Goal: Task Accomplishment & Management: Manage account settings

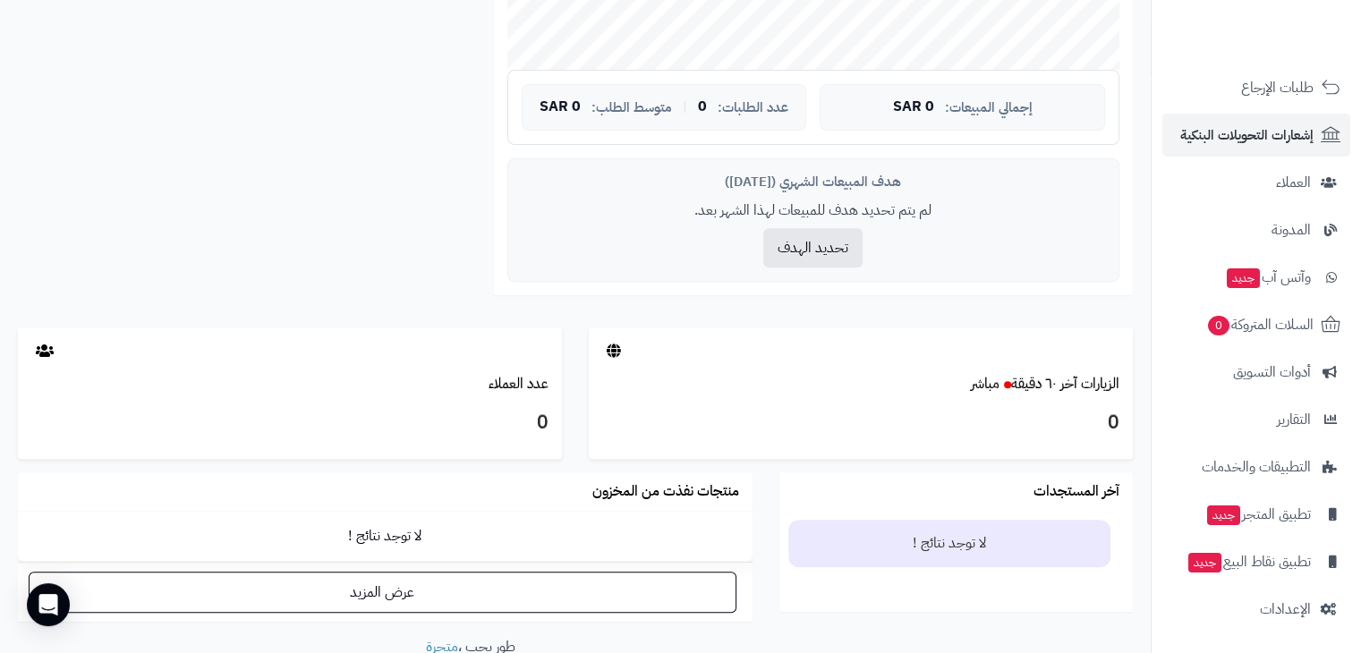
scroll to position [734, 0]
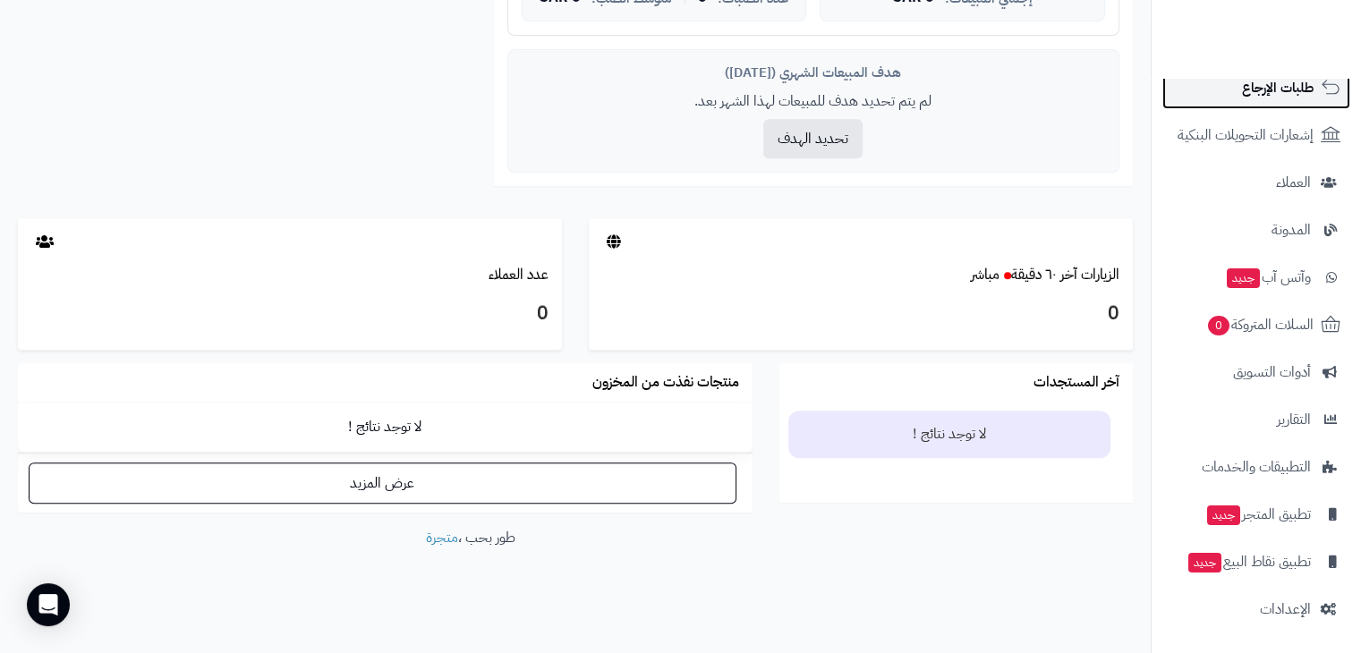
click at [1303, 99] on span "طلبات الإرجاع" at bounding box center [1278, 87] width 72 height 25
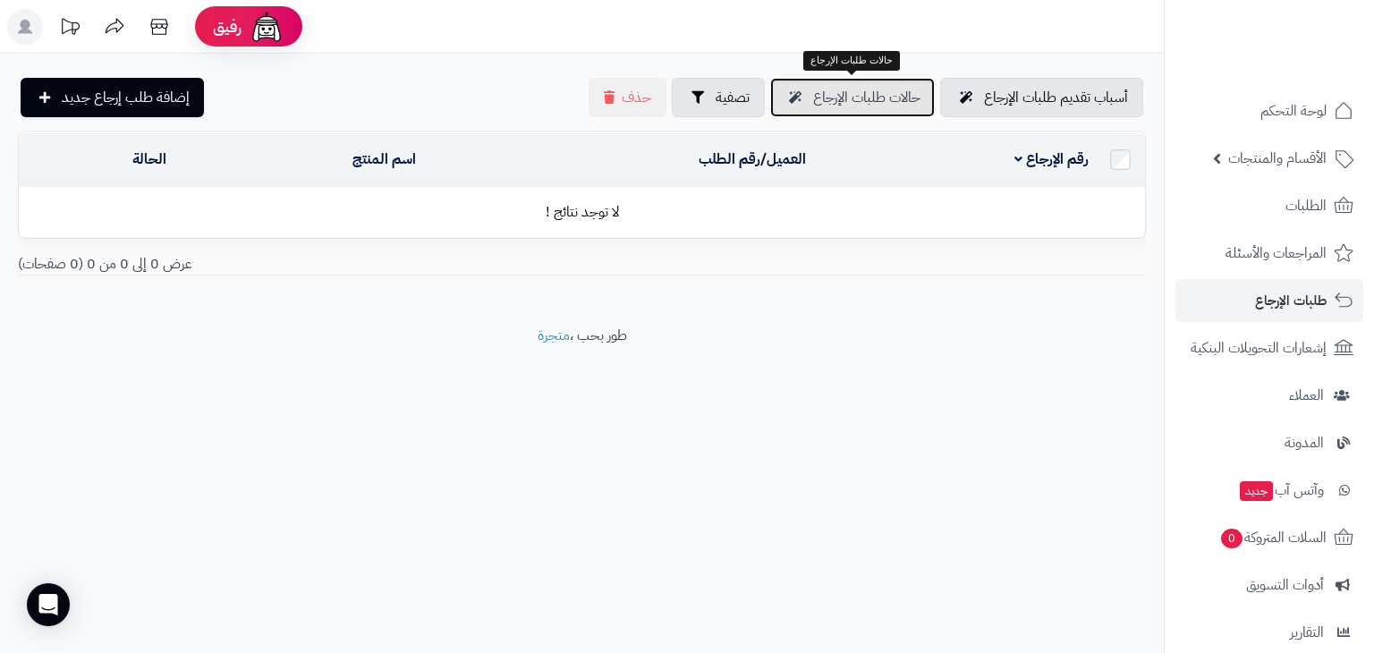
click at [902, 104] on span "حالات طلبات الإرجاع" at bounding box center [866, 97] width 107 height 21
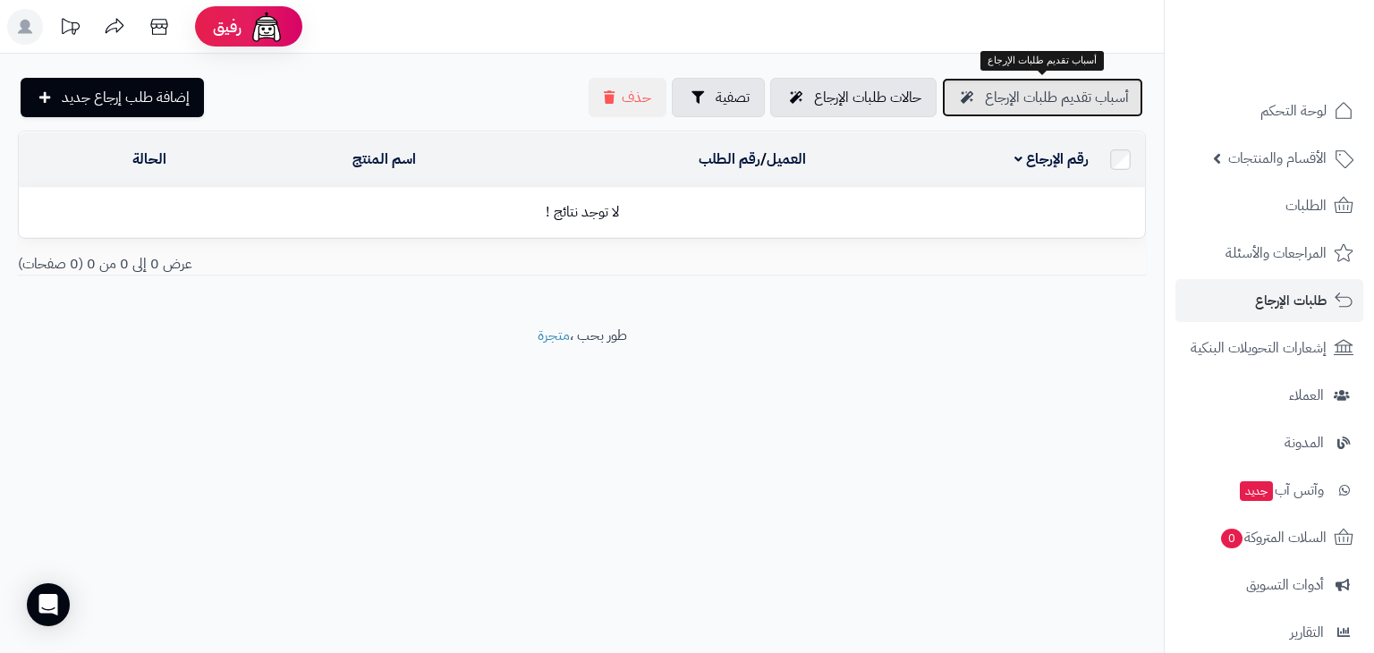
click at [1009, 99] on span "أسباب تقديم طلبات الإرجاع" at bounding box center [1057, 97] width 144 height 21
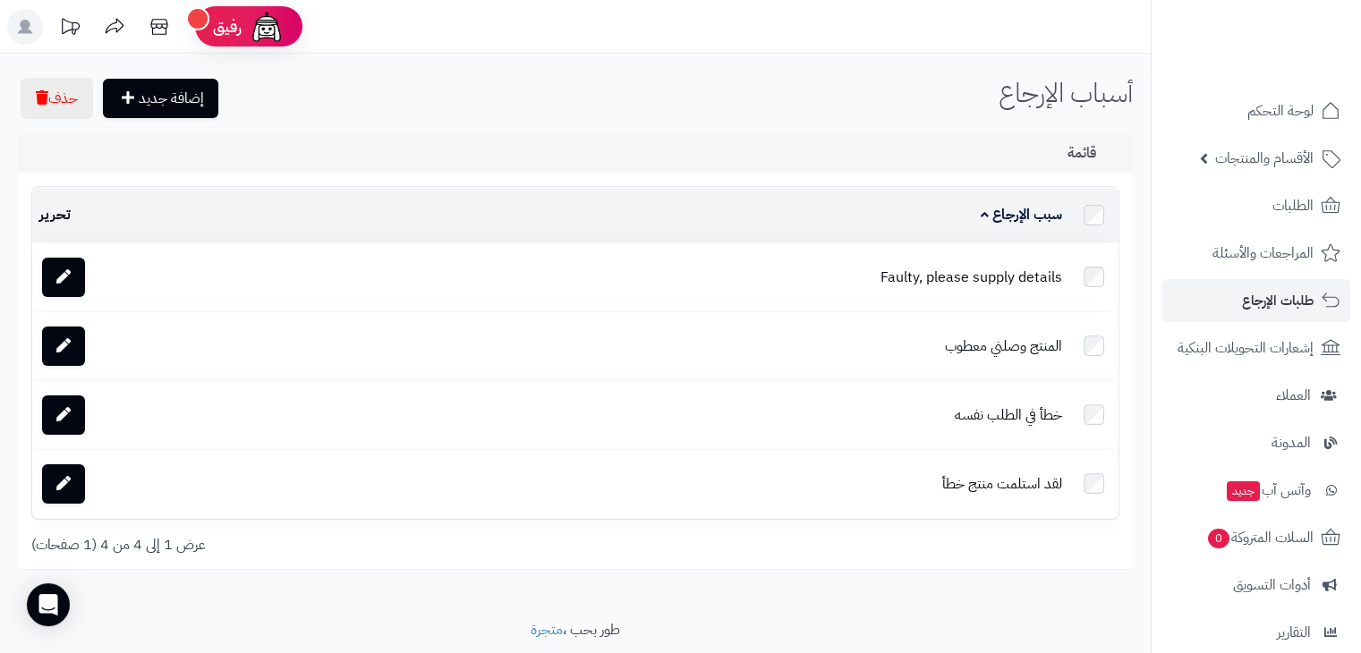
click at [46, 214] on td "تحرير" at bounding box center [157, 215] width 251 height 55
click at [69, 276] on icon at bounding box center [63, 276] width 14 height 14
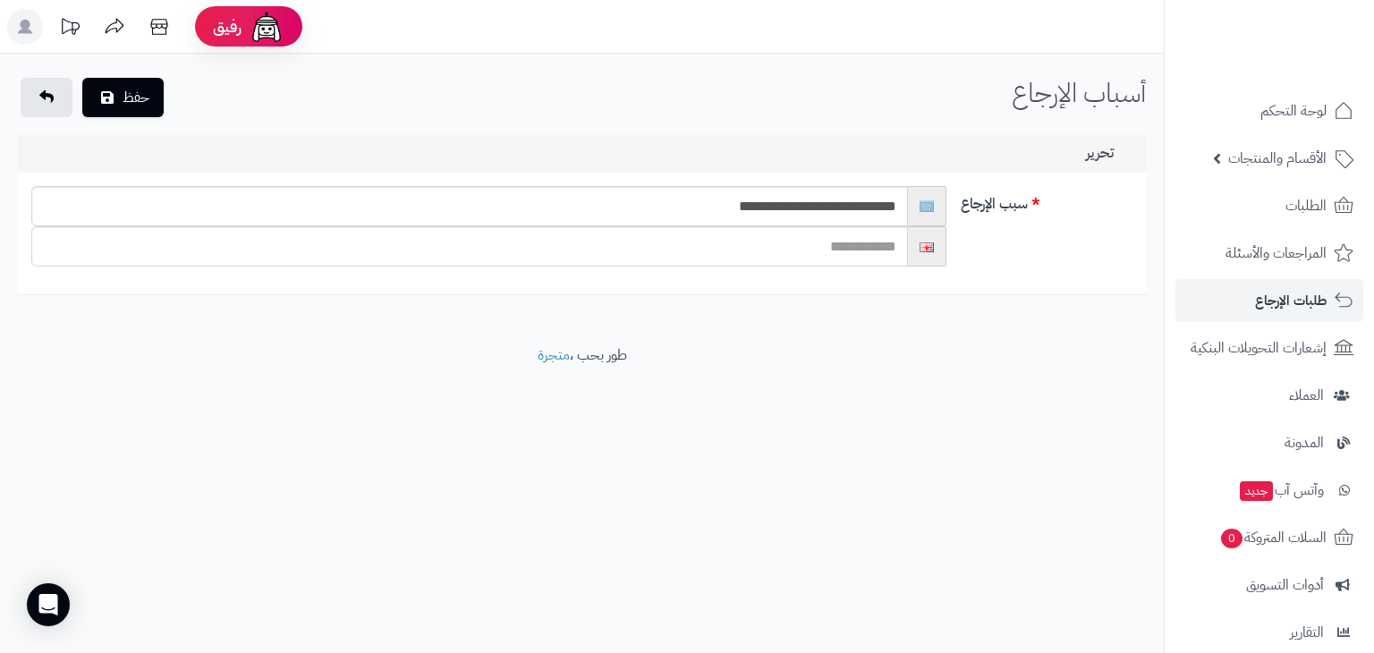
drag, startPoint x: 476, startPoint y: 183, endPoint x: 471, endPoint y: 192, distance: 10.8
click at [471, 192] on div "**********" at bounding box center [582, 234] width 1128 height 122
click at [471, 192] on input "**********" at bounding box center [469, 206] width 877 height 40
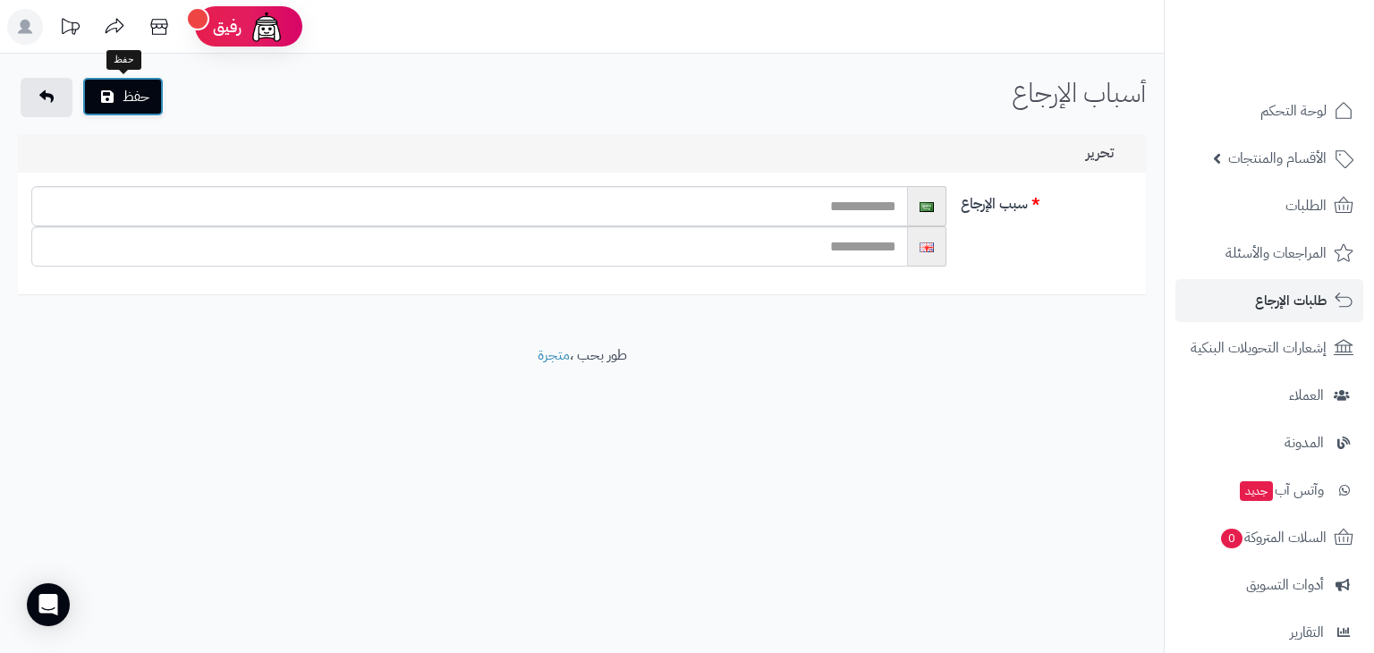
click at [146, 101] on button "حفظ" at bounding box center [122, 96] width 81 height 39
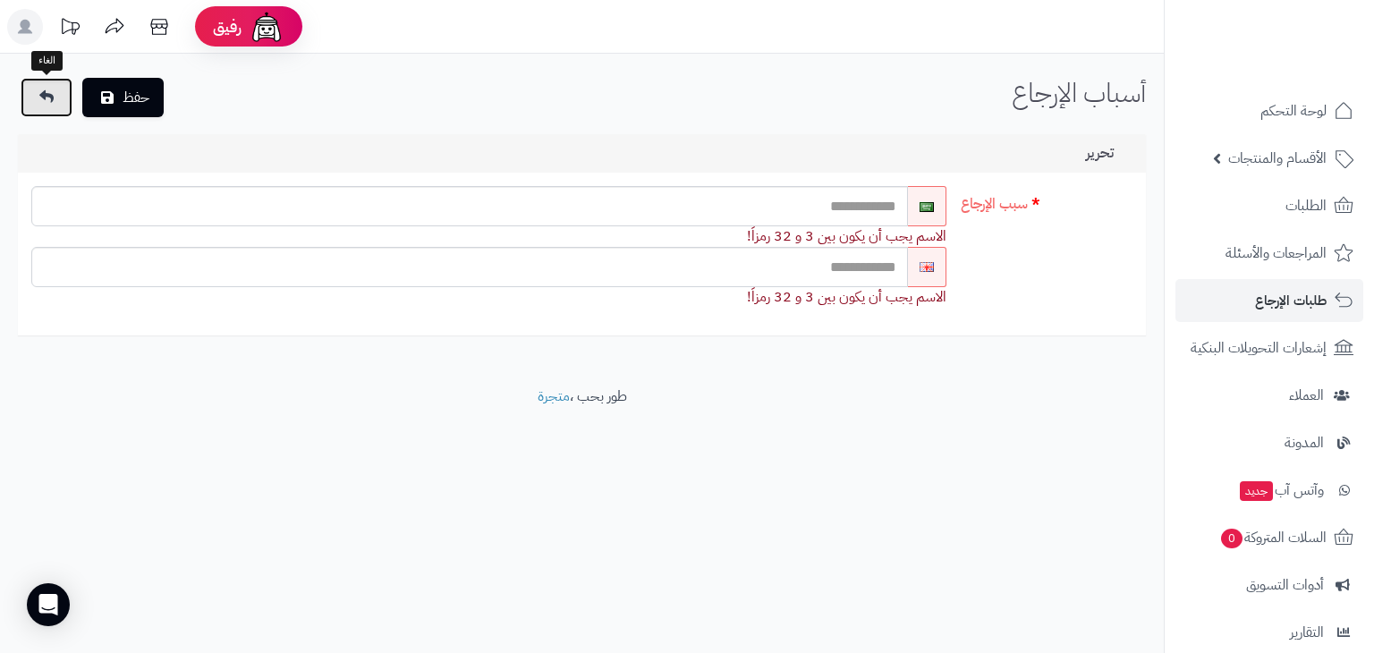
click at [30, 99] on link at bounding box center [47, 97] width 52 height 39
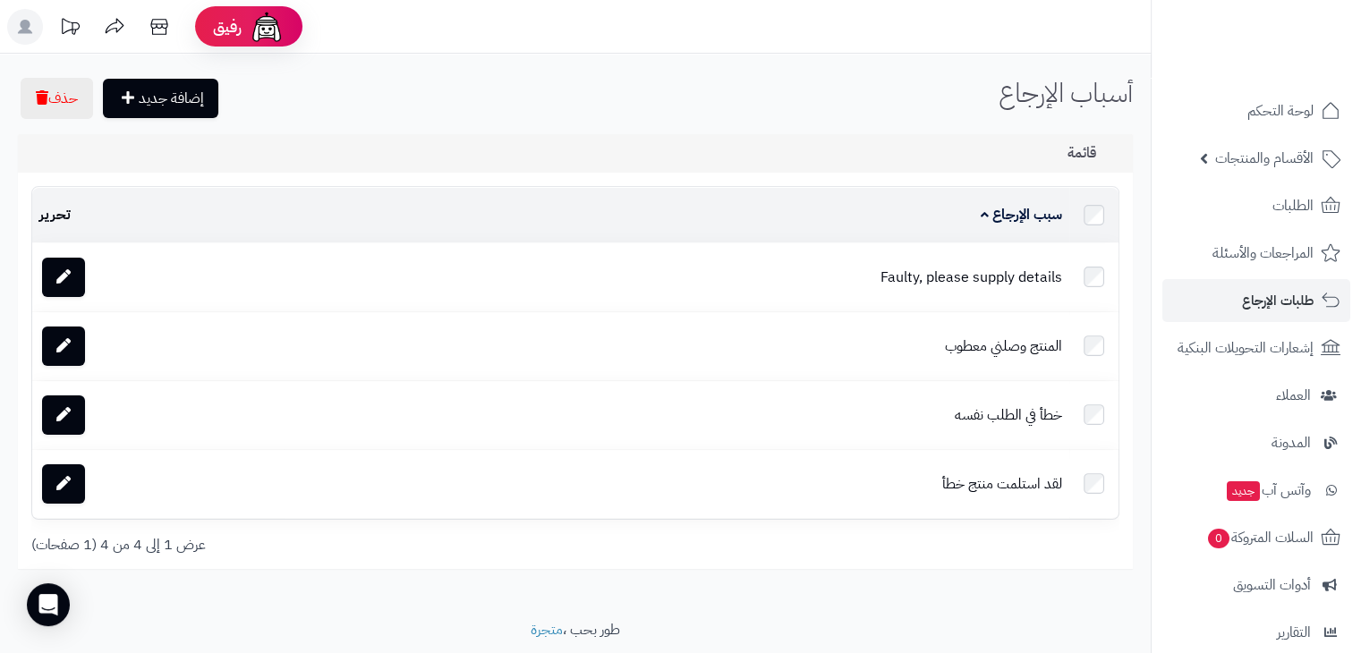
click at [1095, 286] on td at bounding box center [1093, 277] width 49 height 68
click at [63, 80] on button "حذف" at bounding box center [57, 97] width 72 height 41
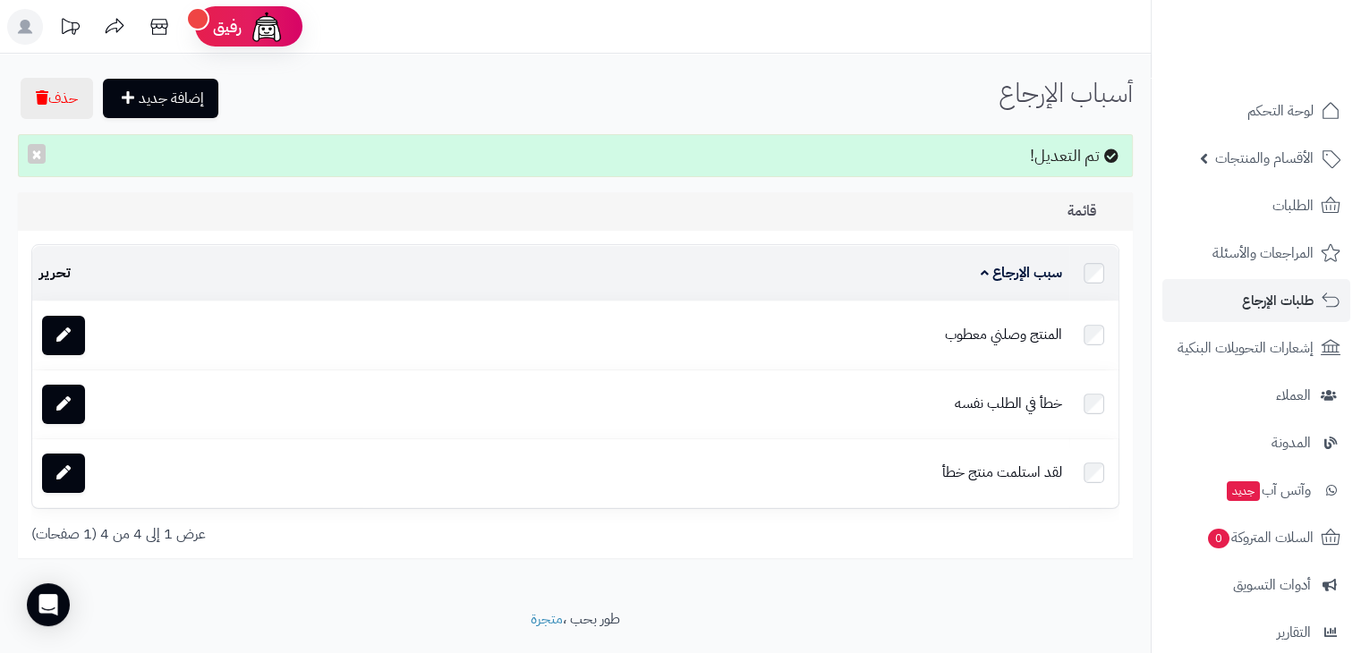
click at [1032, 327] on td "المنتج وصلني معطوب" at bounding box center [715, 335] width 707 height 68
click at [58, 321] on link at bounding box center [63, 335] width 43 height 39
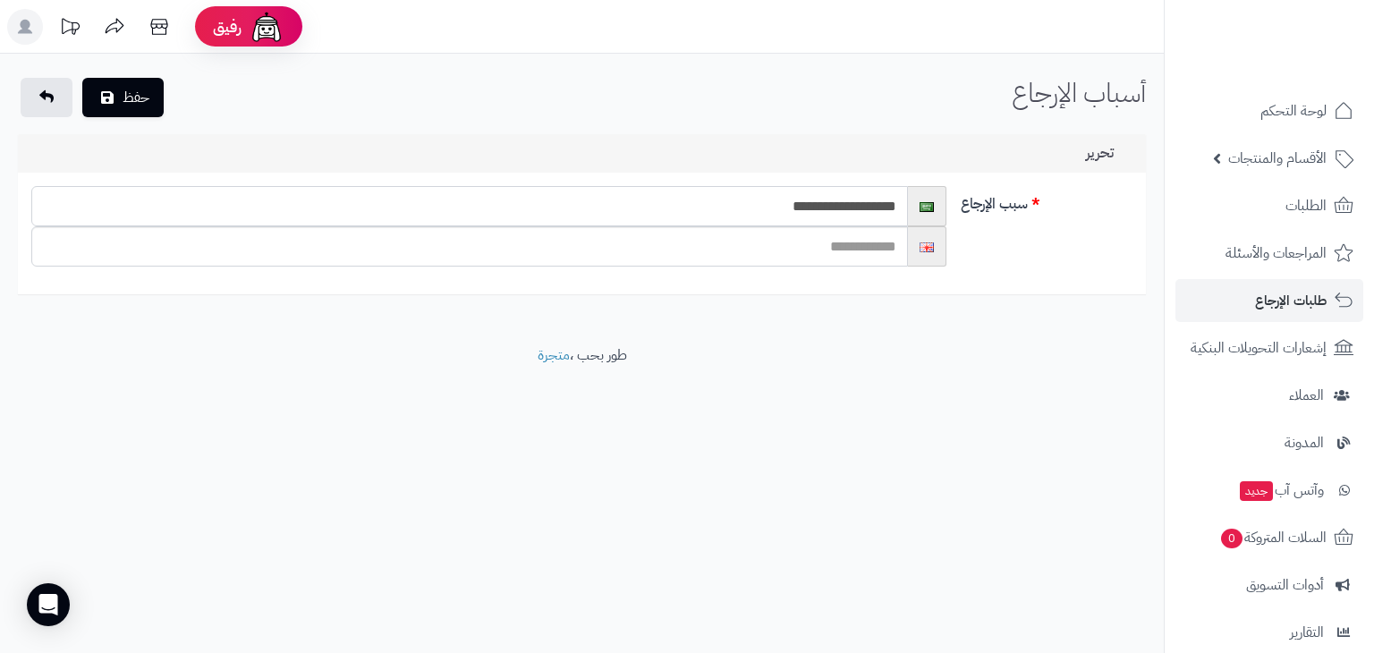
drag, startPoint x: 751, startPoint y: 211, endPoint x: 859, endPoint y: 215, distance: 107.4
click at [859, 215] on input "**********" at bounding box center [469, 206] width 877 height 40
type input "**********"
click at [156, 100] on button "حفظ" at bounding box center [122, 96] width 81 height 39
click at [675, 241] on input "text" at bounding box center [469, 246] width 877 height 40
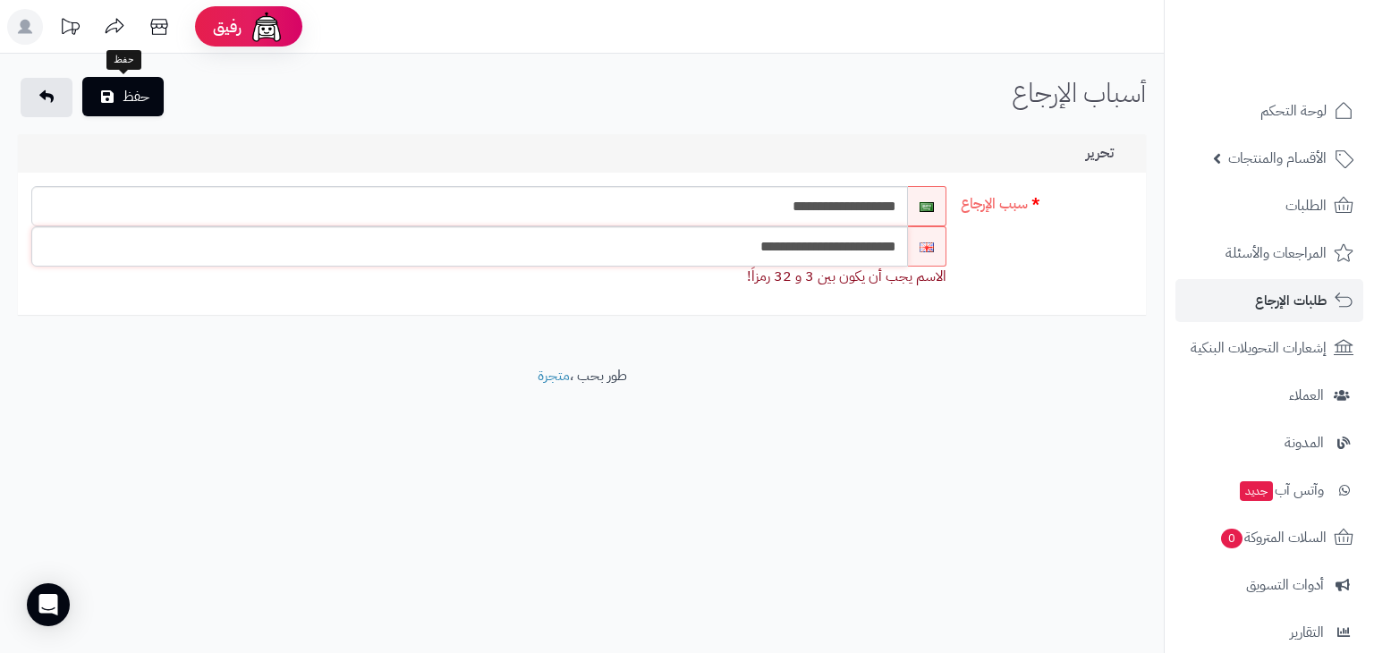
type input "**********"
click at [102, 104] on button "حفظ" at bounding box center [122, 96] width 81 height 39
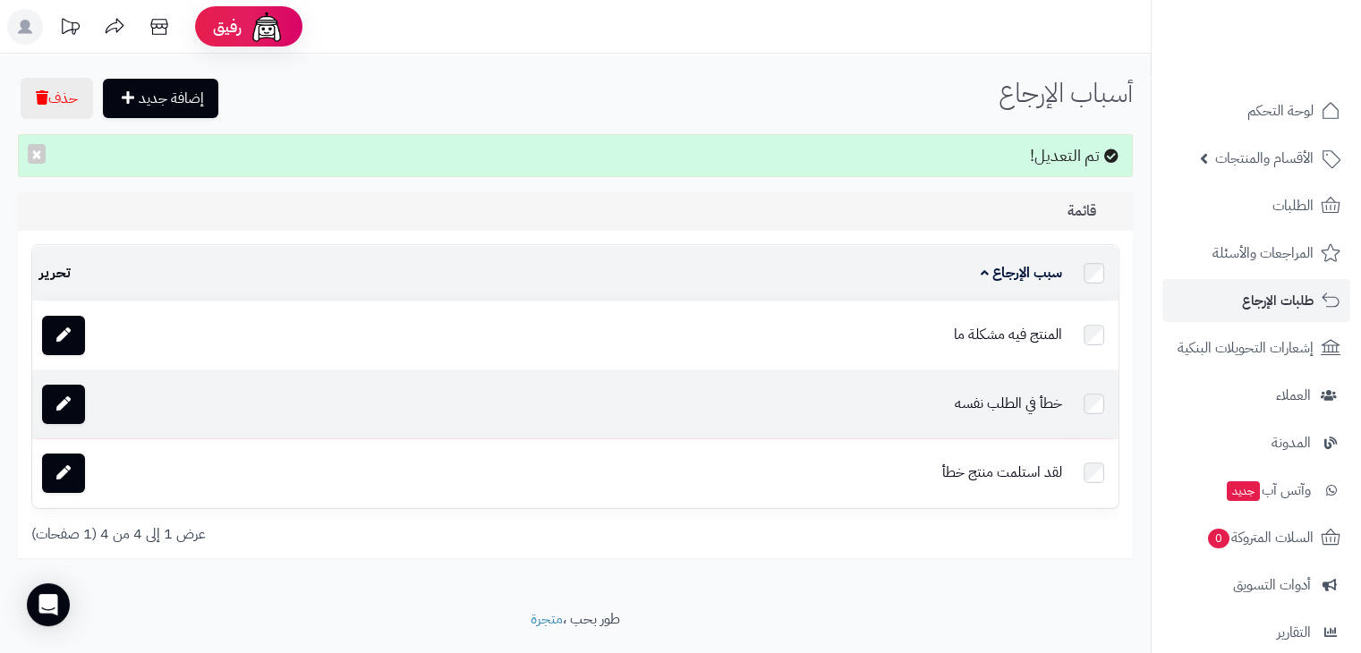
click at [998, 406] on td "خطأ في الطلب نفسه" at bounding box center [715, 404] width 707 height 68
click at [72, 397] on link at bounding box center [63, 404] width 43 height 39
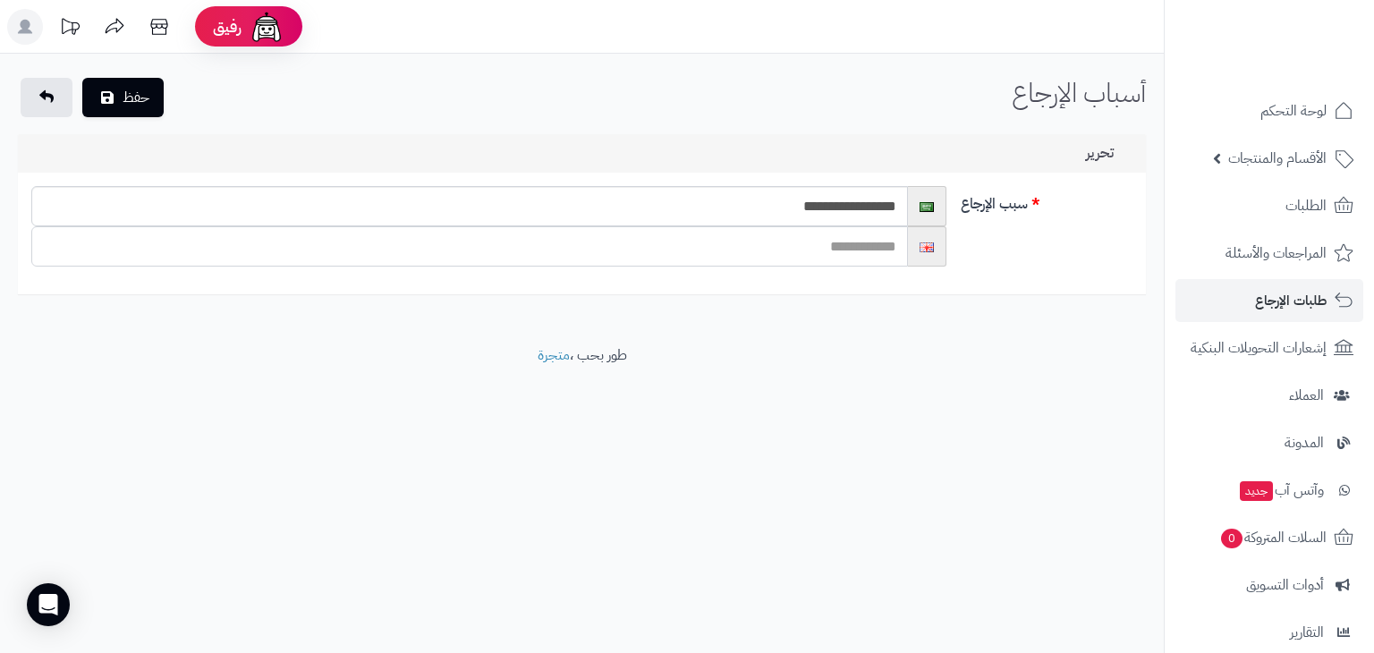
click at [668, 249] on input "text" at bounding box center [469, 246] width 877 height 40
type input "**********"
click at [148, 97] on button "حفظ" at bounding box center [122, 96] width 81 height 39
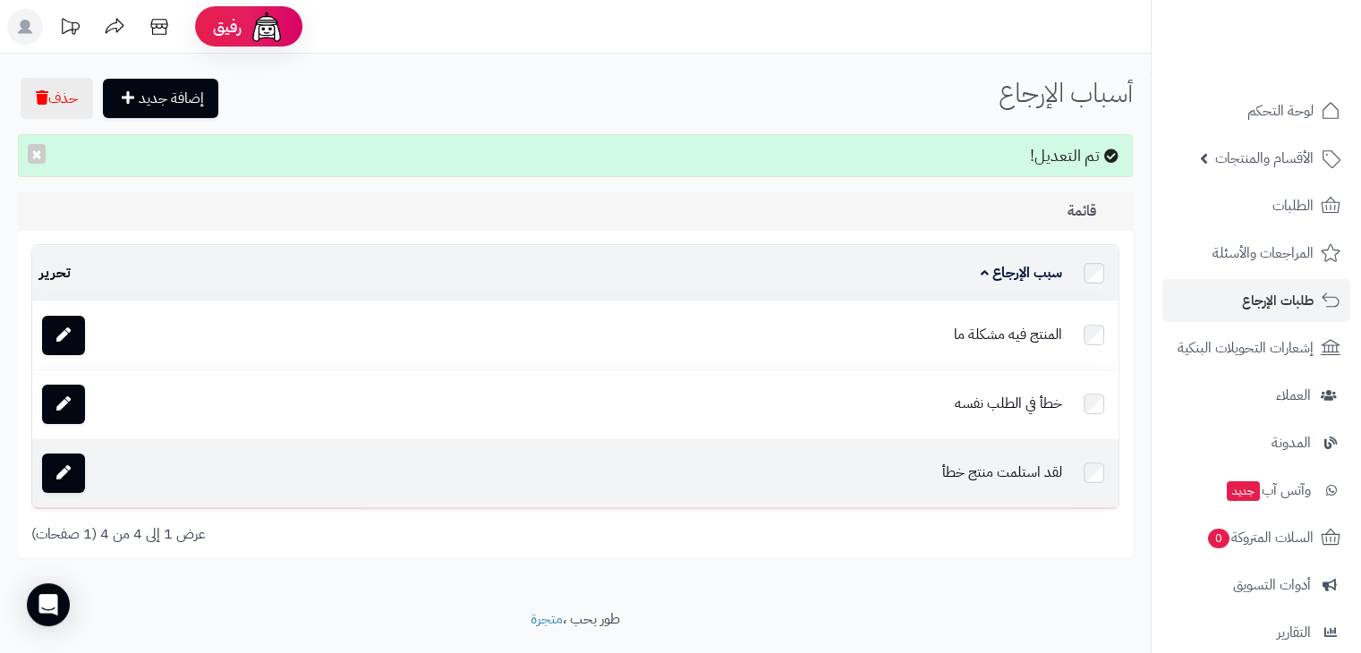
click at [981, 479] on td "لقد استلمت منتج خطأ" at bounding box center [715, 473] width 707 height 68
click at [981, 466] on td "لقد استلمت منتج خطأ" at bounding box center [715, 473] width 707 height 68
click at [76, 471] on link at bounding box center [63, 473] width 43 height 39
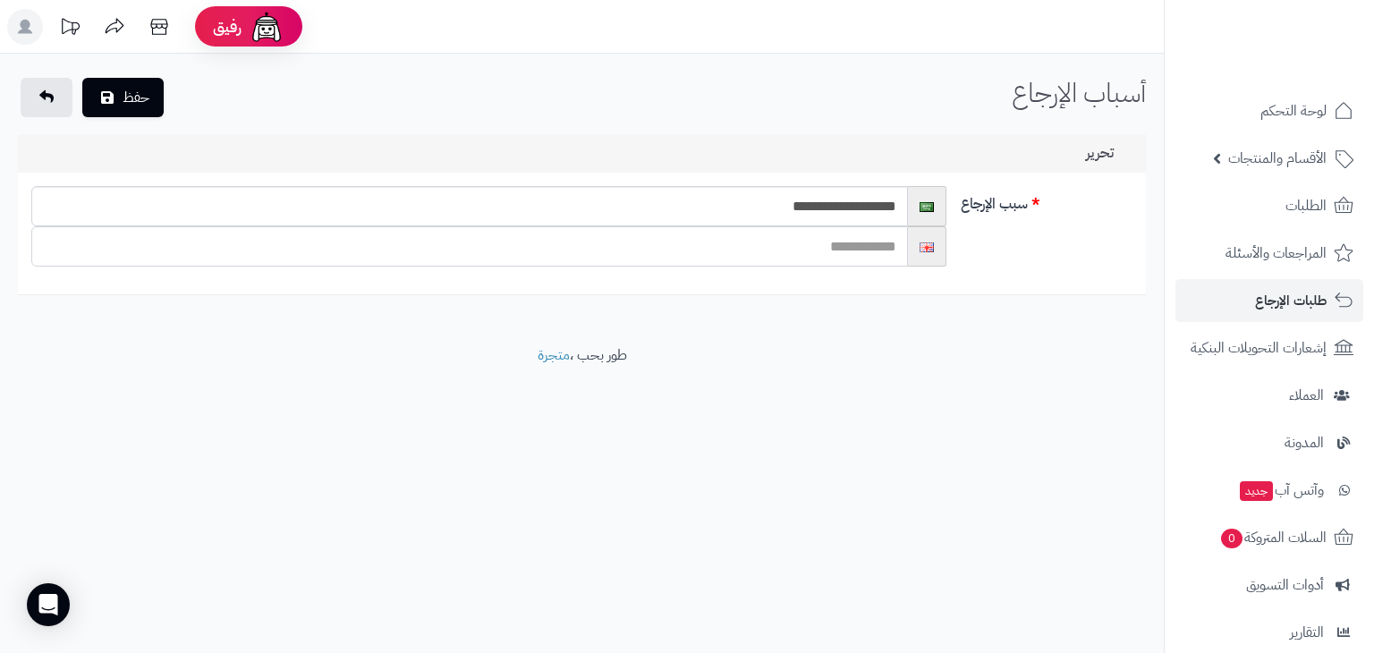
click at [705, 255] on input "text" at bounding box center [469, 246] width 877 height 40
type input "**********"
click at [100, 80] on button "حفظ" at bounding box center [122, 96] width 81 height 39
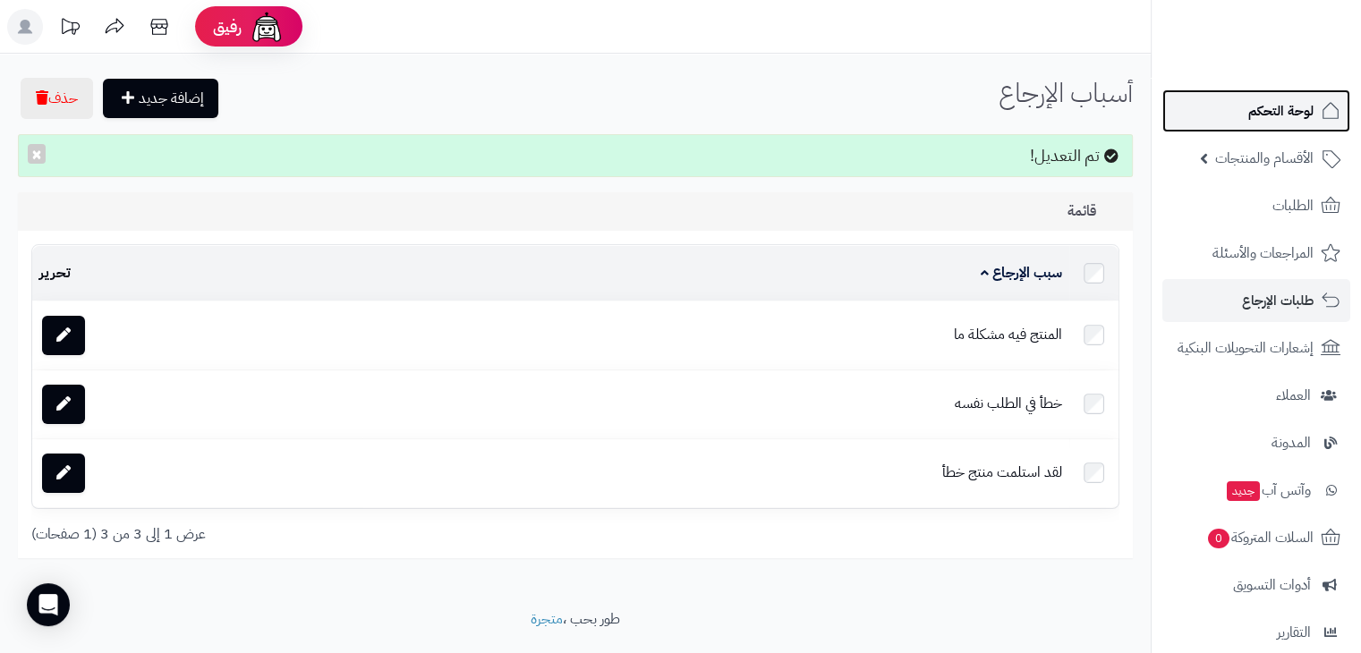
click at [1310, 112] on span "لوحة التحكم" at bounding box center [1280, 110] width 65 height 25
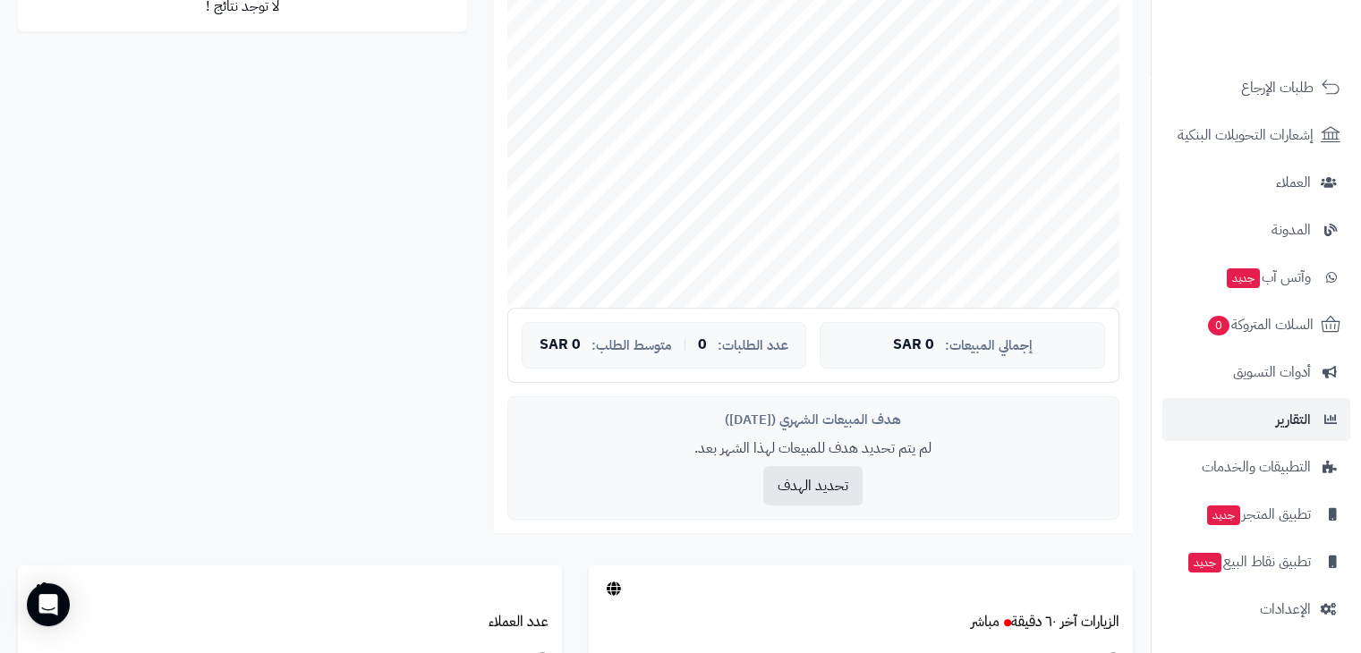
scroll to position [400, 0]
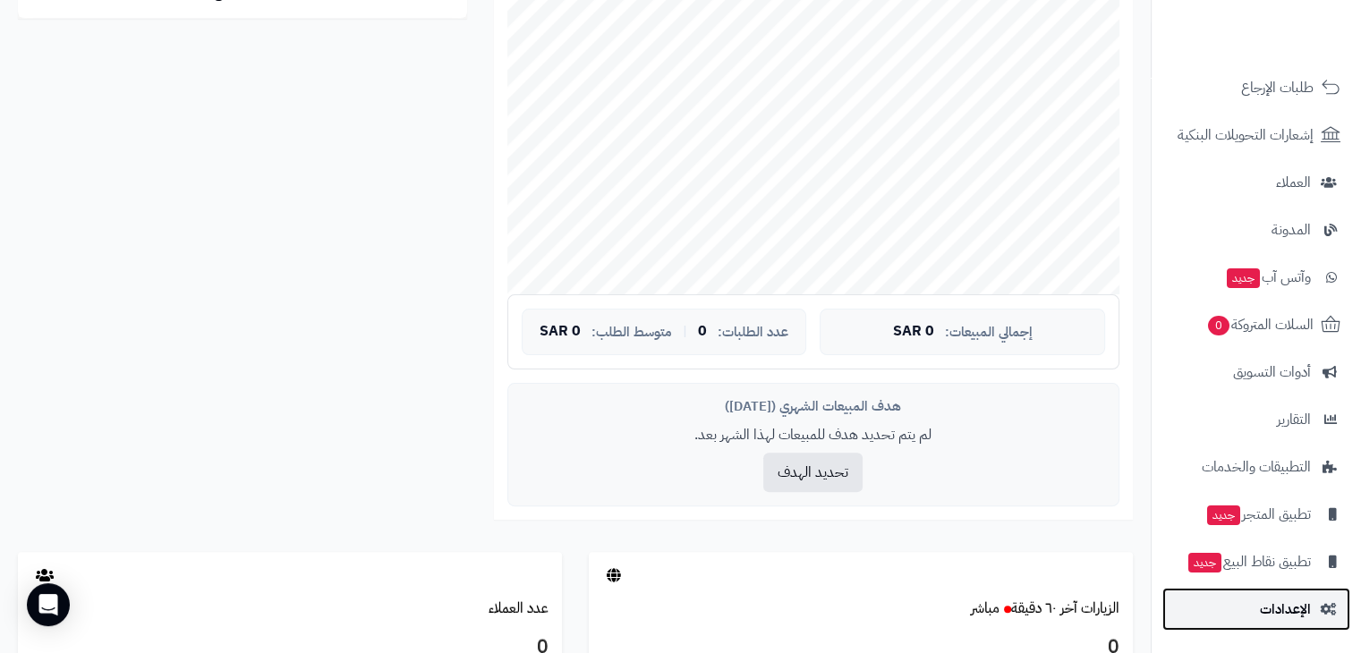
click at [1274, 606] on span "الإعدادات" at bounding box center [1285, 609] width 51 height 25
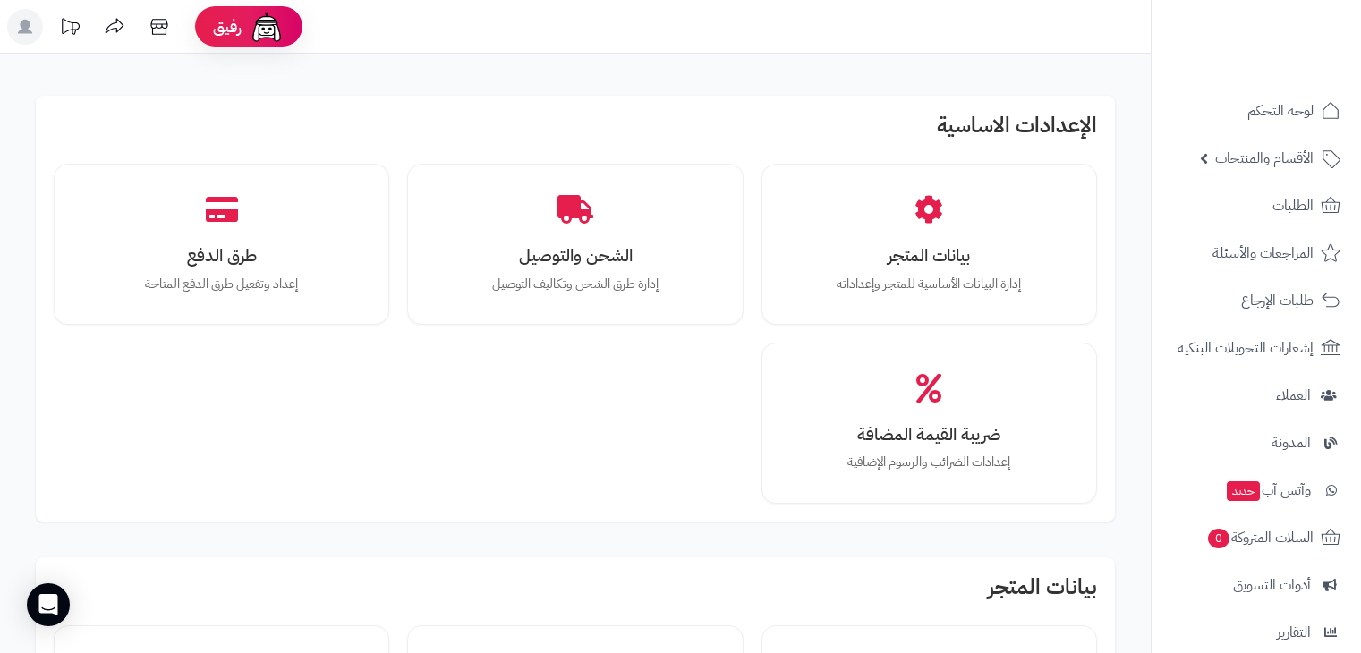
scroll to position [533, 0]
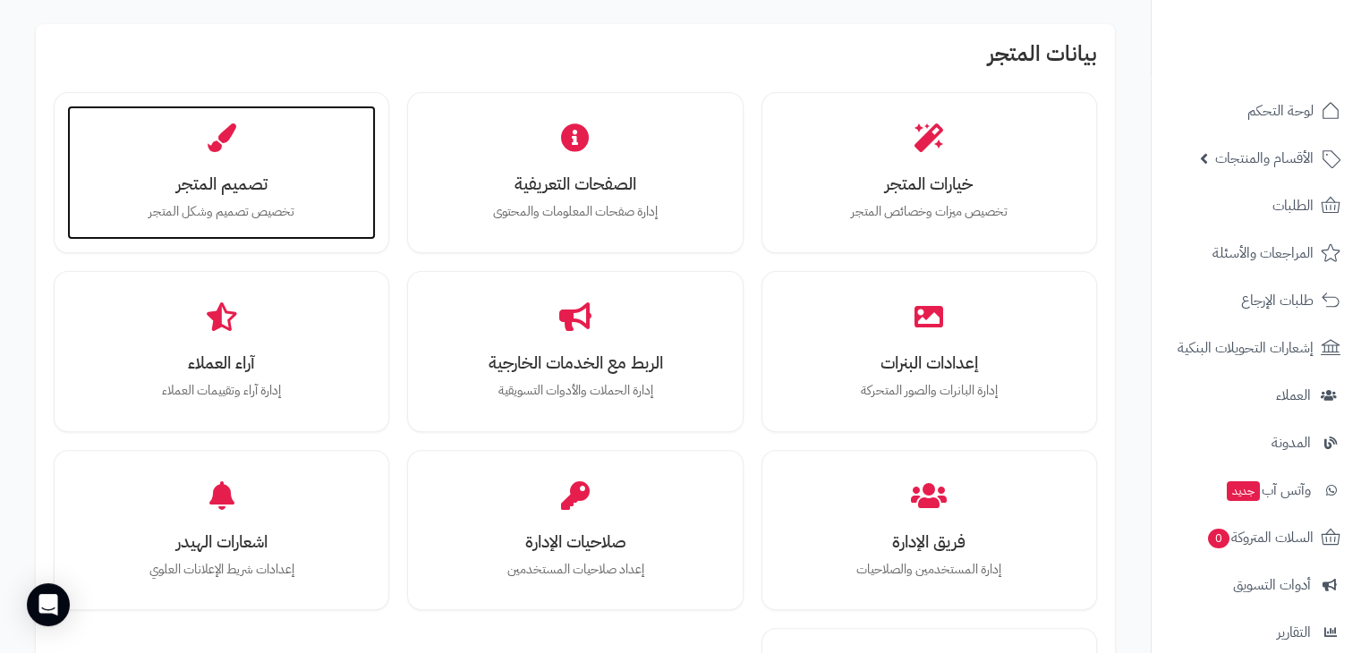
click at [276, 209] on p "تخصيص تصميم وشكل المتجر" at bounding box center [221, 212] width 273 height 20
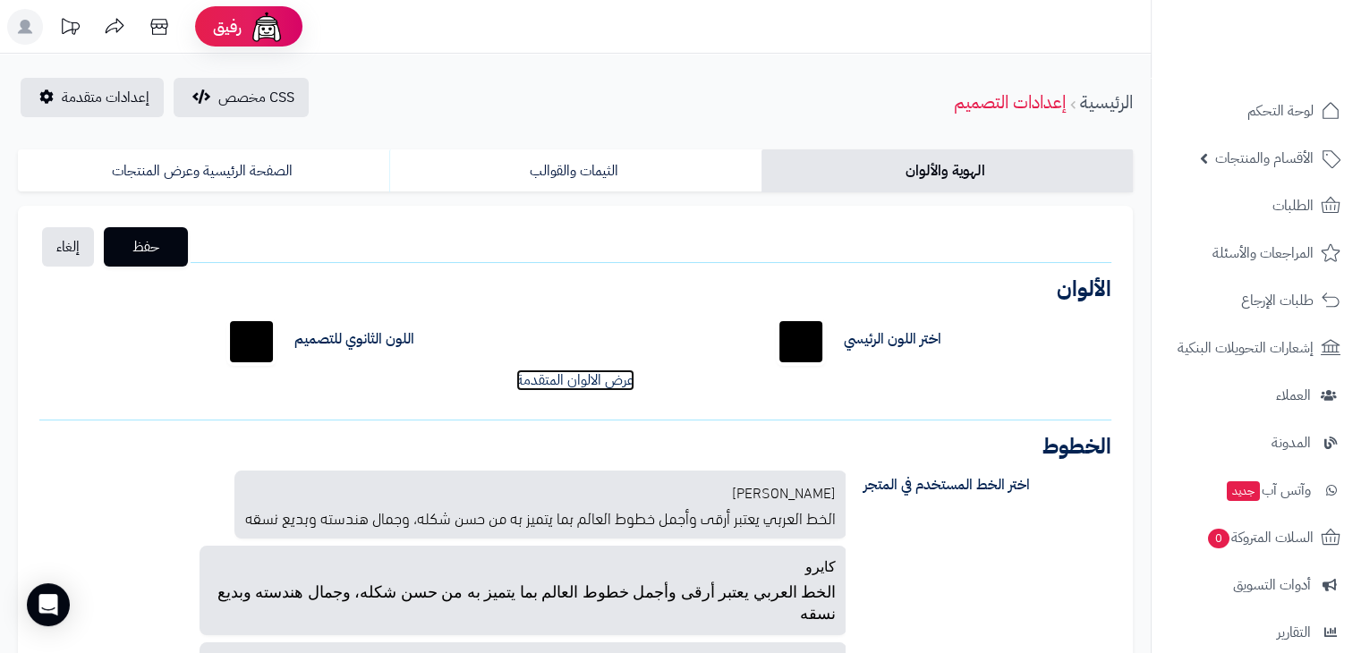
click at [572, 380] on link "عرض الالوان المتقدمة" at bounding box center [575, 379] width 118 height 21
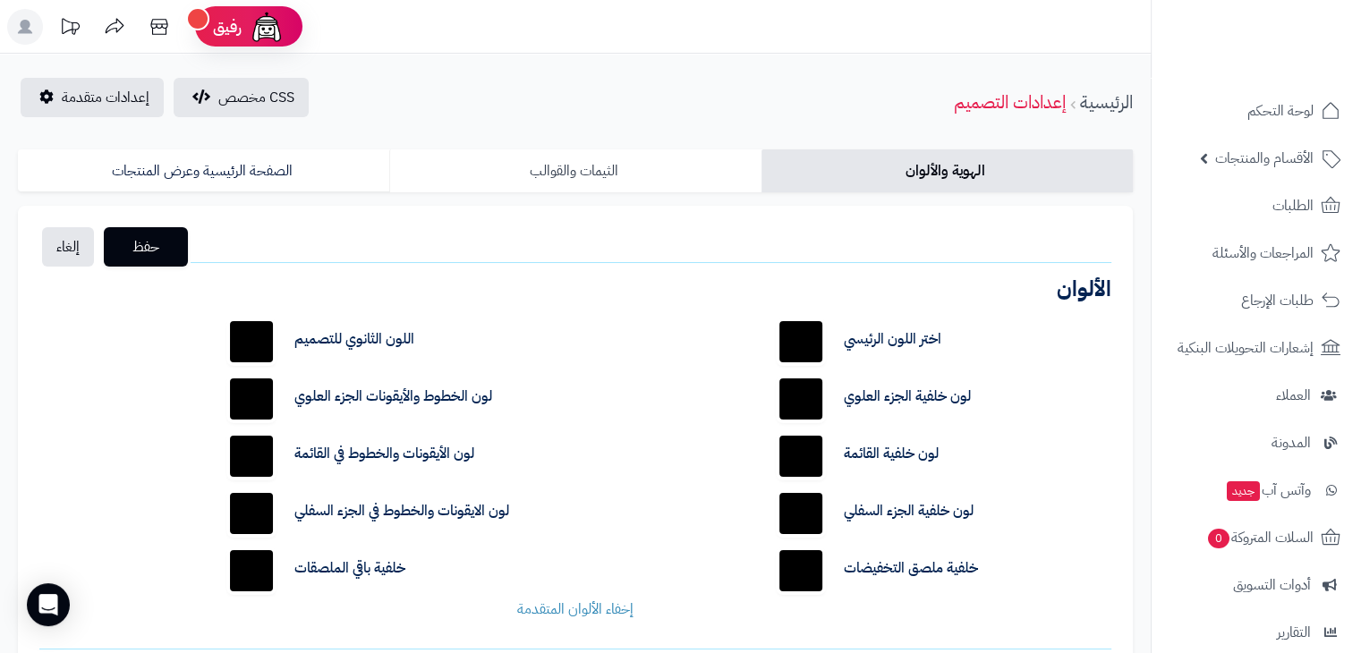
click at [588, 161] on link "الثيمات والقوالب" at bounding box center [574, 170] width 371 height 43
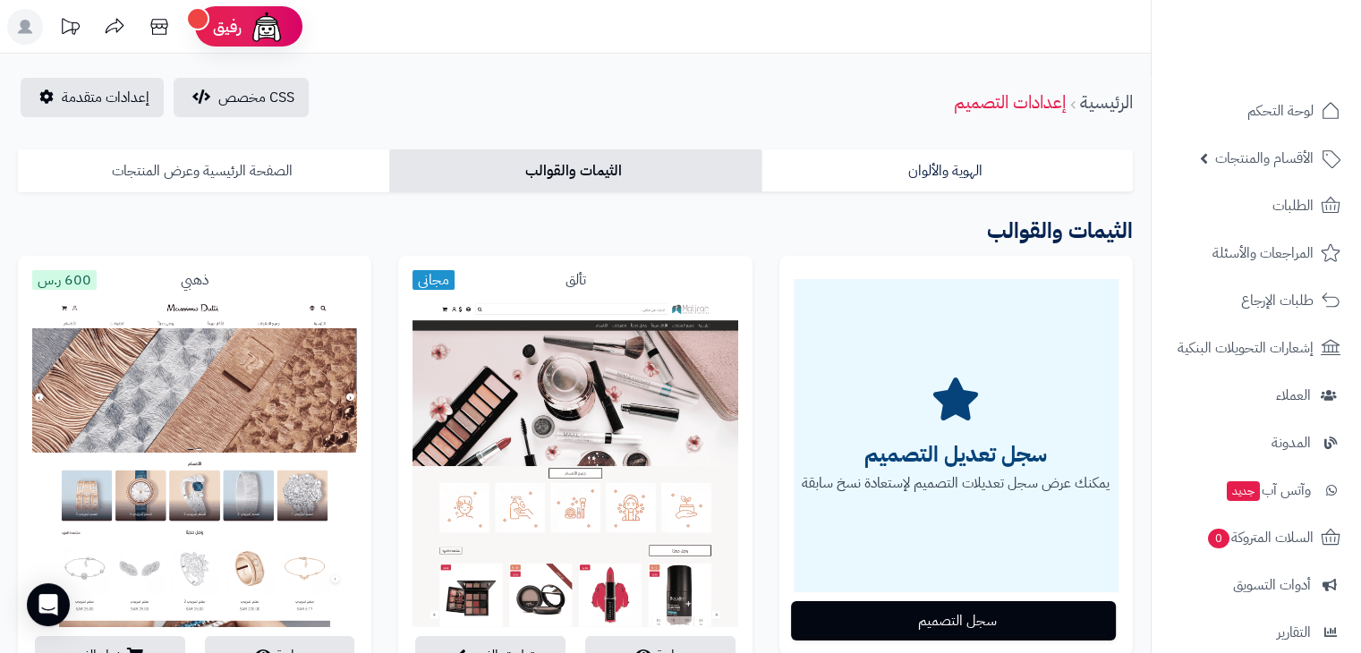
click at [290, 154] on link "الصفحة الرئيسية وعرض المنتجات" at bounding box center [203, 170] width 371 height 43
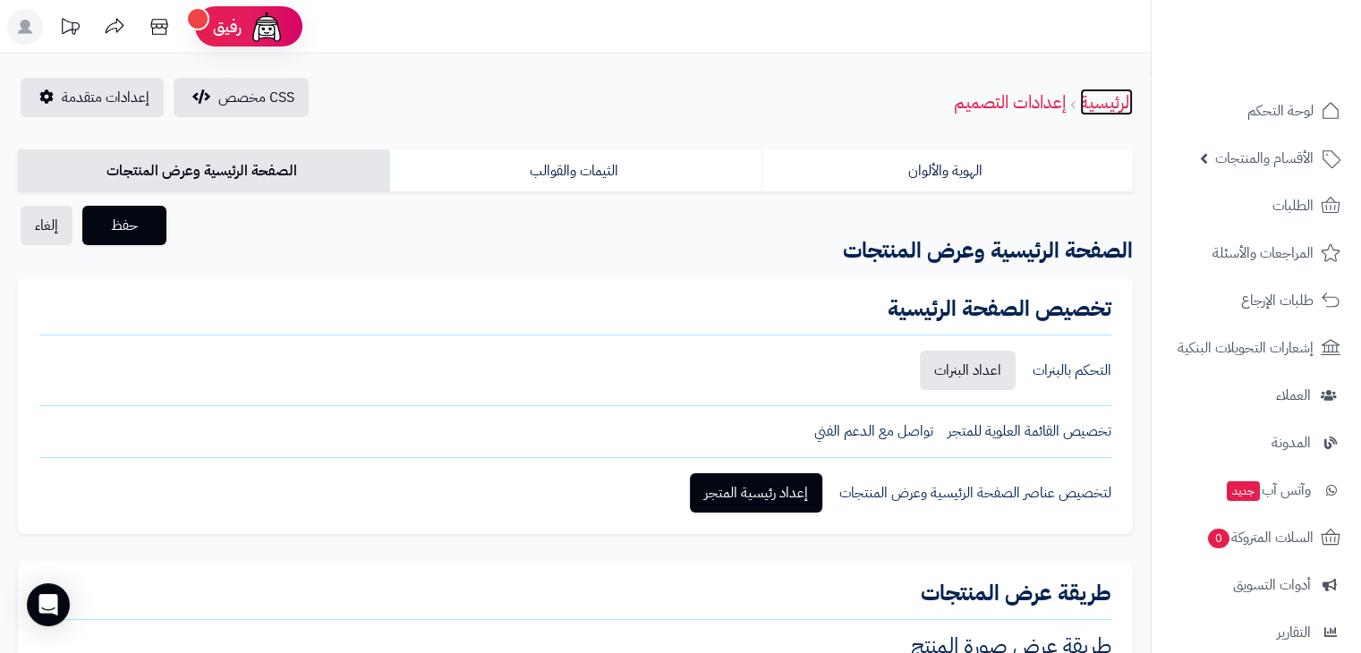
click at [1095, 99] on link "الرئيسية" at bounding box center [1106, 102] width 53 height 27
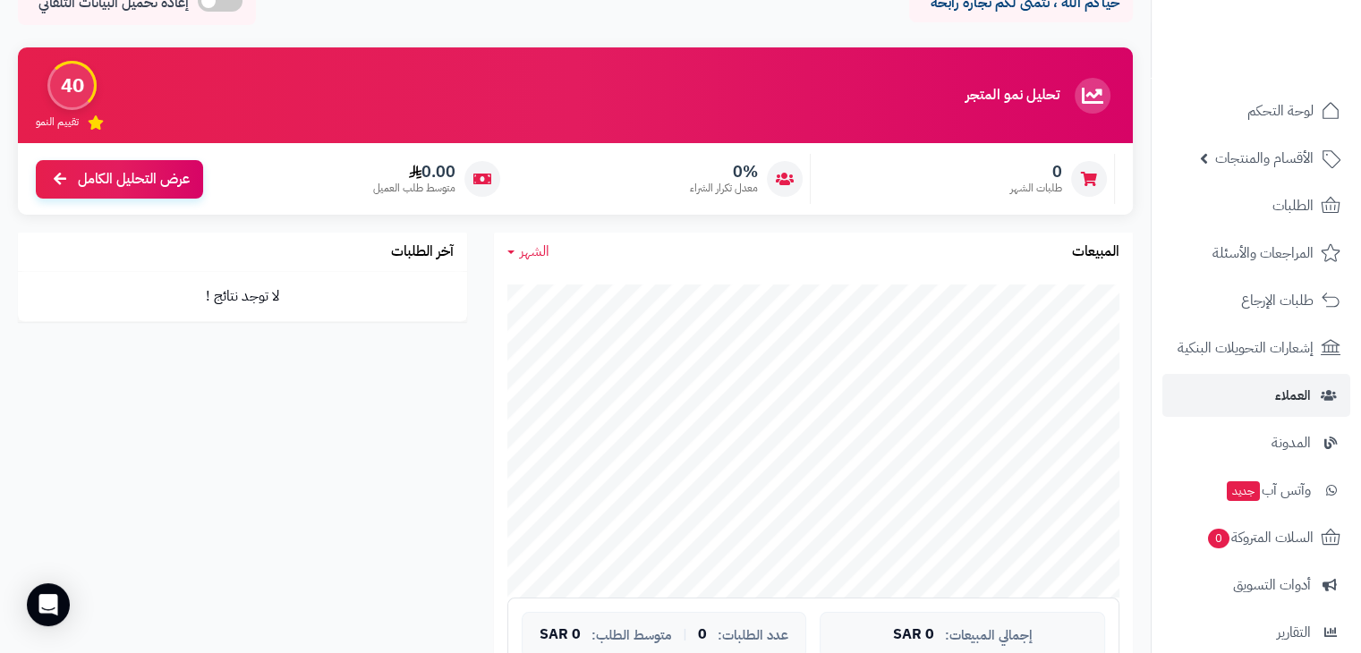
scroll to position [213, 0]
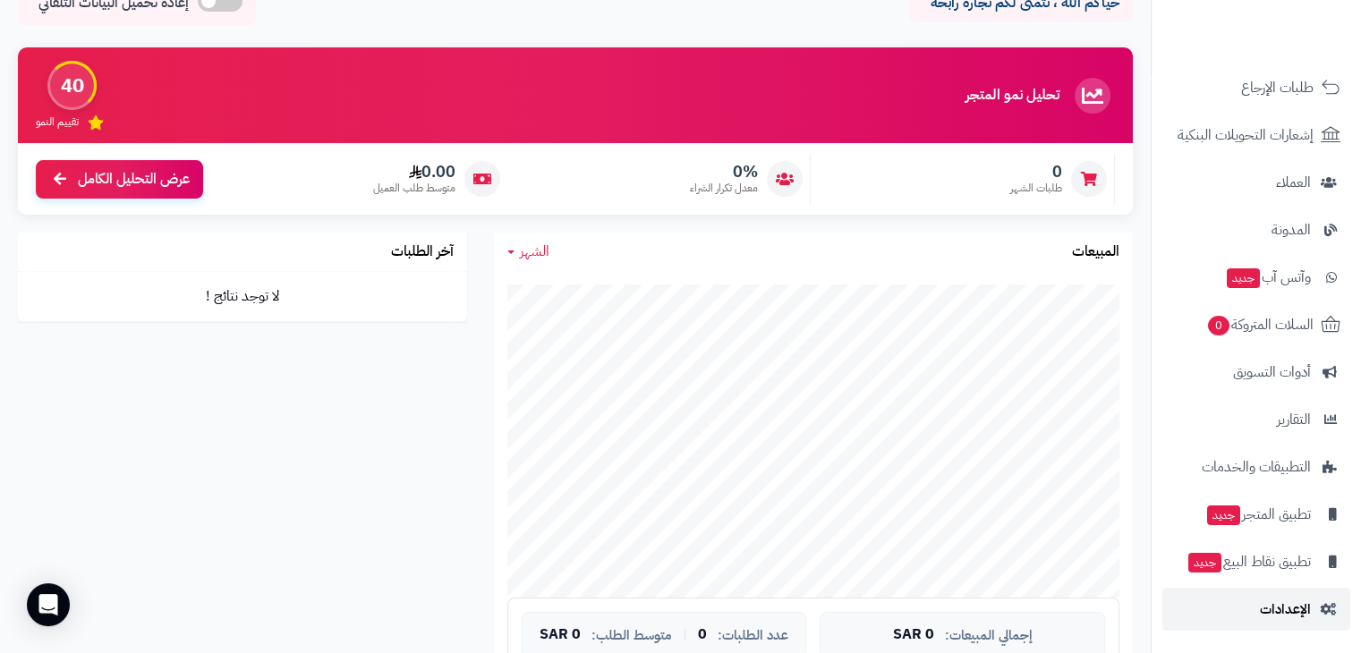
click at [1271, 611] on span "الإعدادات" at bounding box center [1285, 609] width 51 height 25
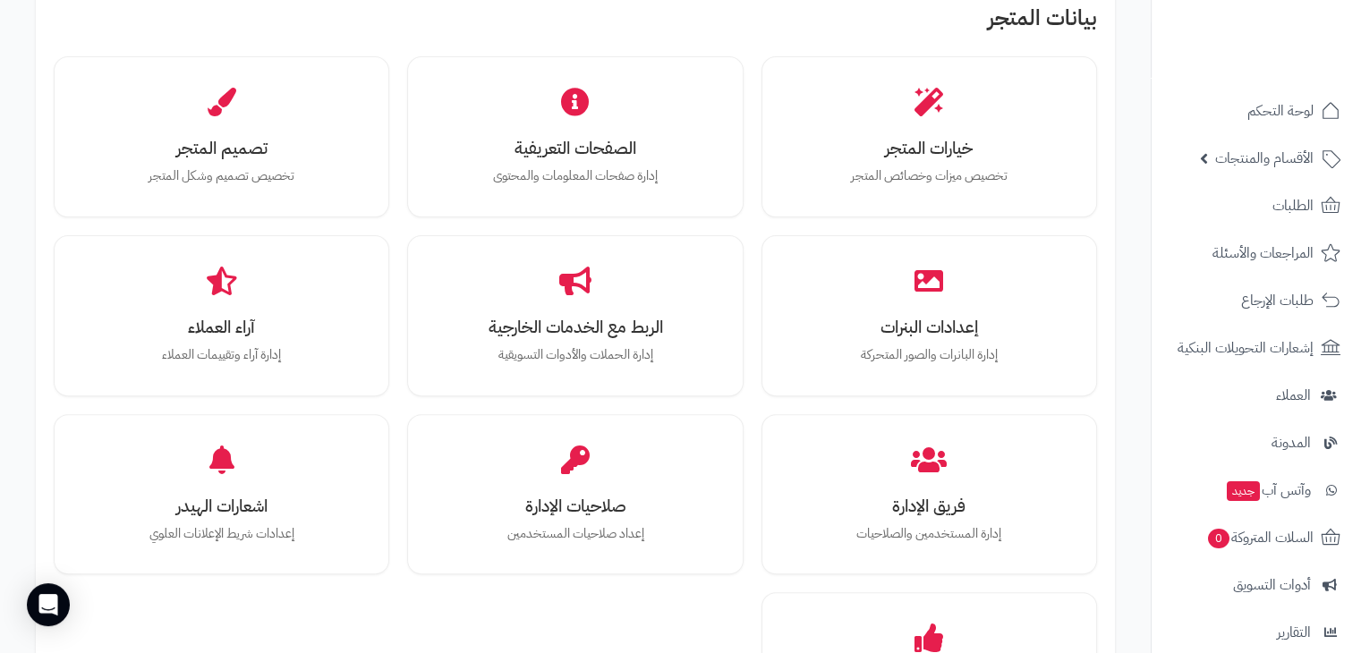
scroll to position [569, 0]
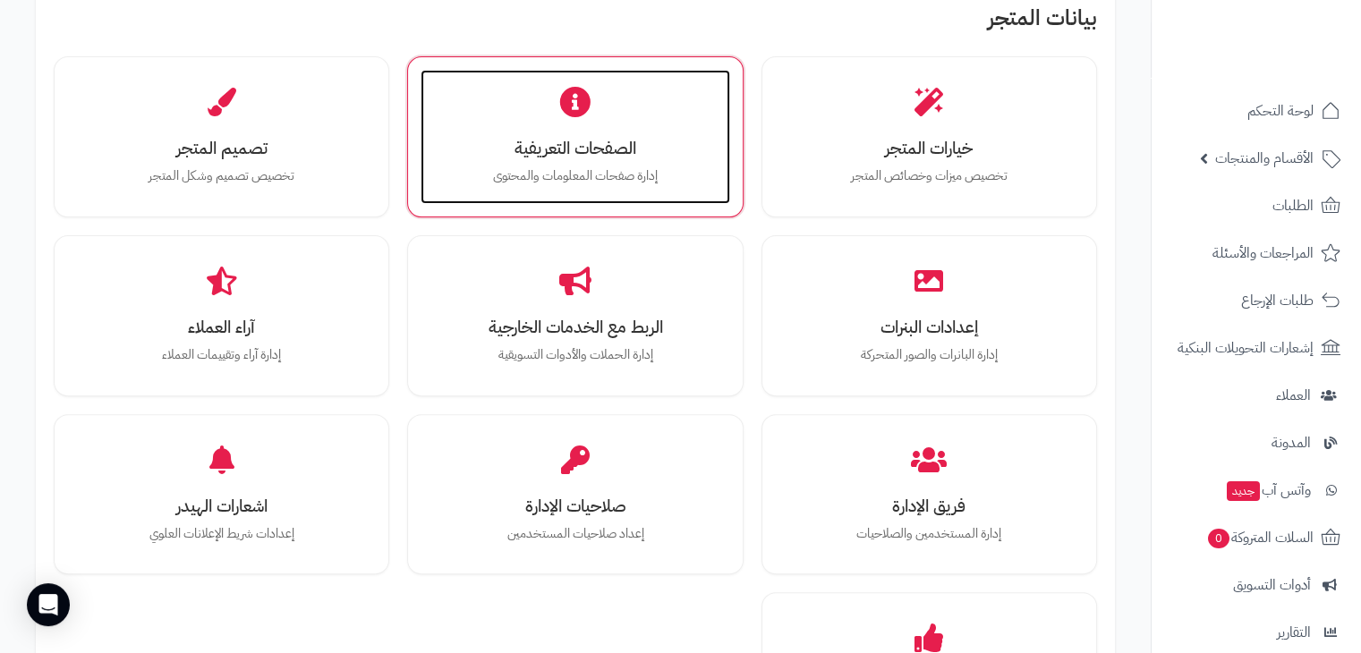
click at [540, 170] on p "إدارة صفحات المعلومات والمحتوى" at bounding box center [574, 176] width 273 height 20
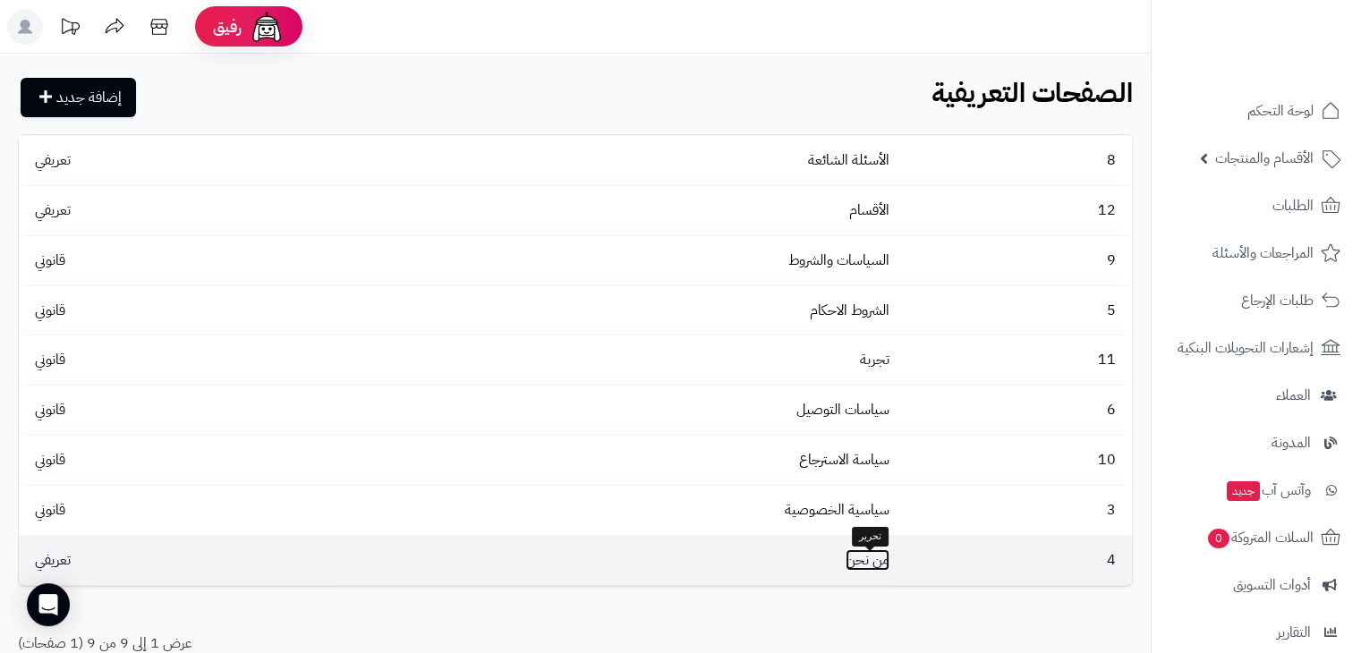
click at [858, 563] on link "من نحن" at bounding box center [867, 559] width 44 height 21
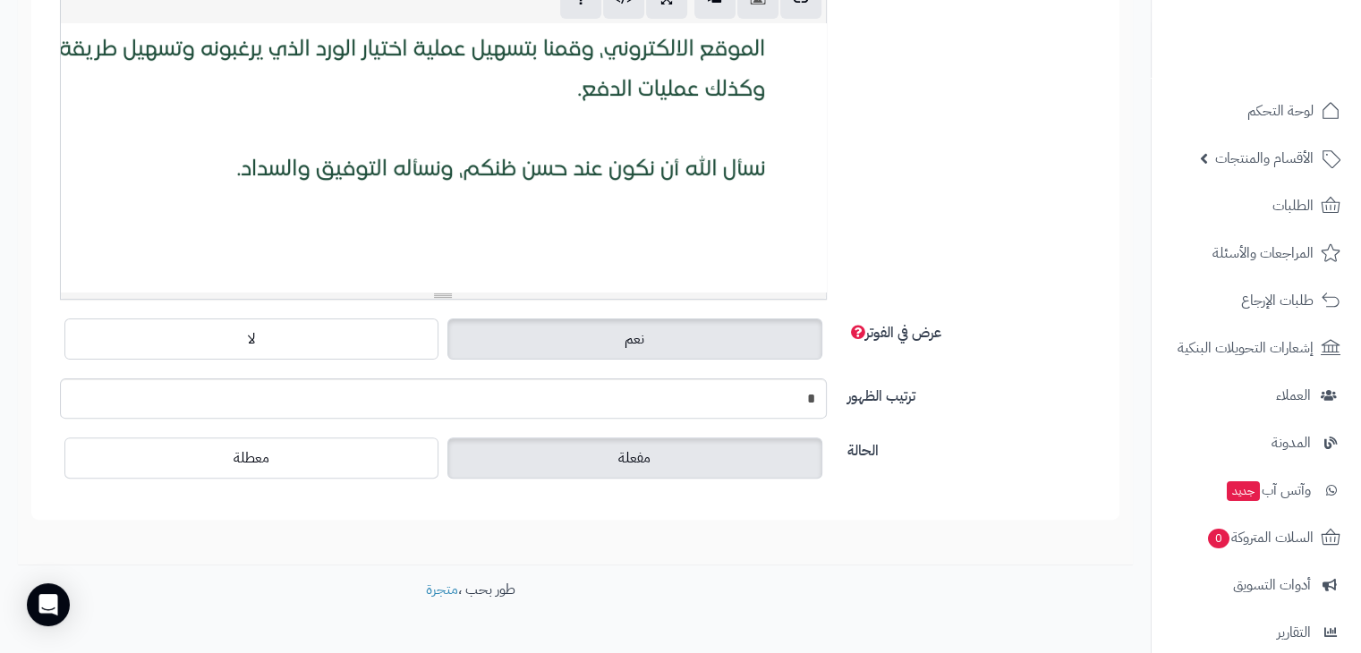
scroll to position [478, 0]
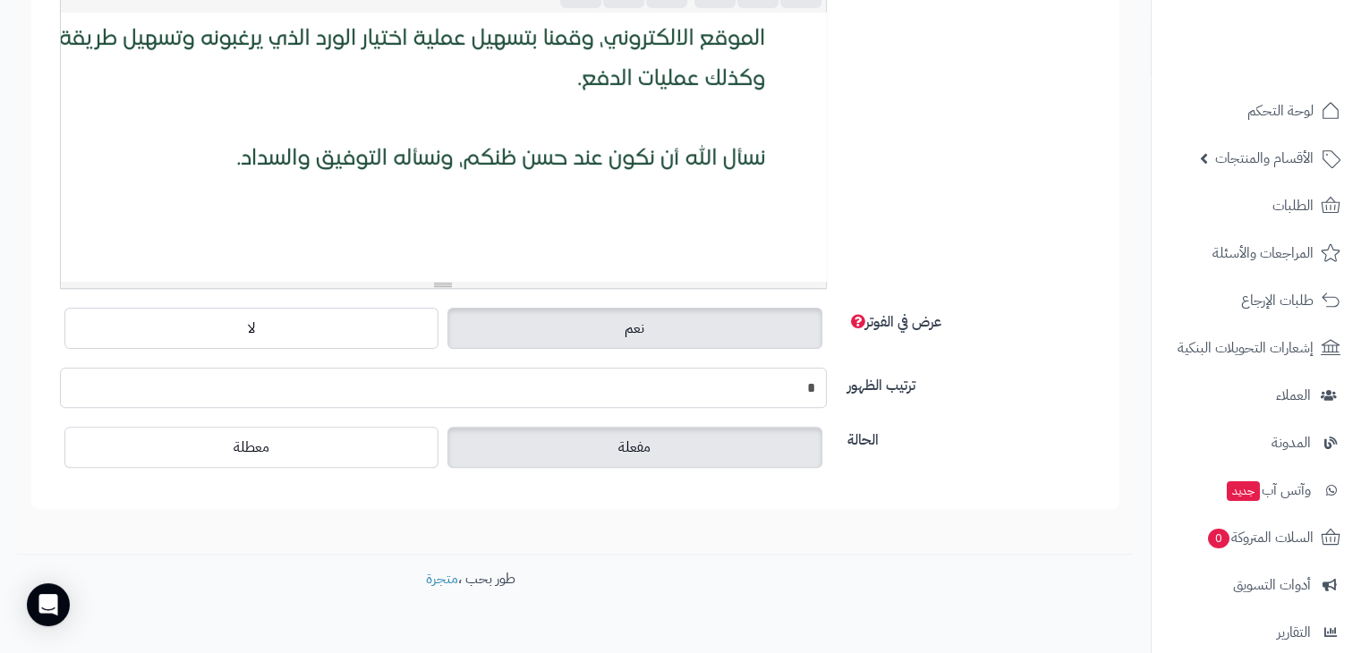
click at [768, 395] on input "*" at bounding box center [443, 388] width 767 height 40
type input "*"
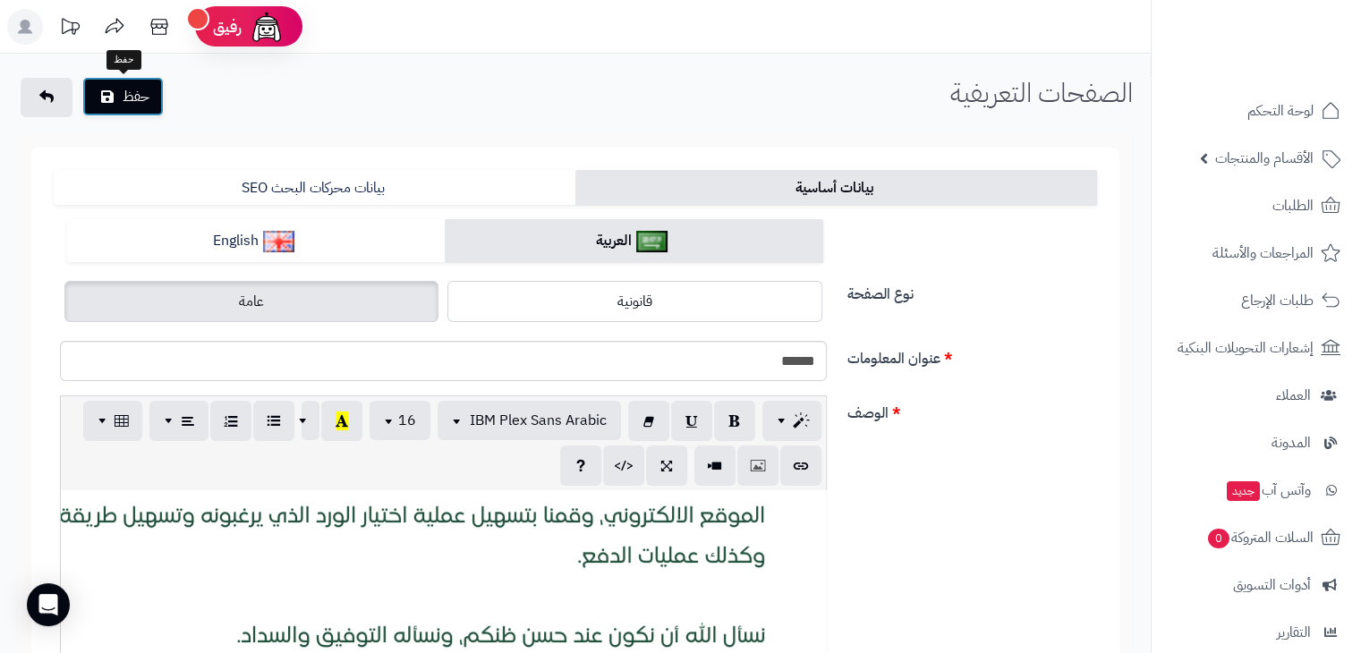
click at [126, 99] on button "حفظ" at bounding box center [122, 96] width 81 height 39
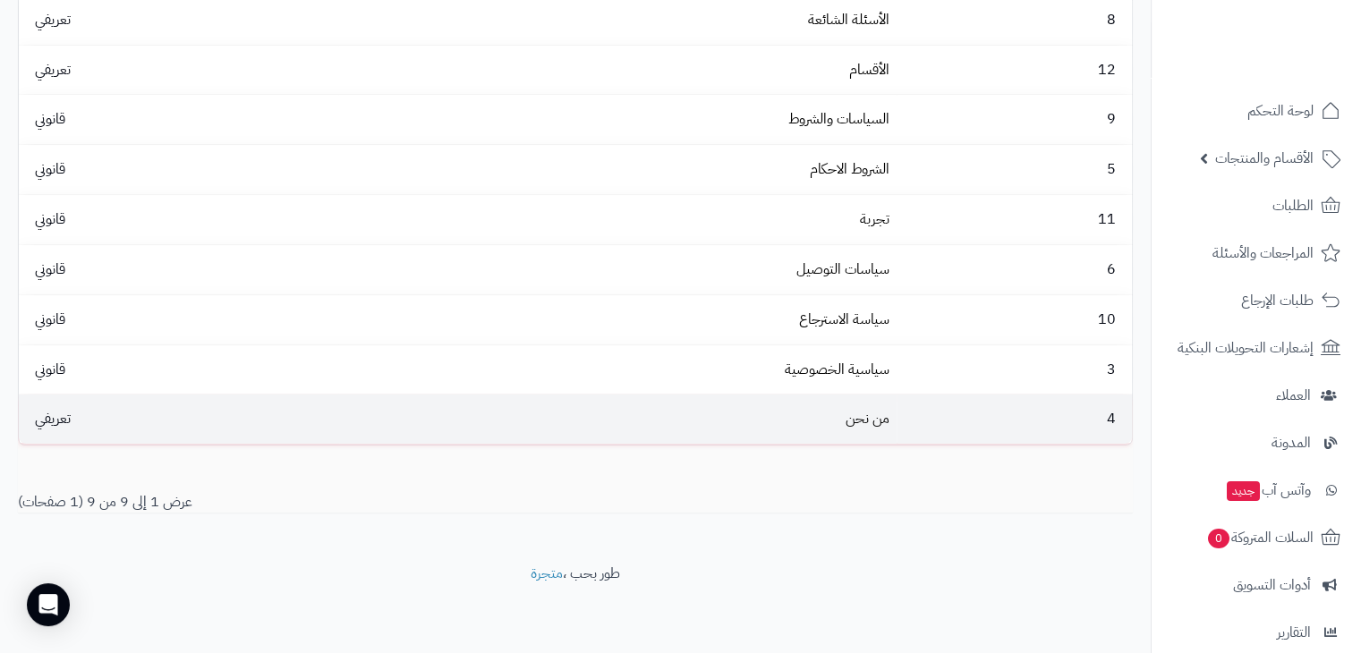
scroll to position [203, 0]
drag, startPoint x: 805, startPoint y: 423, endPoint x: 740, endPoint y: 426, distance: 65.4
click at [740, 426] on td "من نحن" at bounding box center [617, 419] width 558 height 49
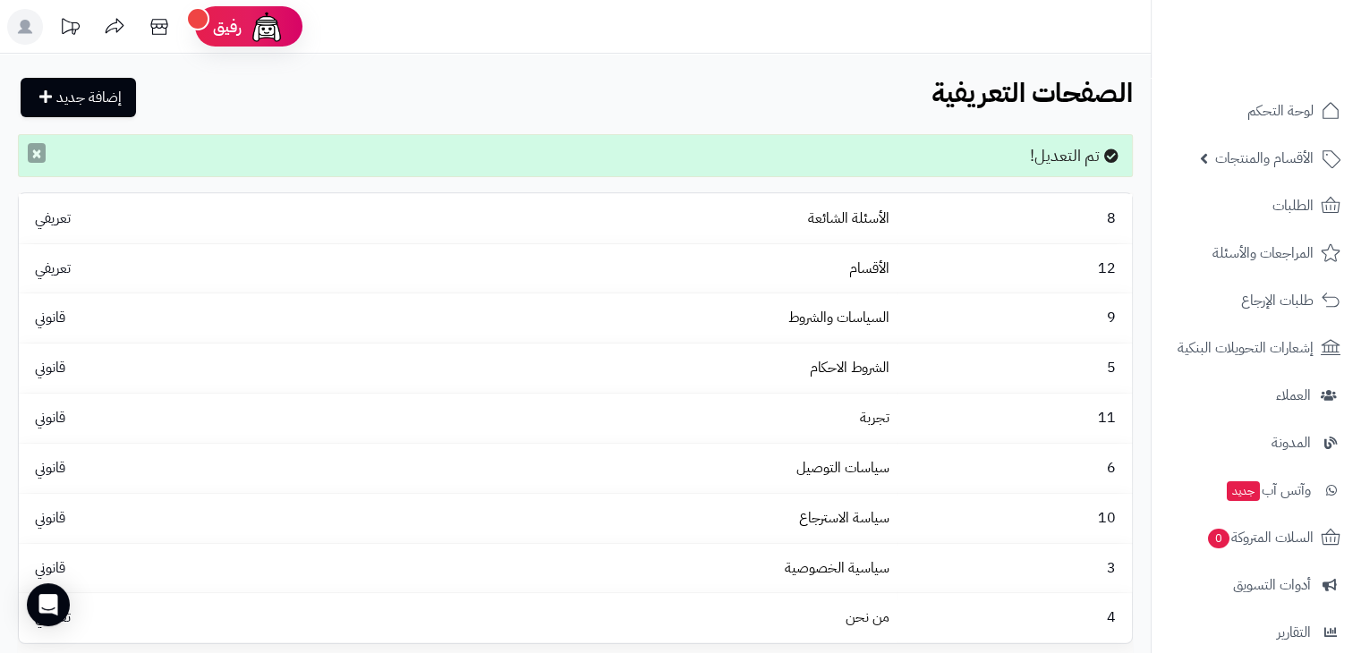
click at [39, 156] on button "×" at bounding box center [37, 153] width 18 height 20
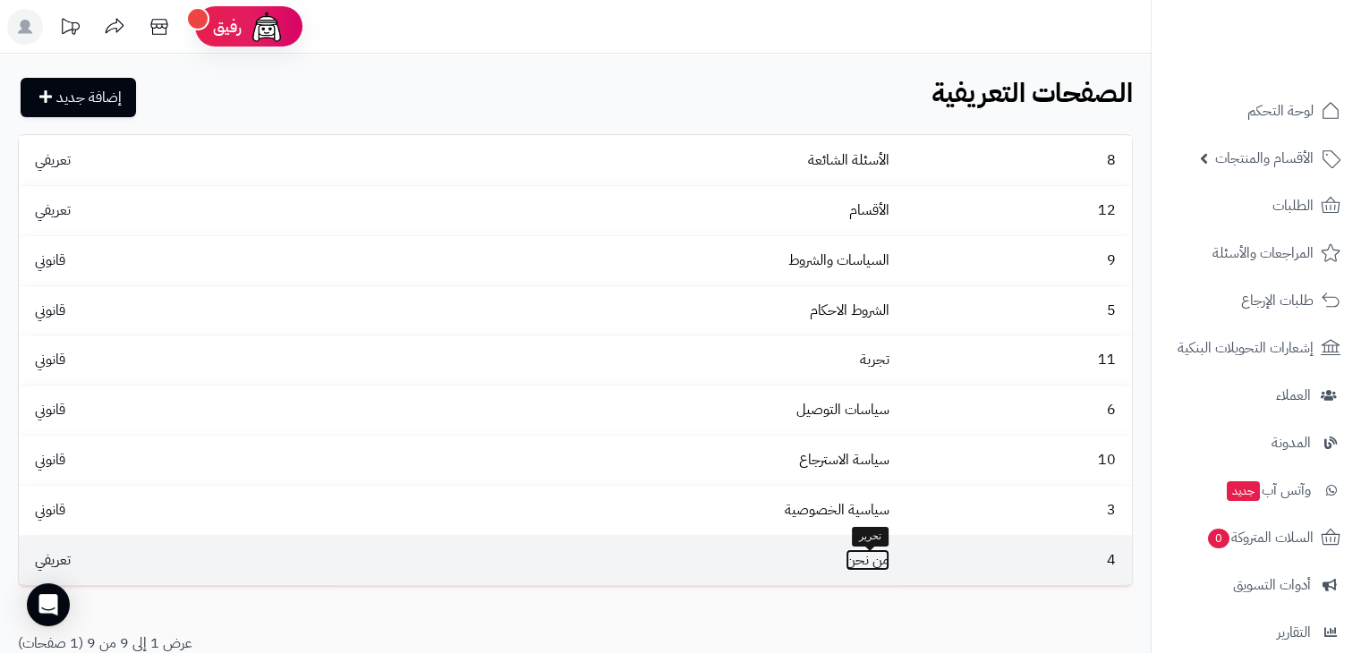
click at [857, 571] on link "من نحن" at bounding box center [867, 559] width 44 height 21
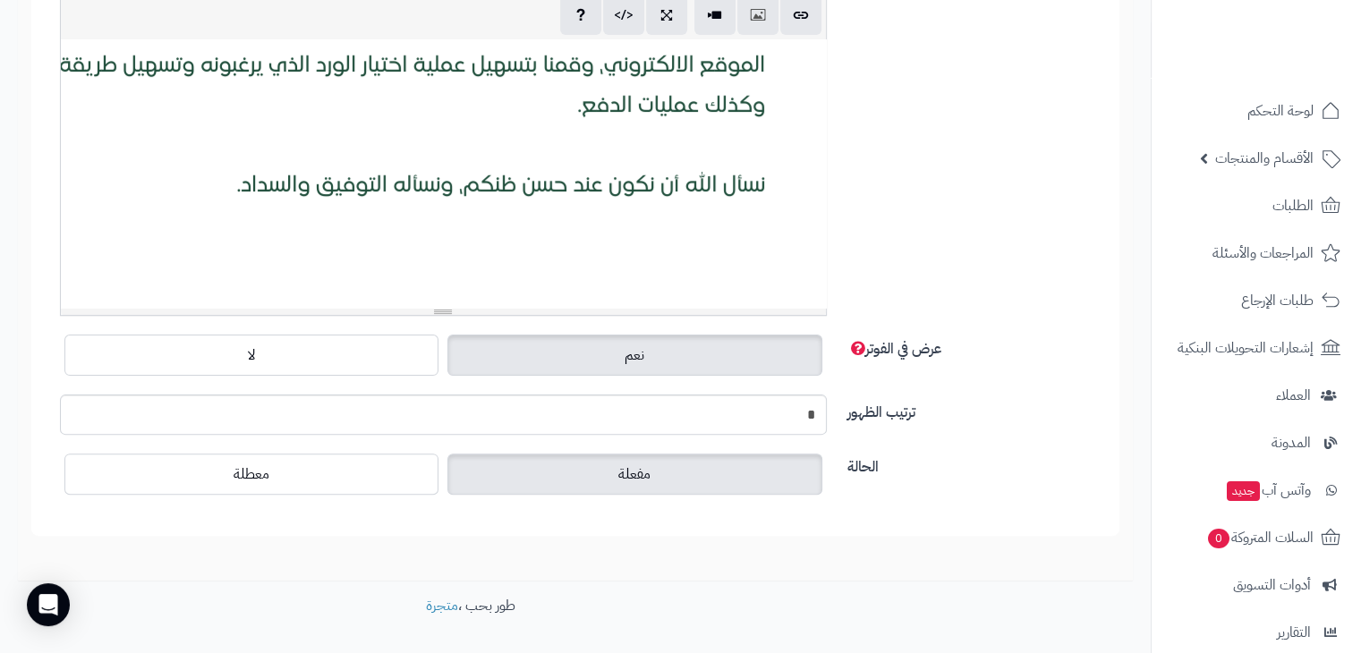
scroll to position [518, 0]
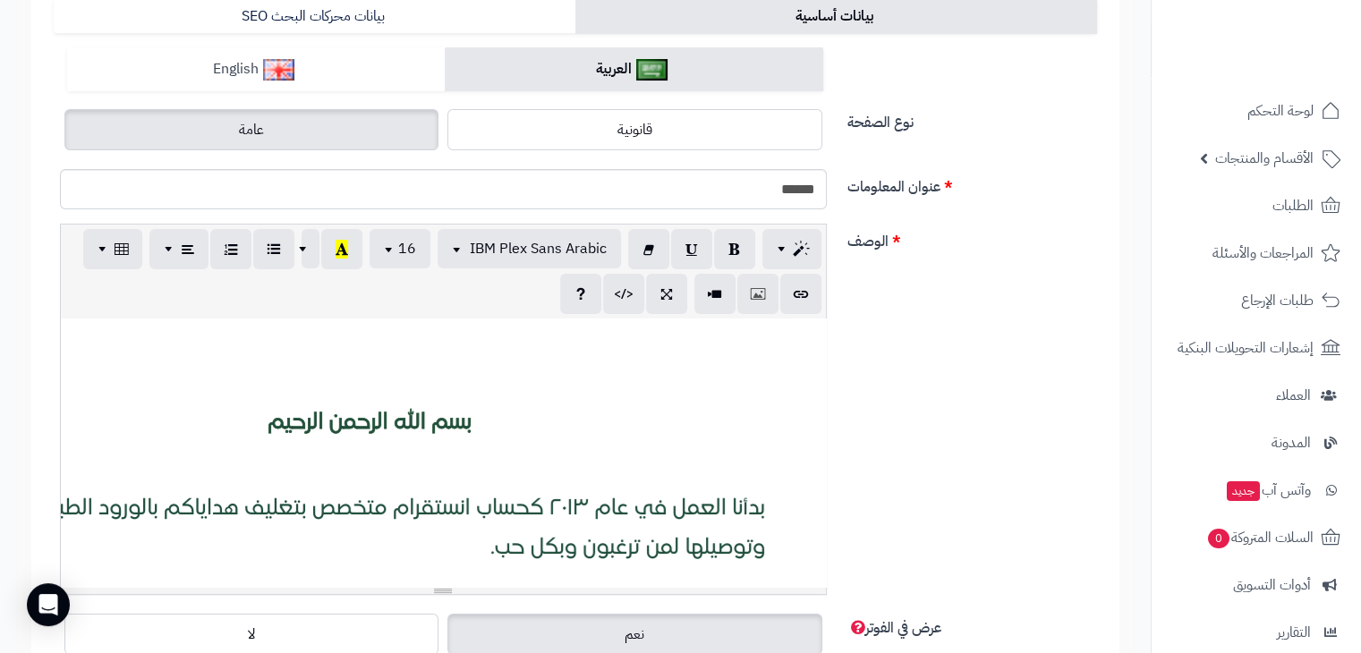
scroll to position [0, 0]
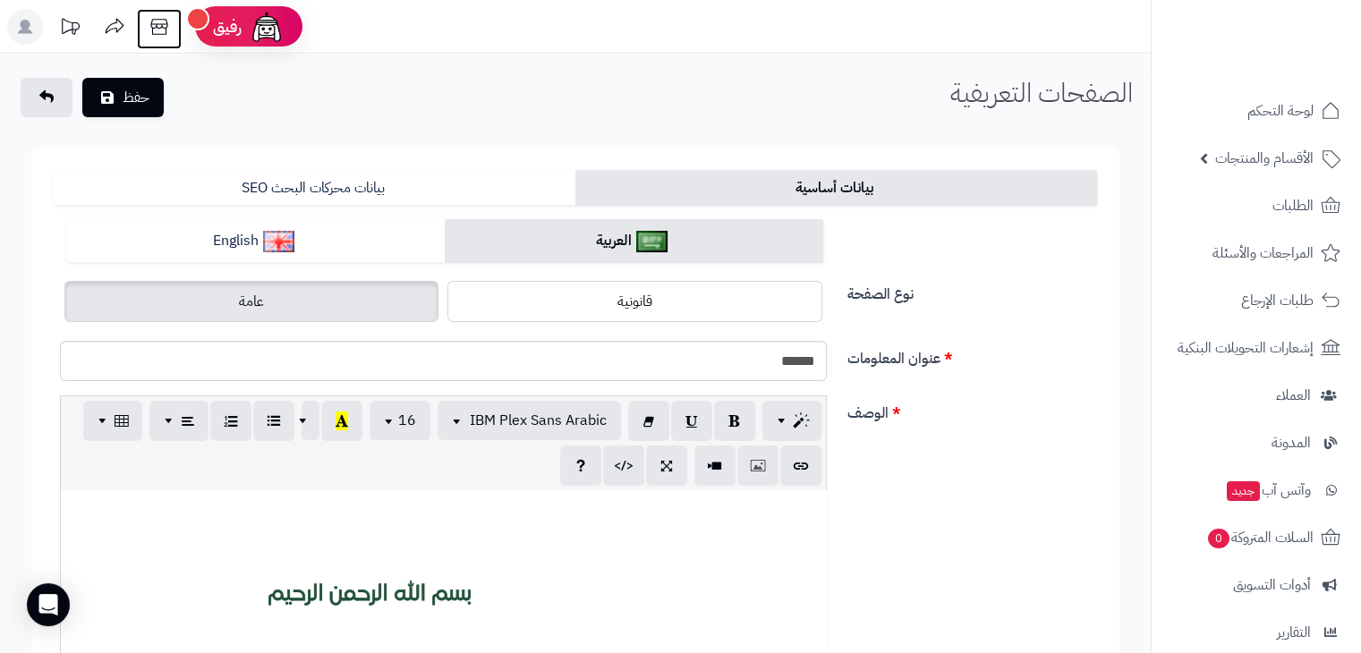
click at [148, 31] on icon at bounding box center [159, 27] width 36 height 36
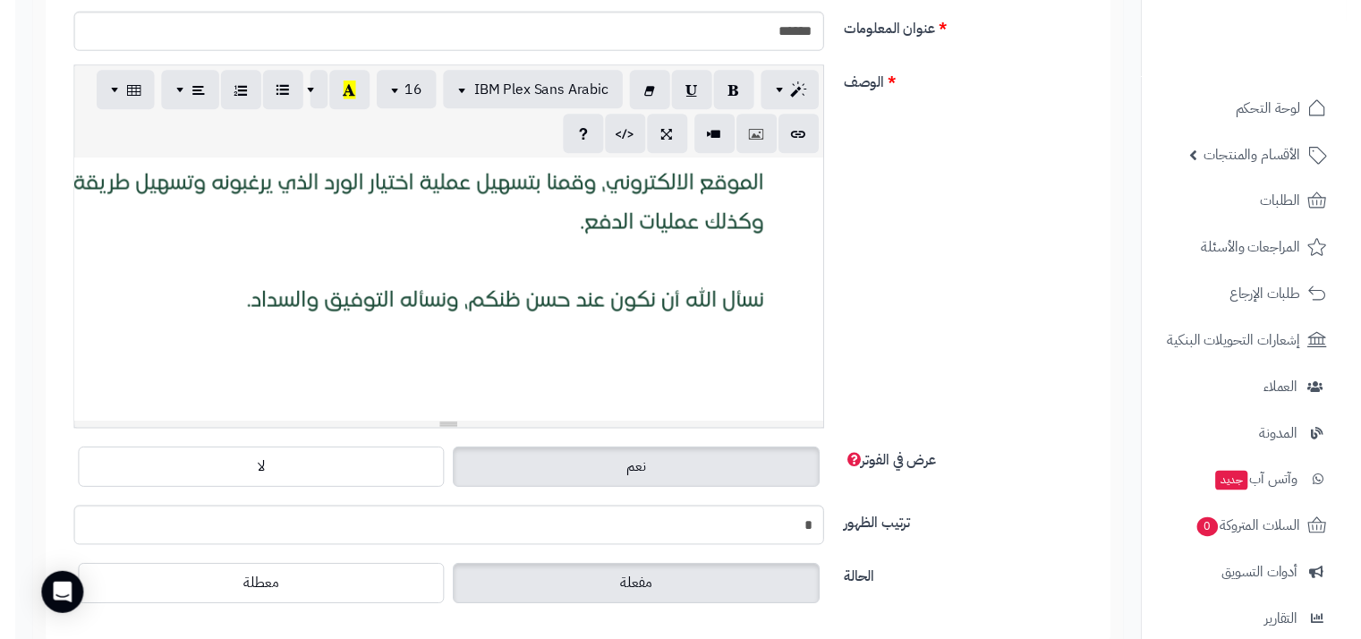
scroll to position [343, 0]
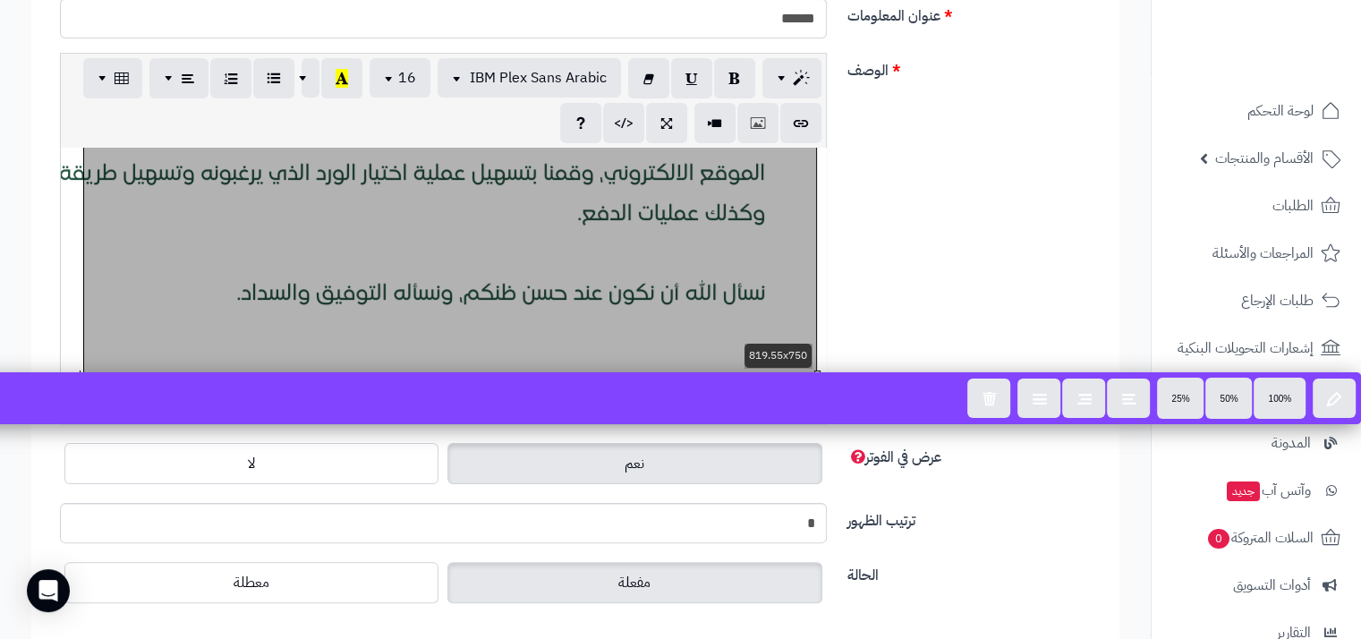
click at [750, 344] on div "819.55x750" at bounding box center [443, 282] width 765 height 268
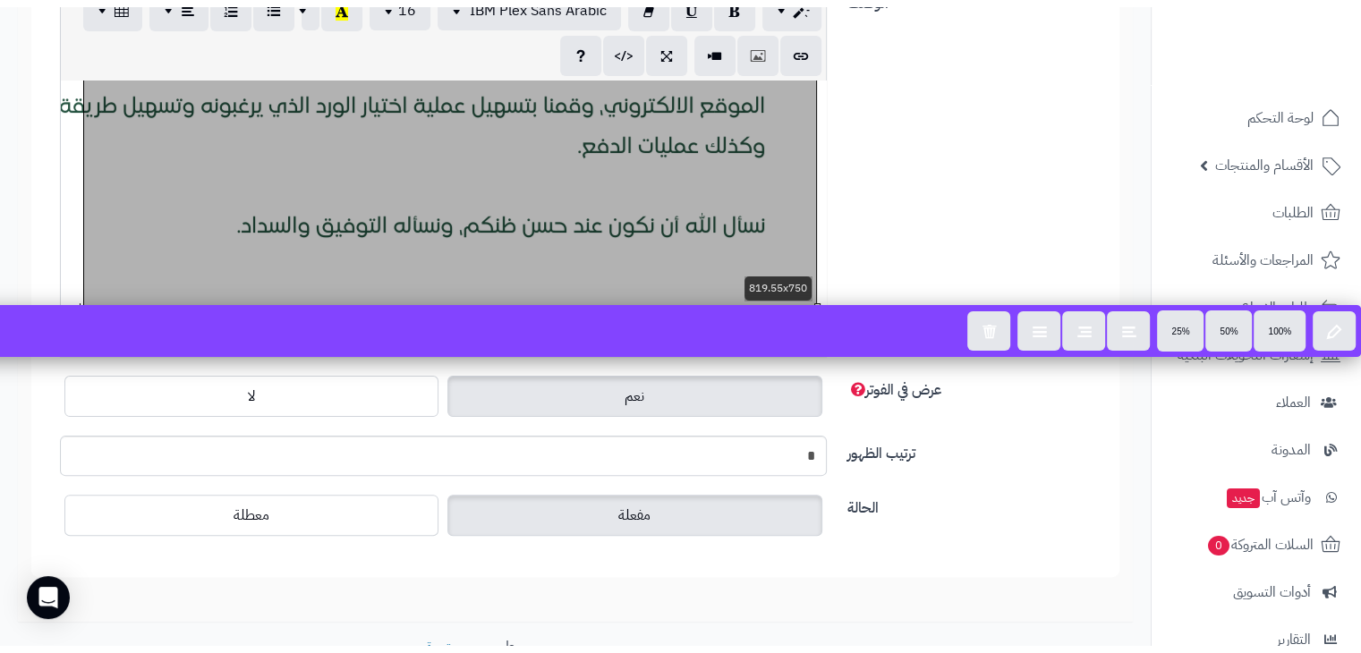
scroll to position [456, 0]
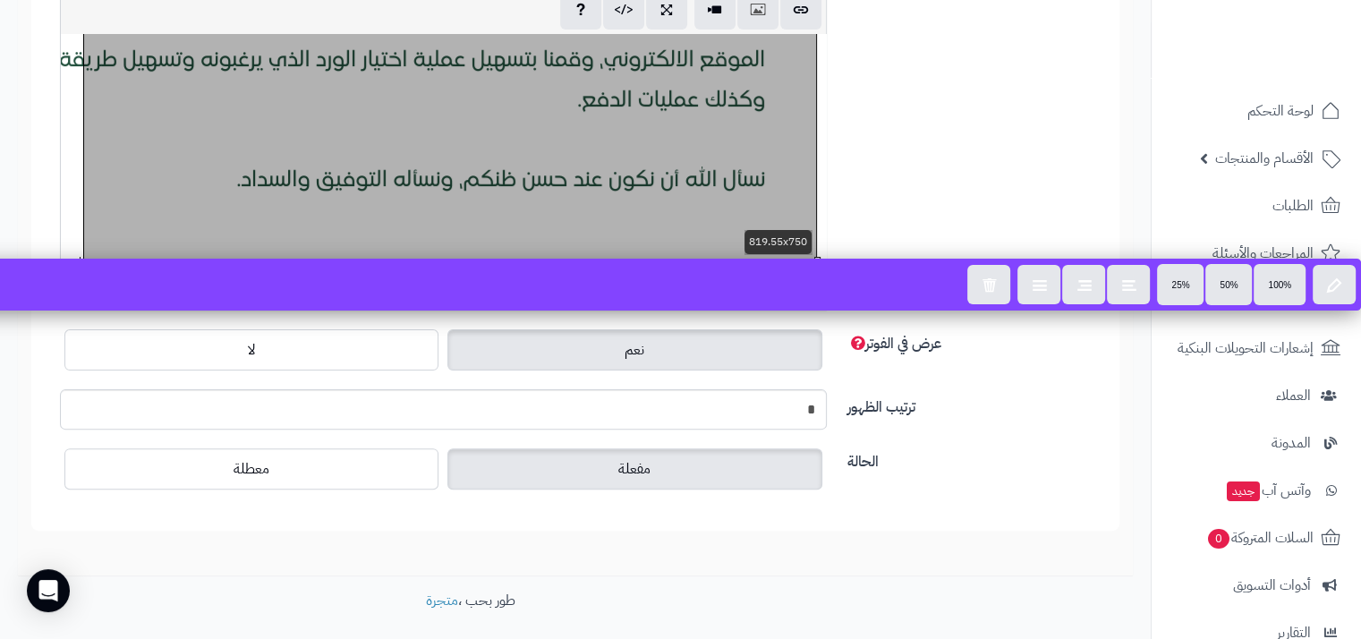
click at [1340, 291] on icon "button" at bounding box center [1334, 283] width 14 height 15
type input "**********"
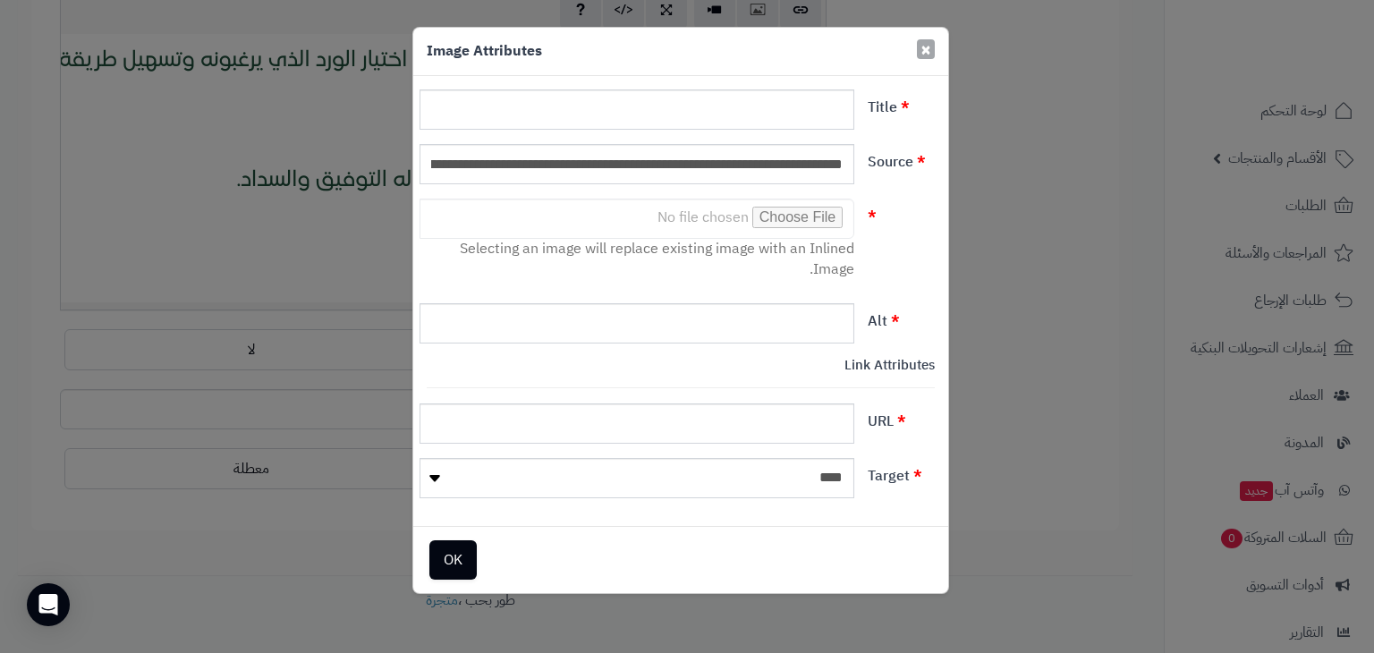
click at [928, 45] on span "×" at bounding box center [926, 49] width 11 height 27
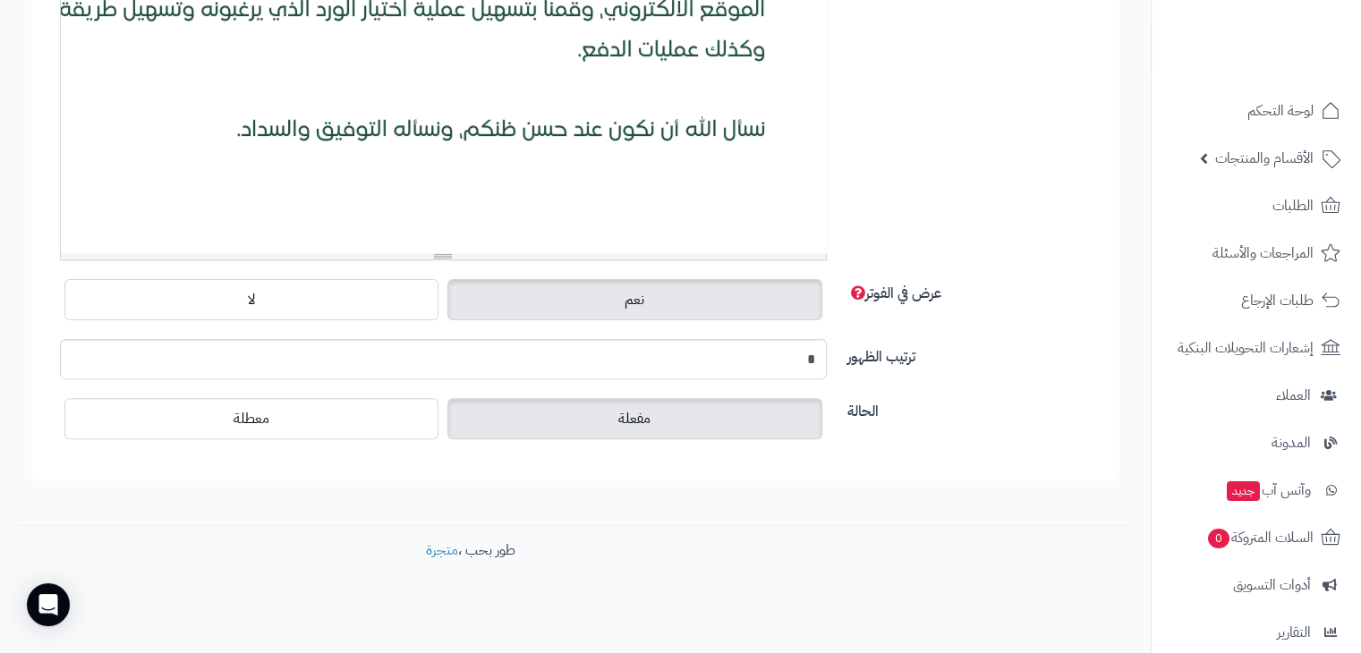
scroll to position [506, 0]
click at [679, 230] on div at bounding box center [443, 118] width 765 height 268
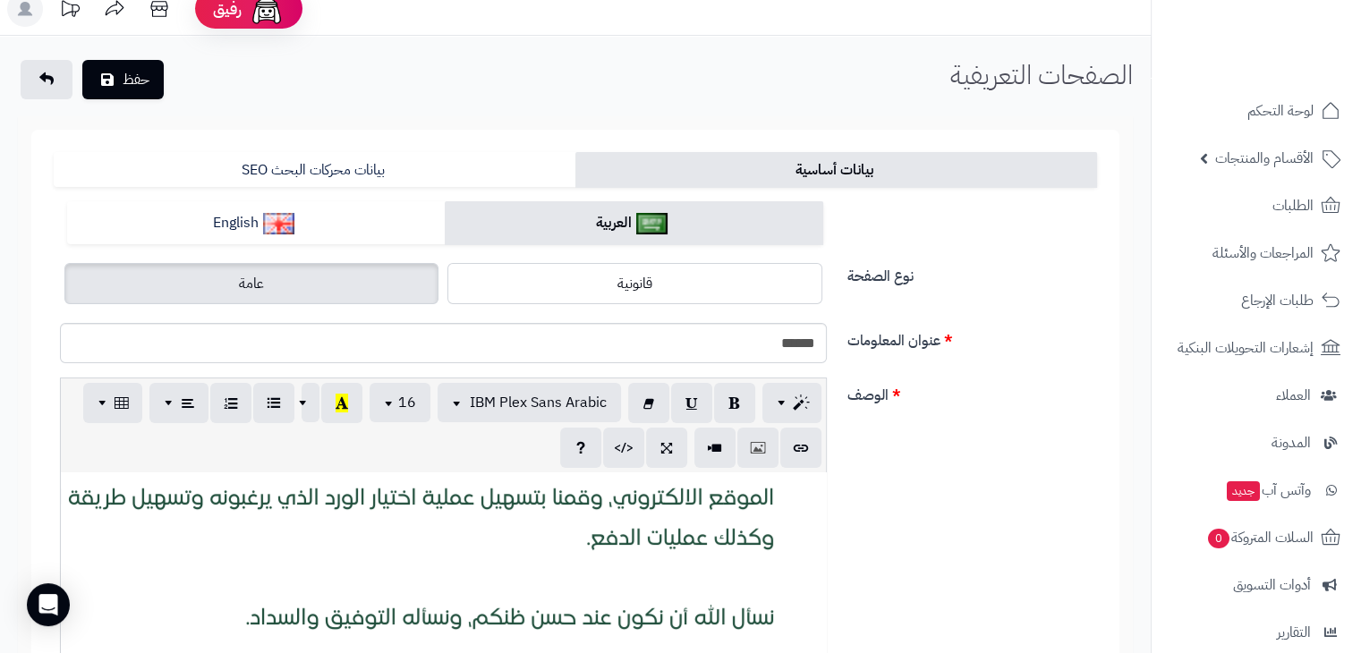
scroll to position [57, 0]
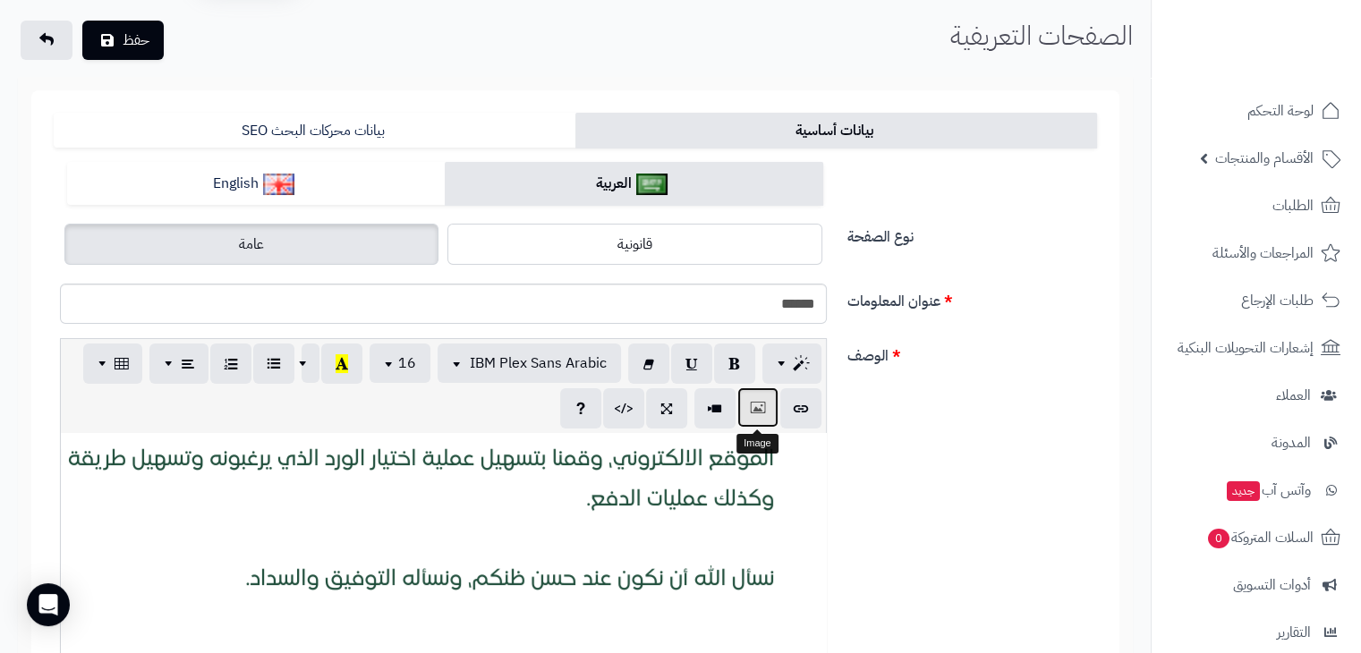
click at [742, 408] on button "button" at bounding box center [757, 407] width 41 height 40
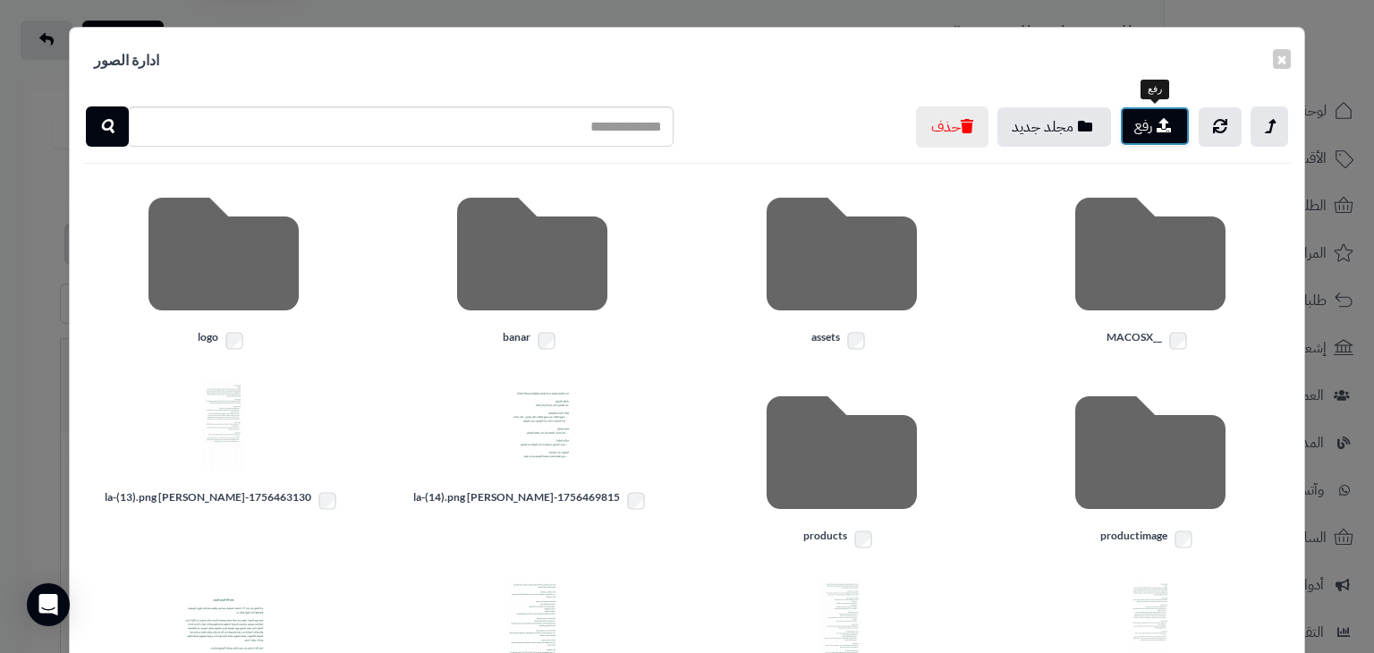
click at [1140, 126] on button "رفع" at bounding box center [1155, 125] width 70 height 39
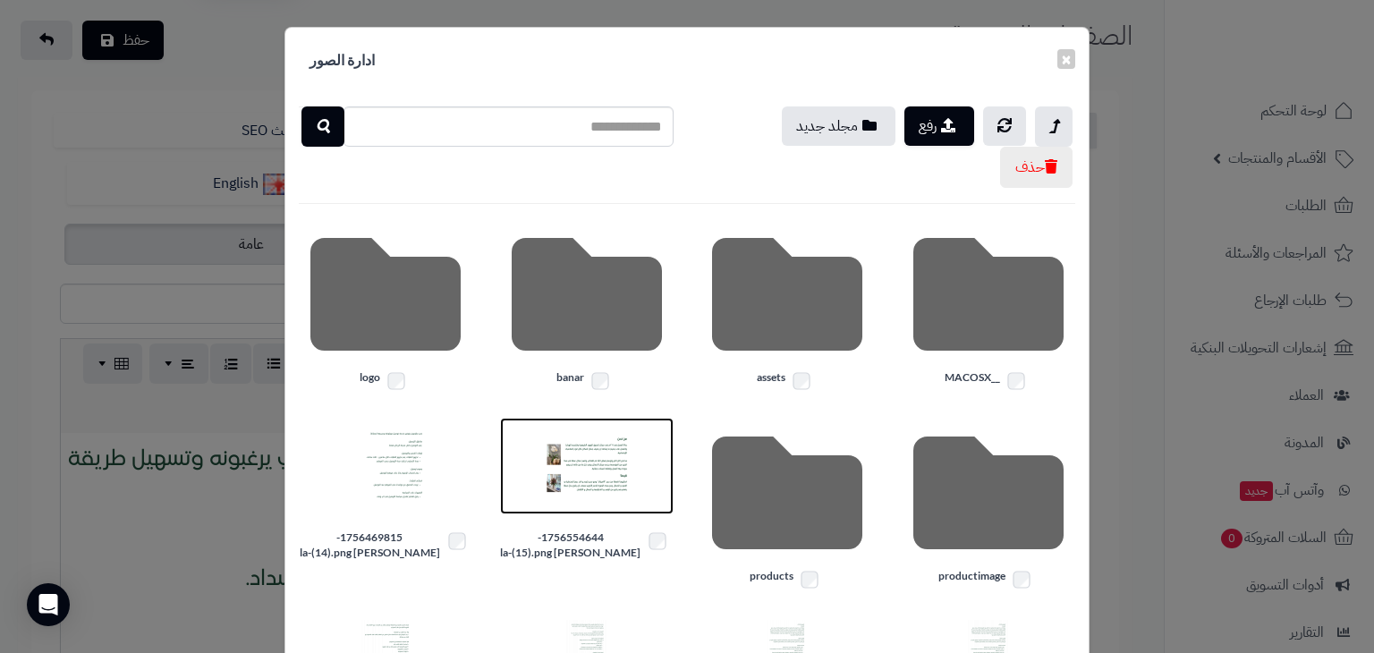
click at [577, 471] on img at bounding box center [586, 465] width 89 height 89
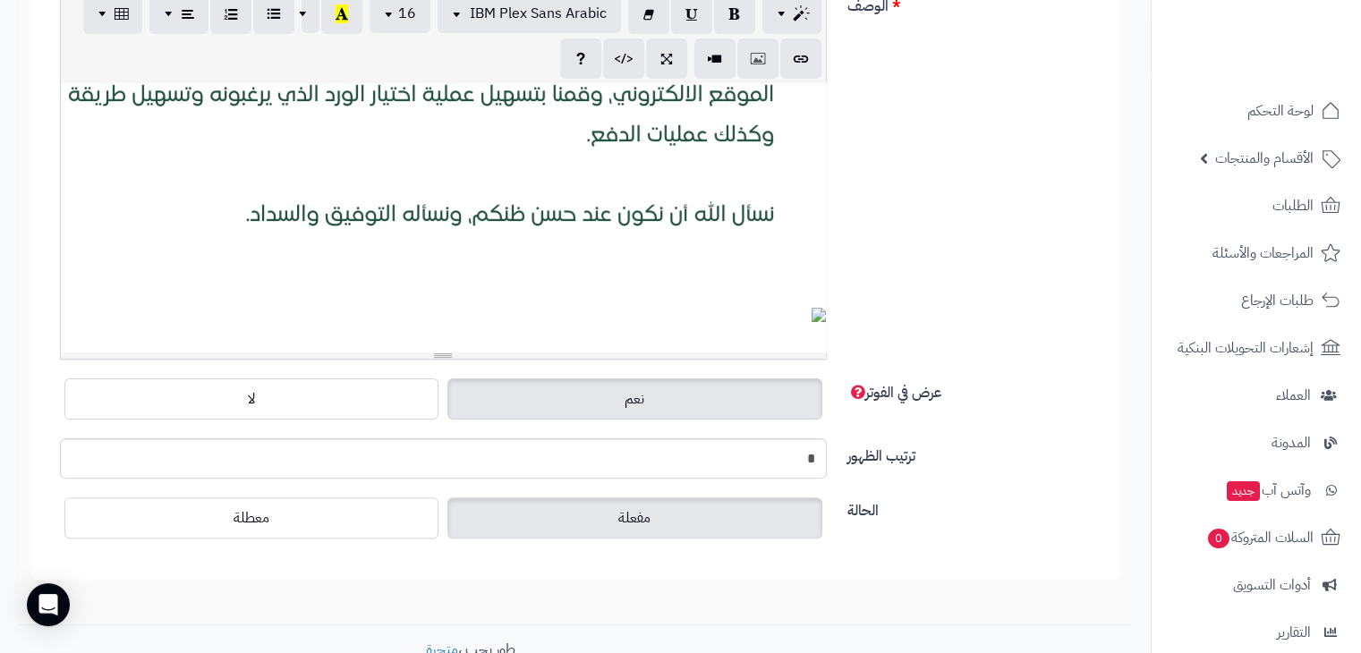
scroll to position [0, 0]
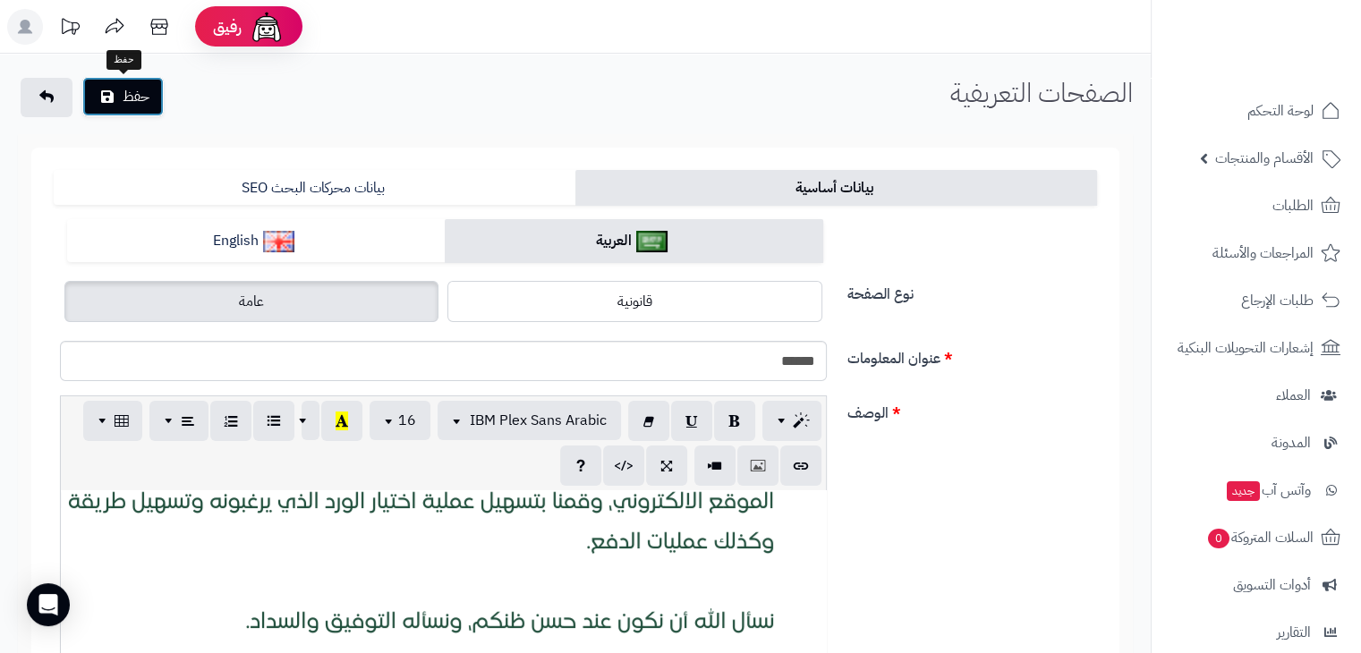
click at [100, 98] on button "حفظ" at bounding box center [122, 96] width 81 height 39
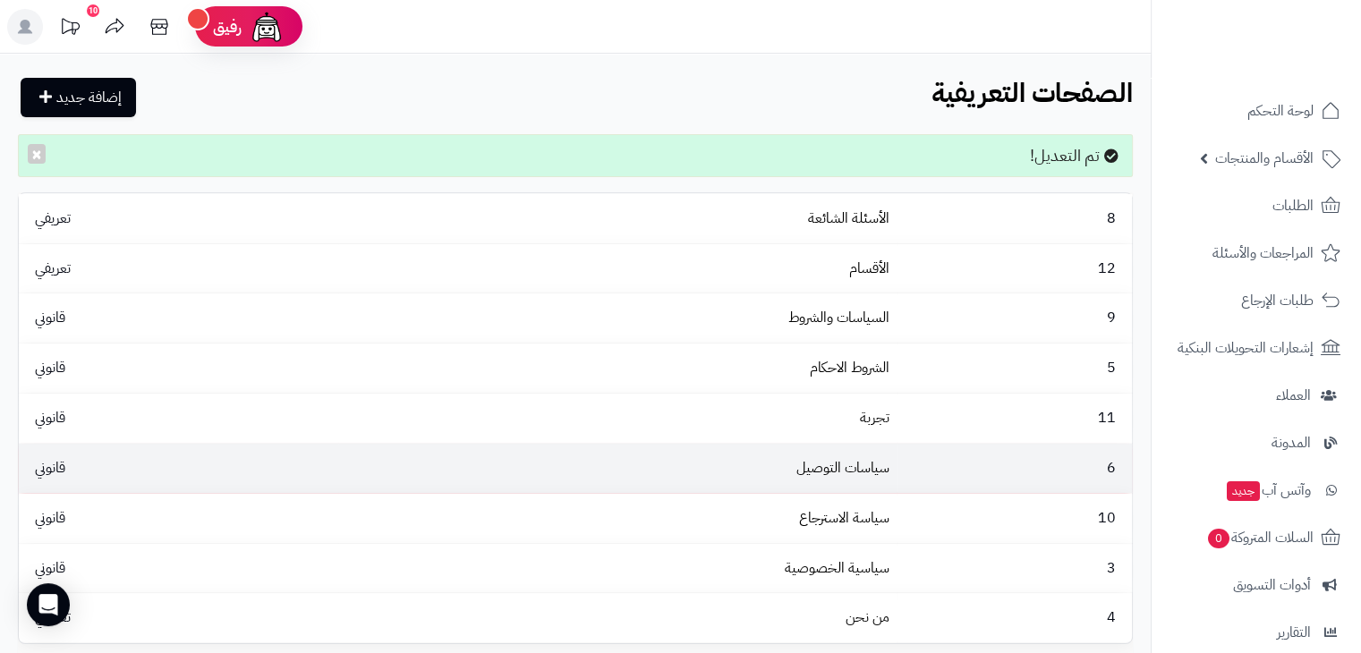
scroll to position [204, 0]
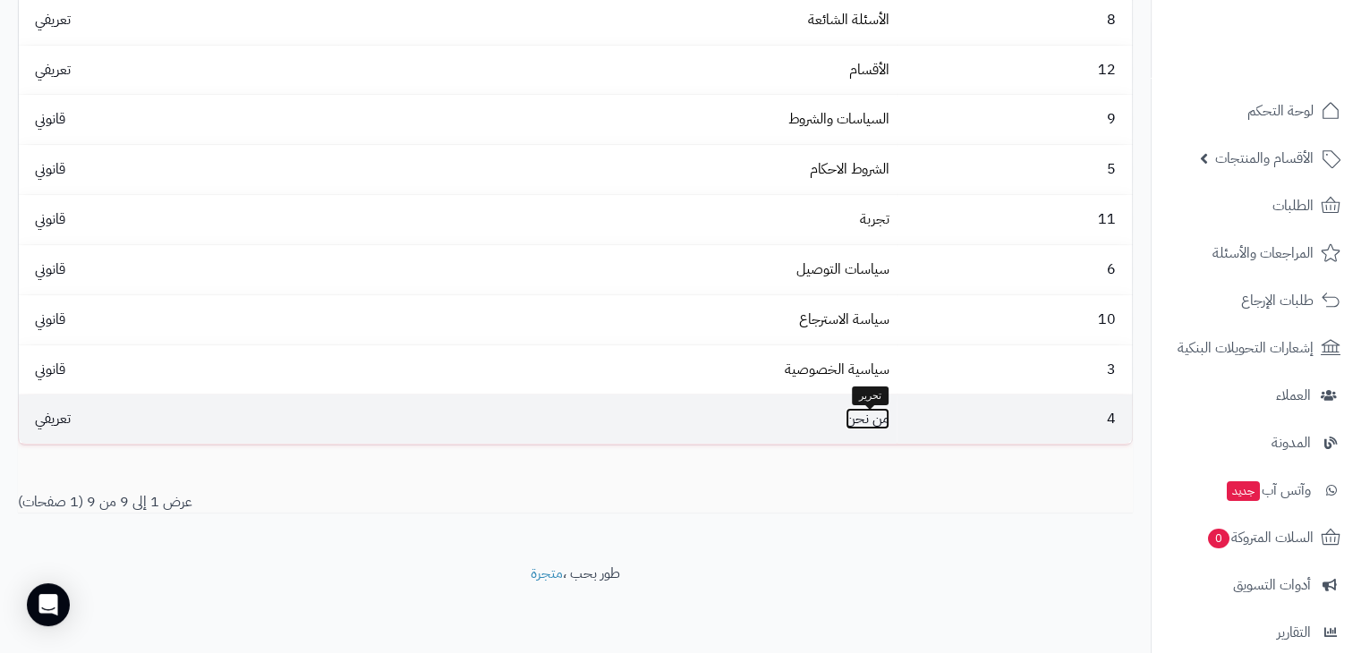
click at [863, 418] on link "من نحن" at bounding box center [867, 418] width 44 height 21
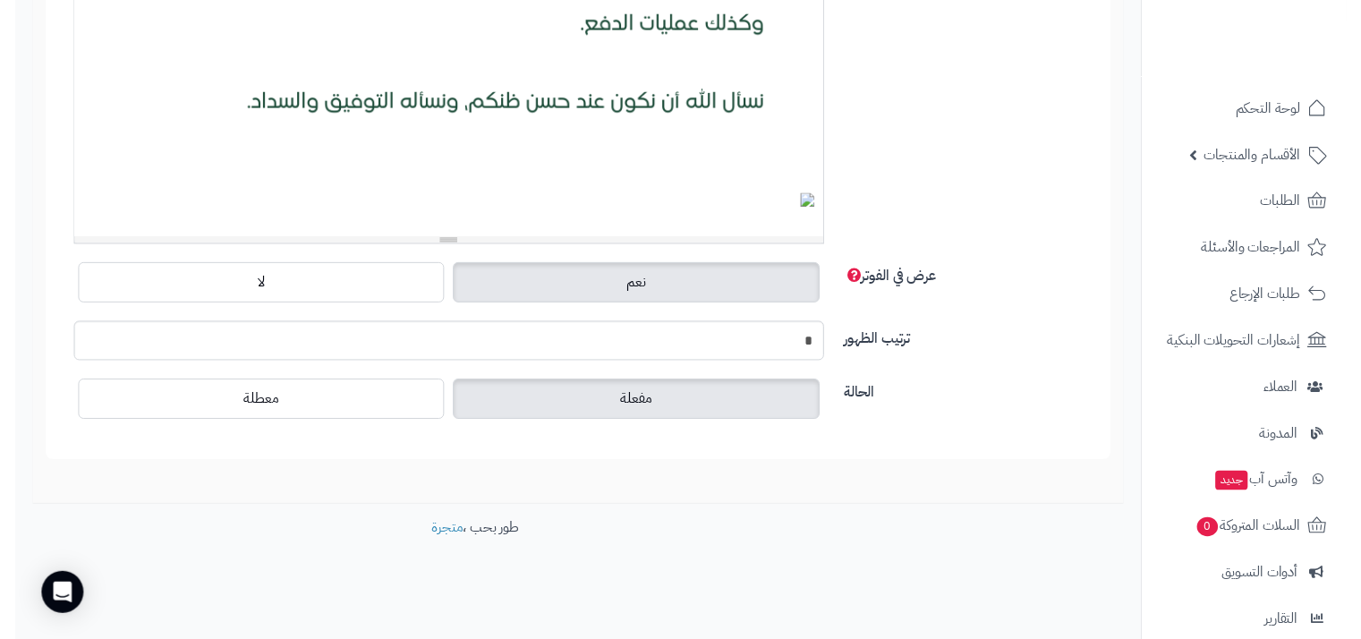
scroll to position [1125, 0]
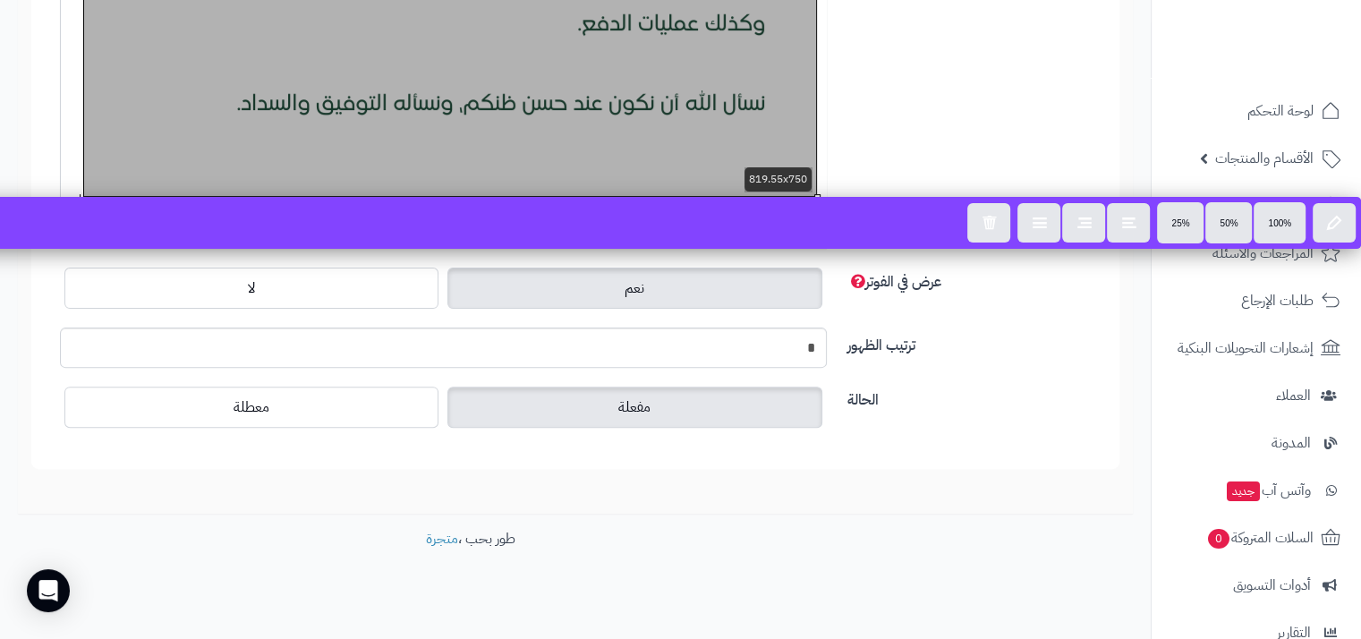
click at [630, 138] on div "819.55x750" at bounding box center [443, 106] width 765 height 268
click at [994, 219] on icon "button" at bounding box center [988, 221] width 14 height 15
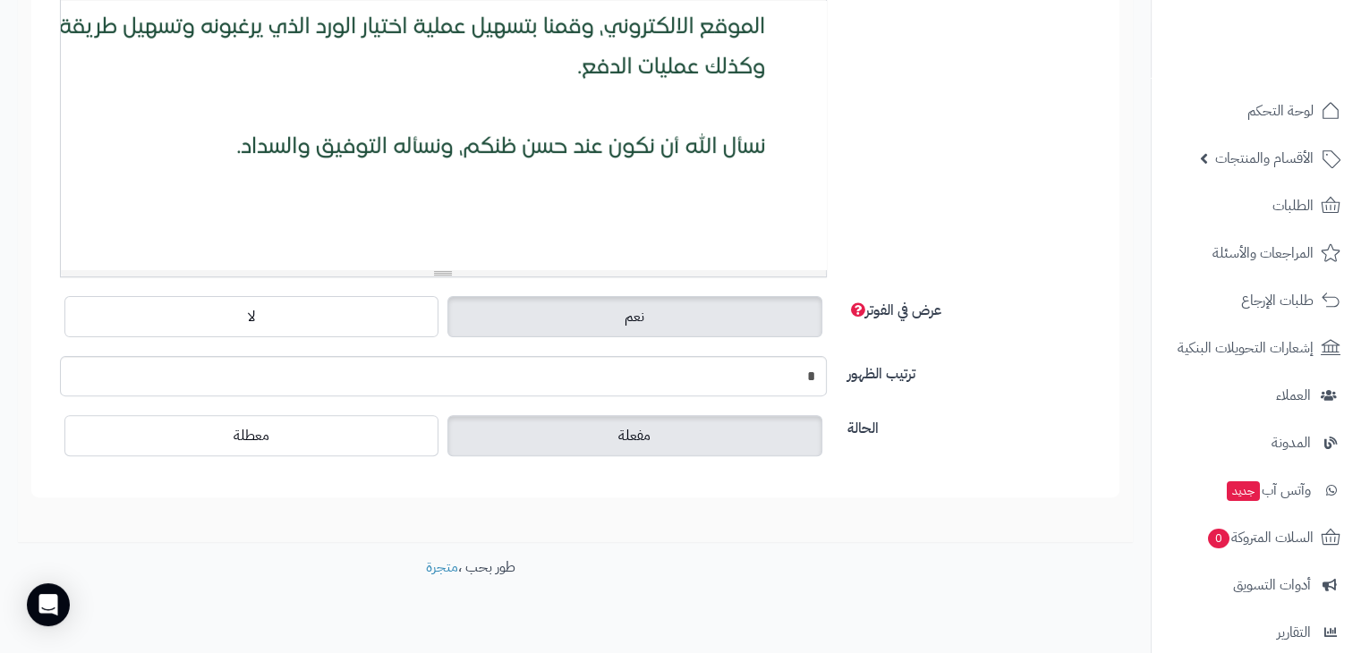
scroll to position [518, 0]
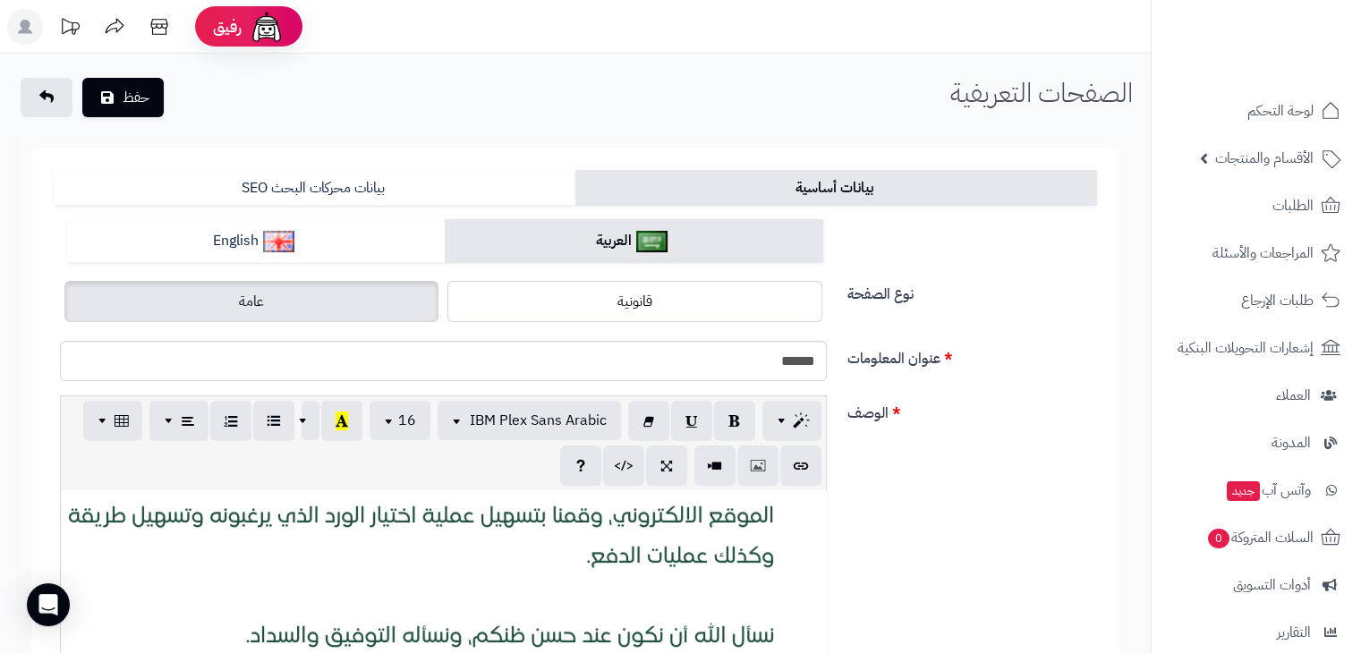
scroll to position [193, 0]
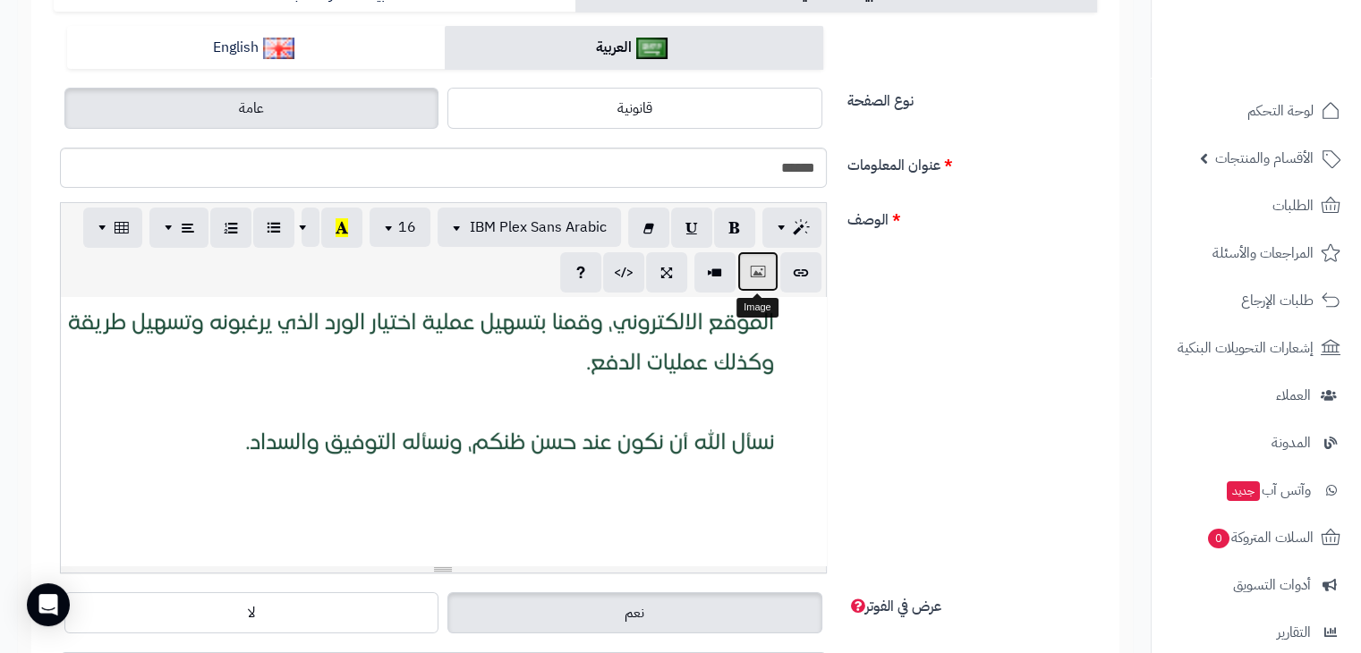
click at [746, 269] on button "button" at bounding box center [757, 271] width 41 height 40
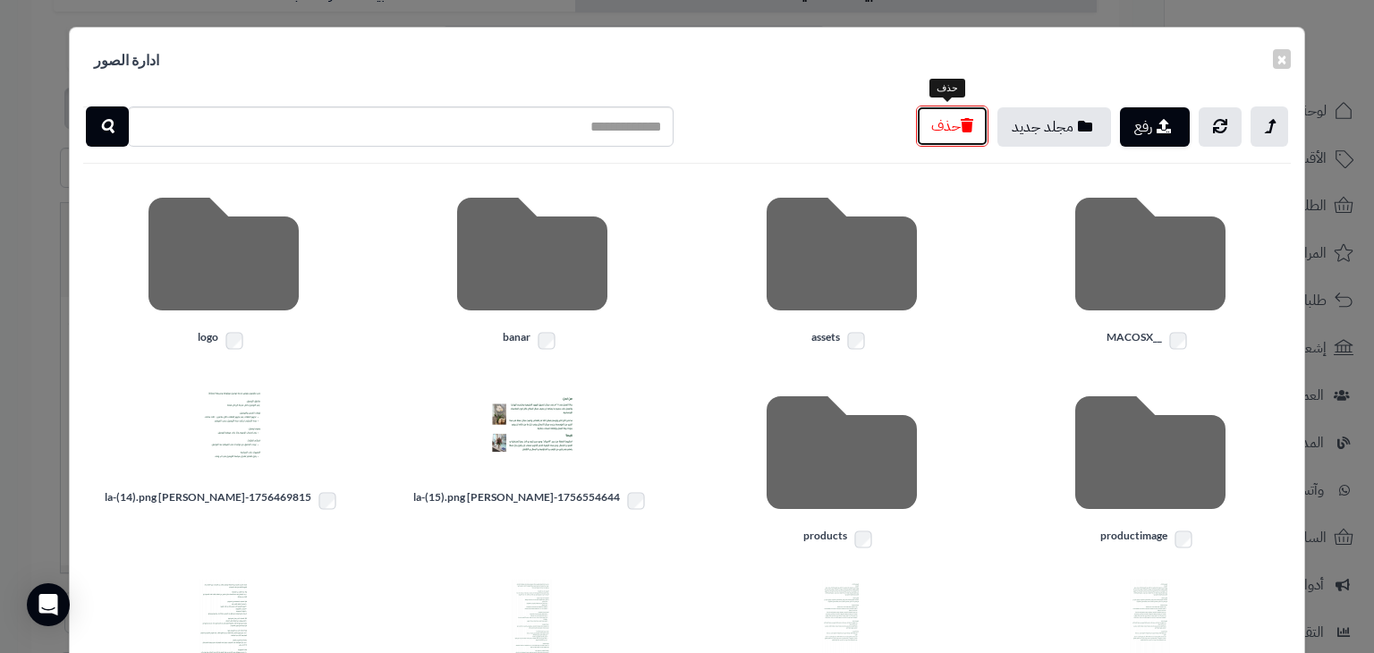
click at [973, 132] on button "حذف" at bounding box center [952, 126] width 72 height 41
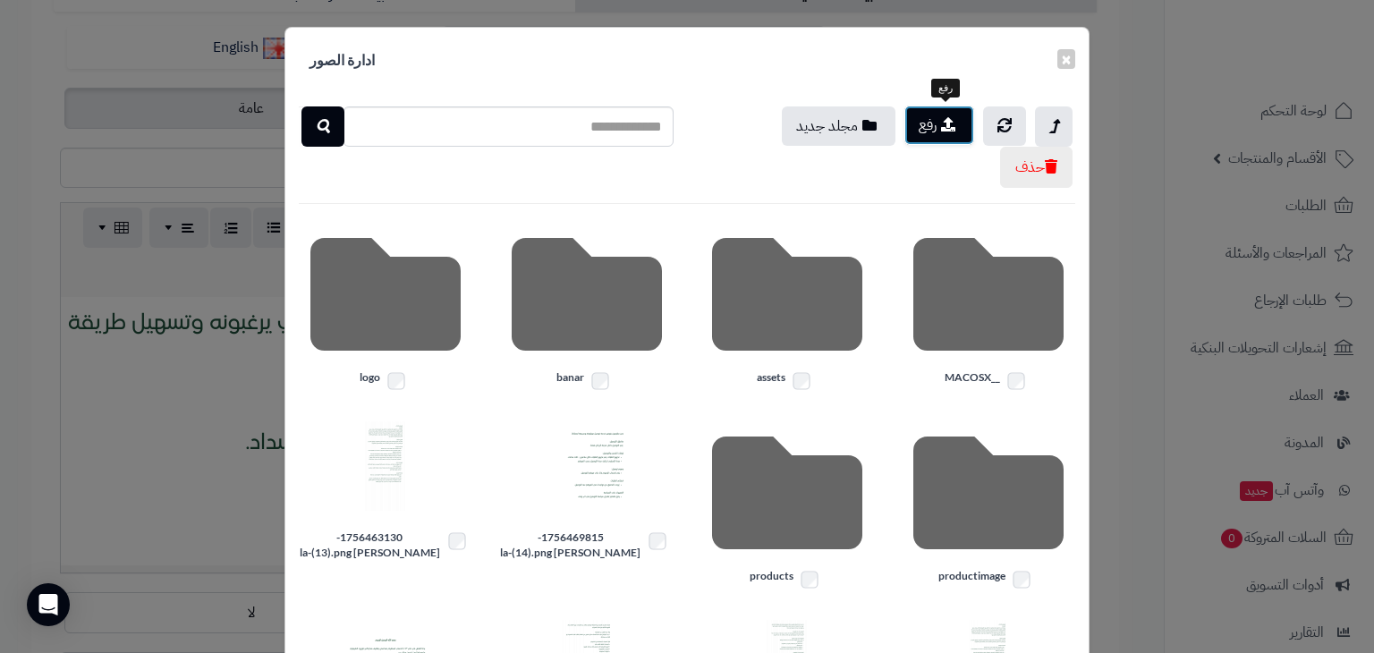
click at [955, 126] on icon "button" at bounding box center [948, 124] width 14 height 14
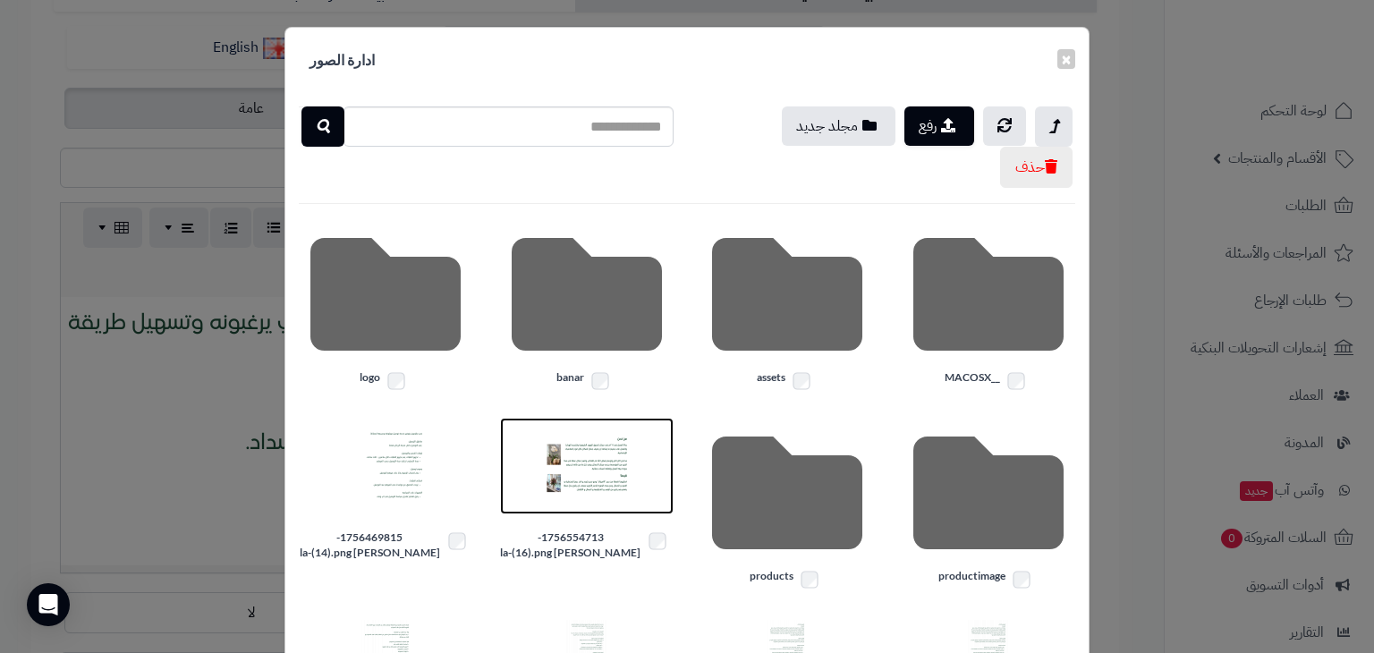
click at [586, 477] on img at bounding box center [586, 465] width 89 height 89
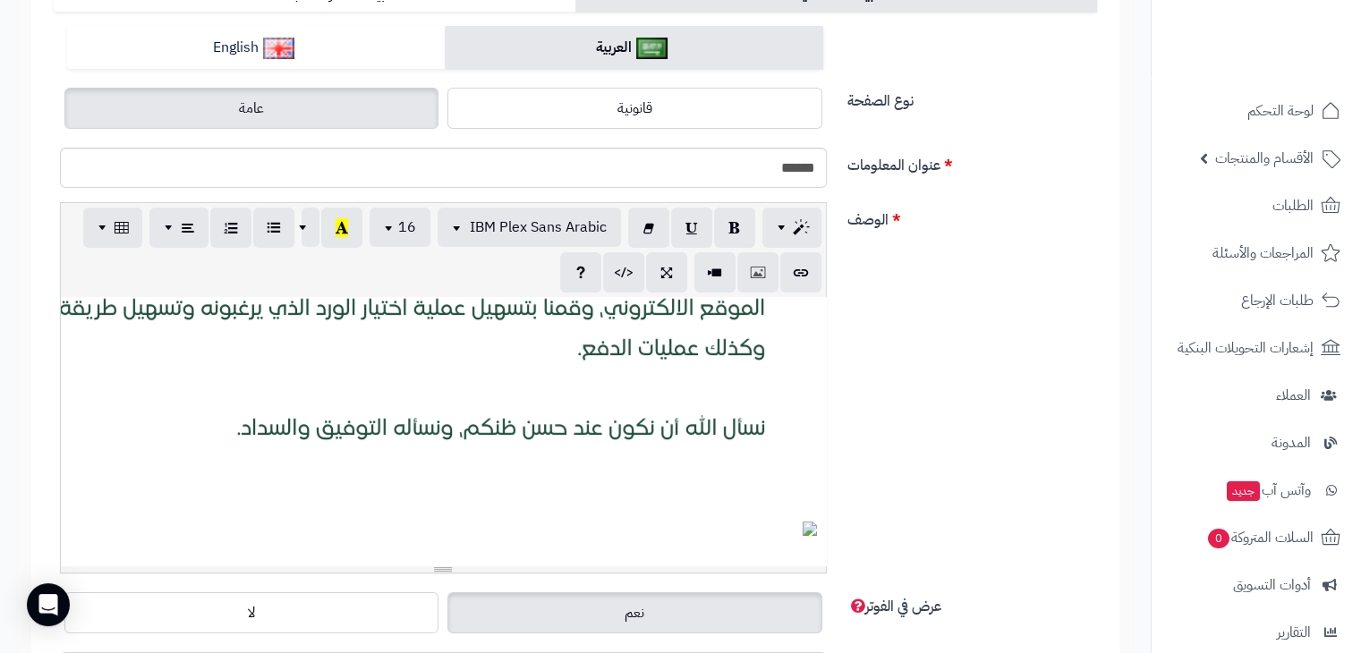
scroll to position [0, 0]
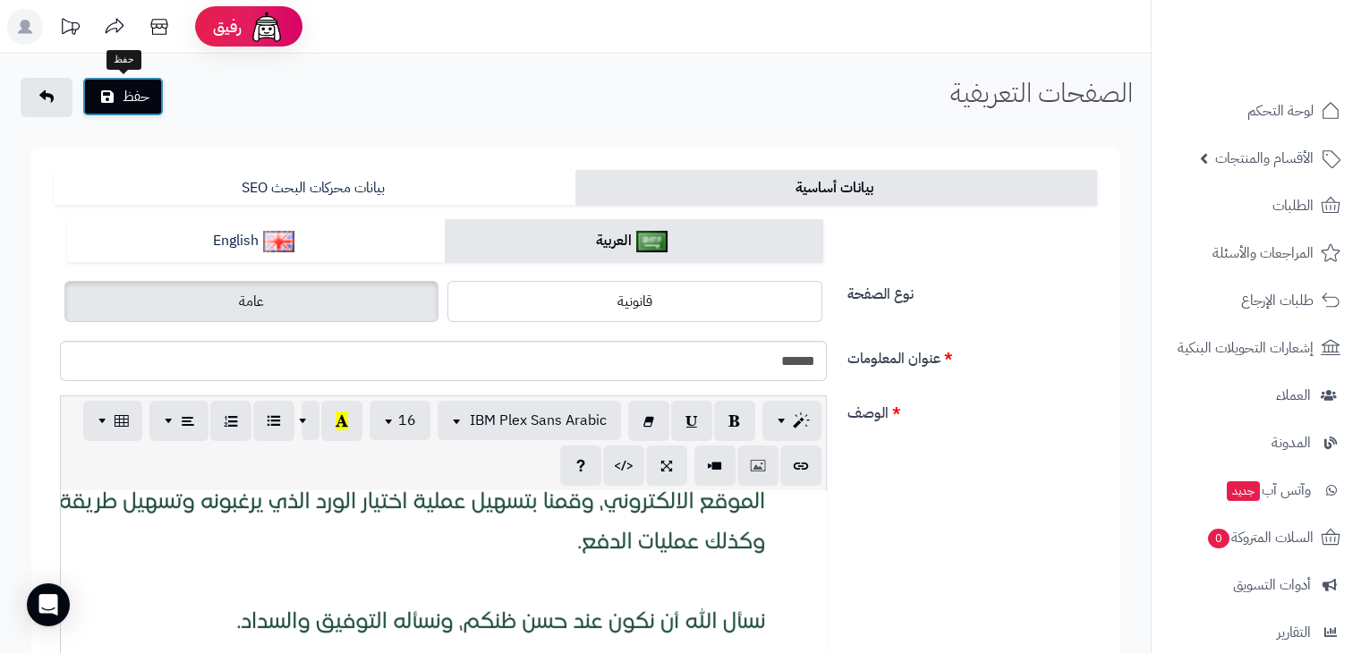
click at [104, 96] on icon "submit" at bounding box center [107, 96] width 13 height 14
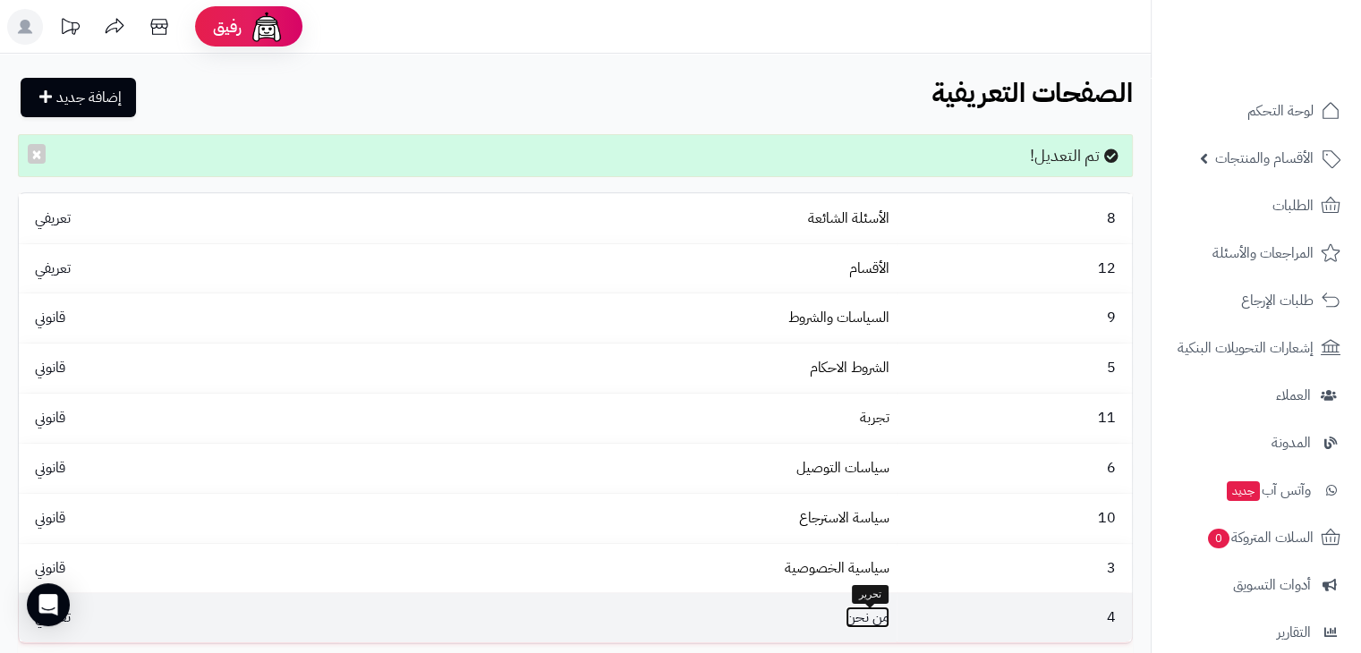
click at [863, 626] on link "من نحن" at bounding box center [867, 617] width 44 height 21
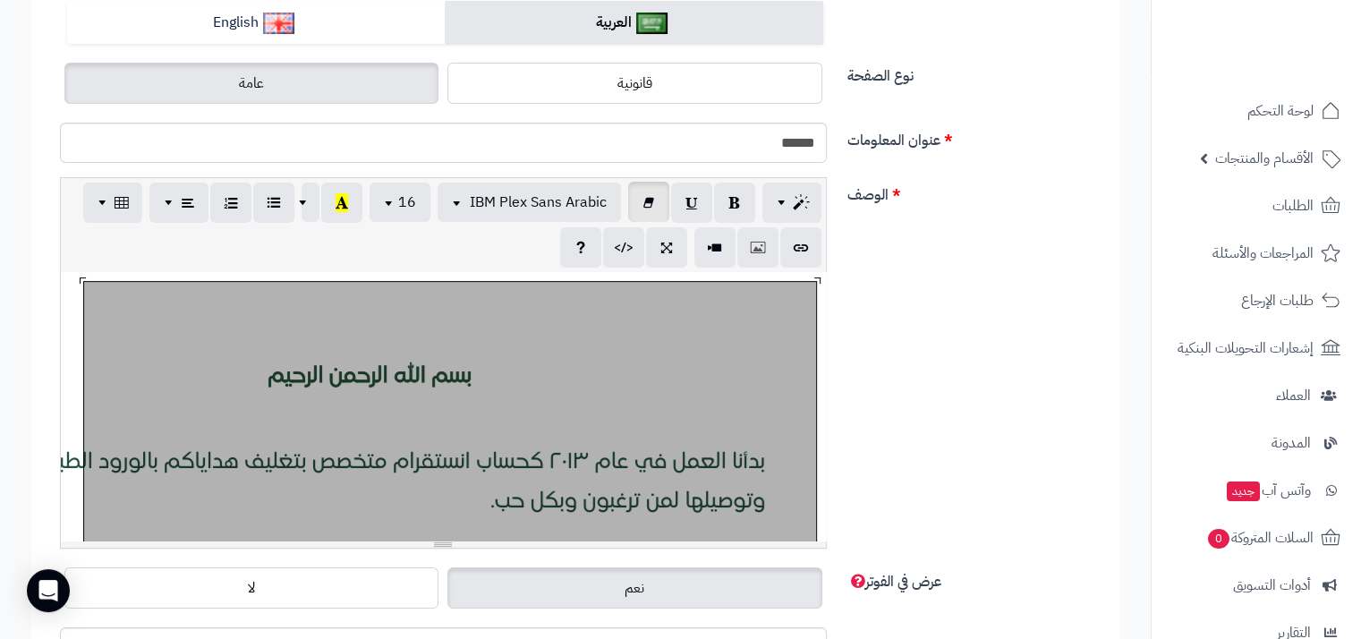
click at [658, 356] on div "819.55x750" at bounding box center [443, 406] width 765 height 268
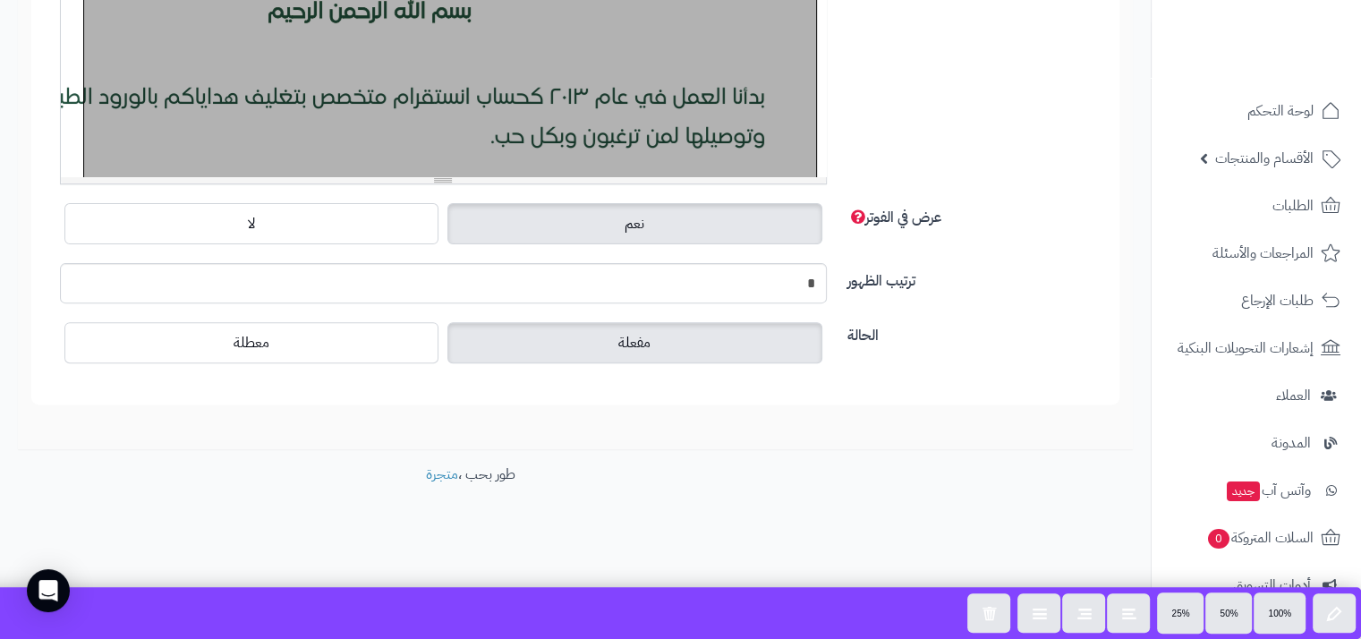
scroll to position [582, 0]
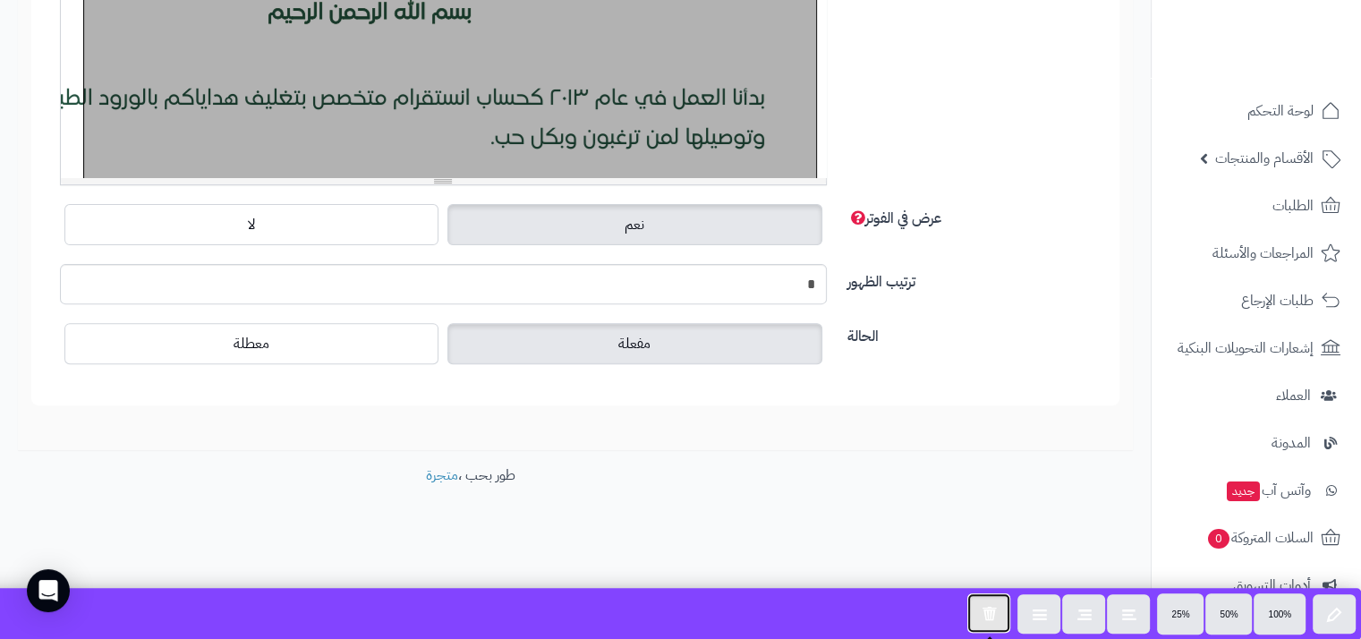
click at [989, 607] on icon "button" at bounding box center [988, 612] width 14 height 15
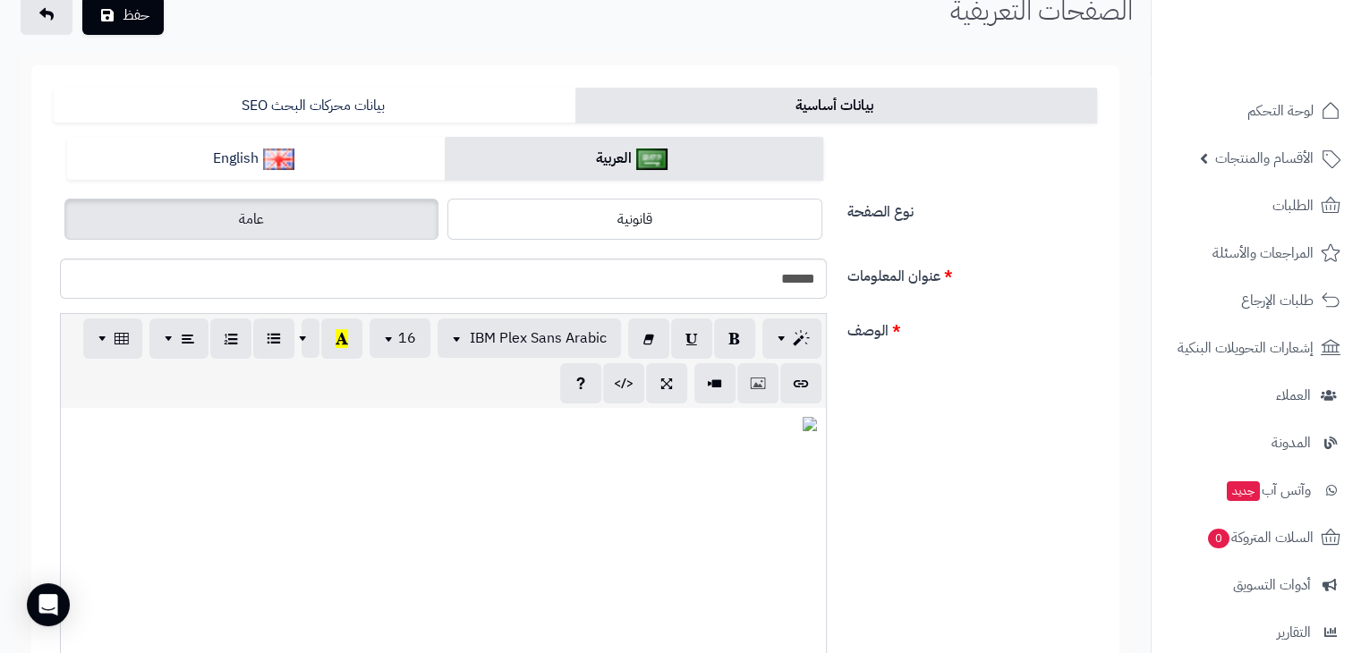
scroll to position [0, 0]
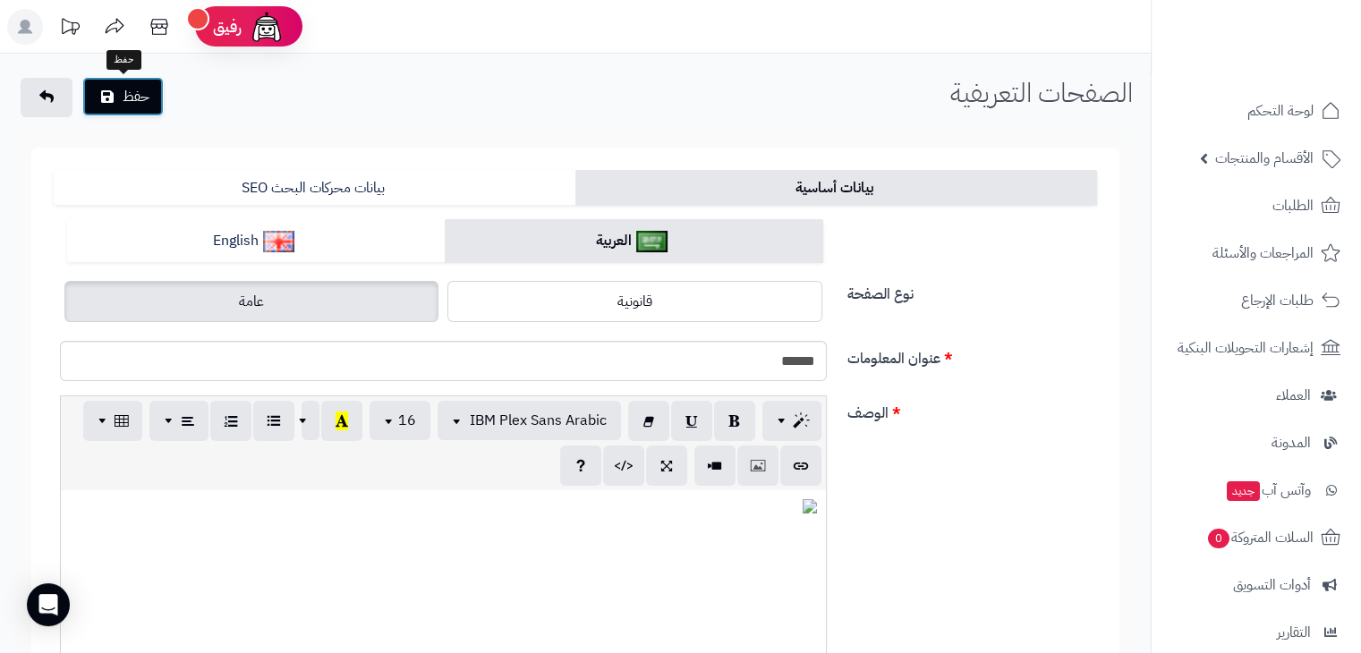
click at [134, 95] on button "حفظ" at bounding box center [122, 96] width 81 height 39
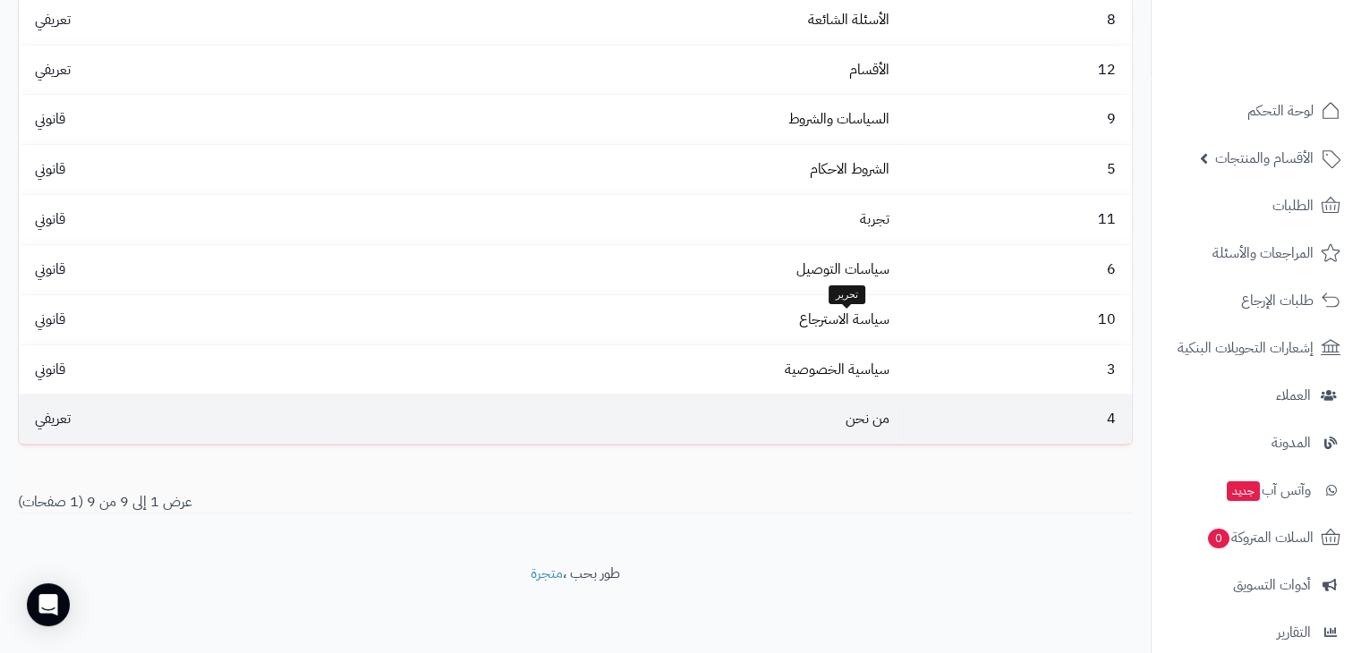
scroll to position [203, 0]
click at [855, 422] on link "من نحن" at bounding box center [867, 418] width 44 height 21
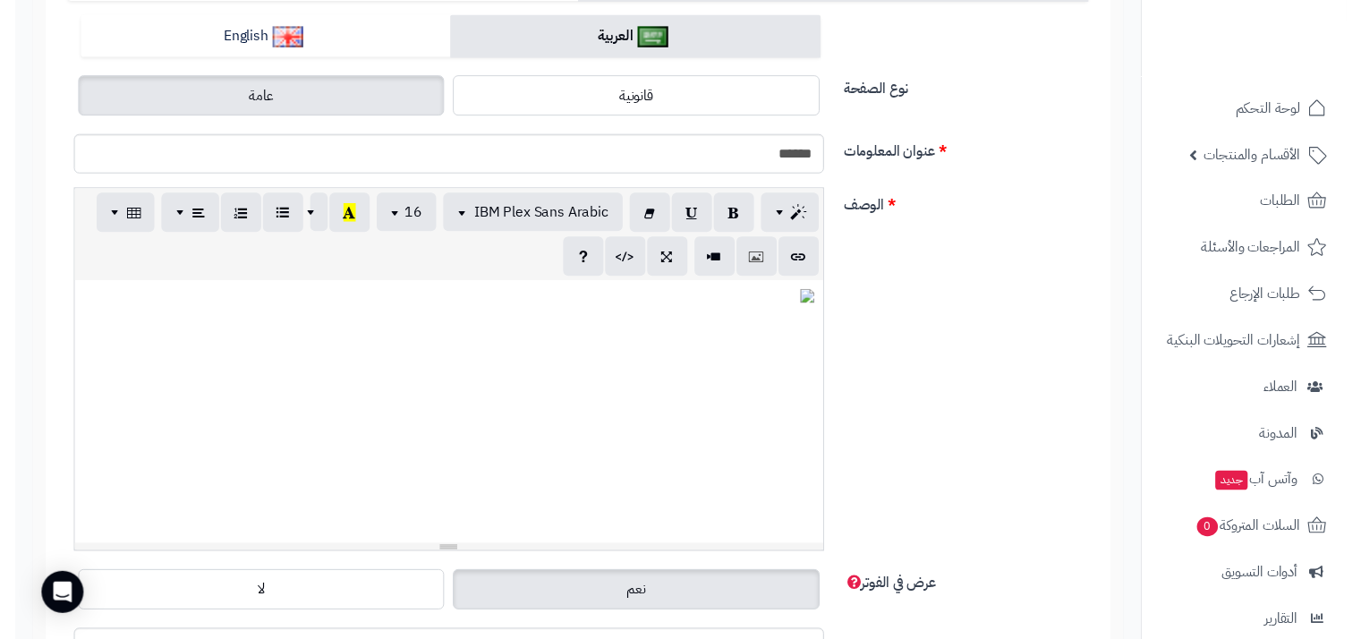
scroll to position [204, 0]
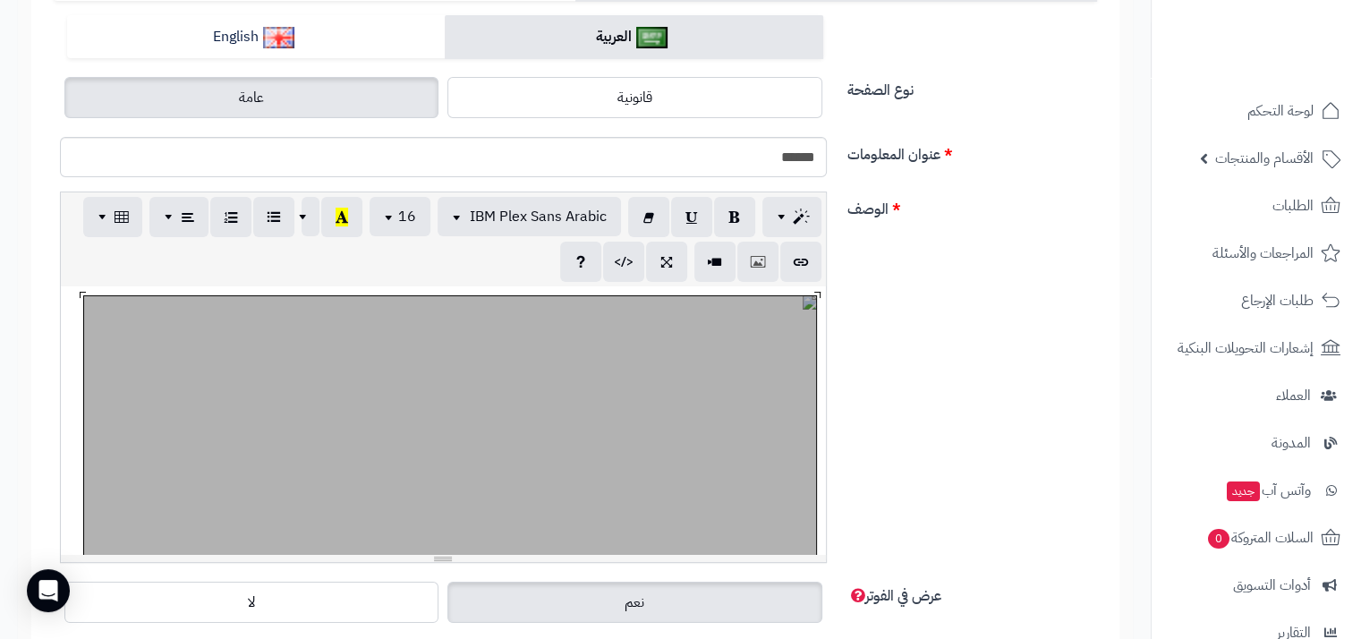
click at [640, 403] on div "819.55x750" at bounding box center [443, 420] width 765 height 268
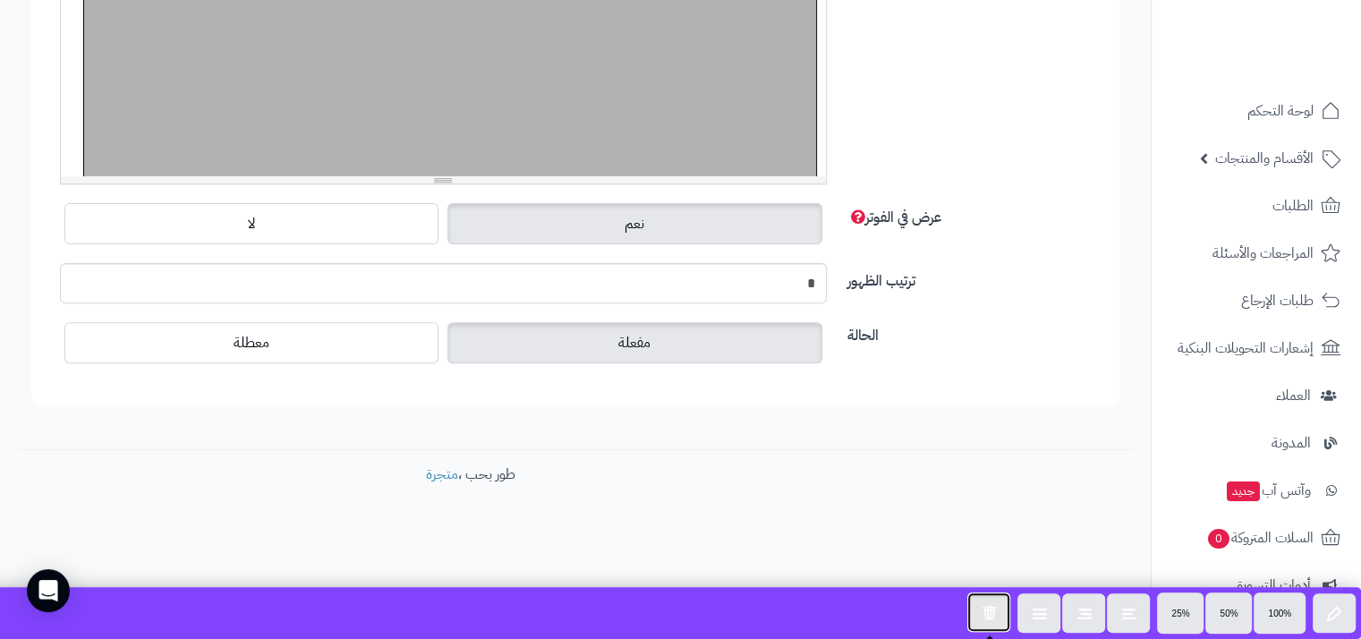
click at [1002, 613] on button "button" at bounding box center [988, 611] width 43 height 39
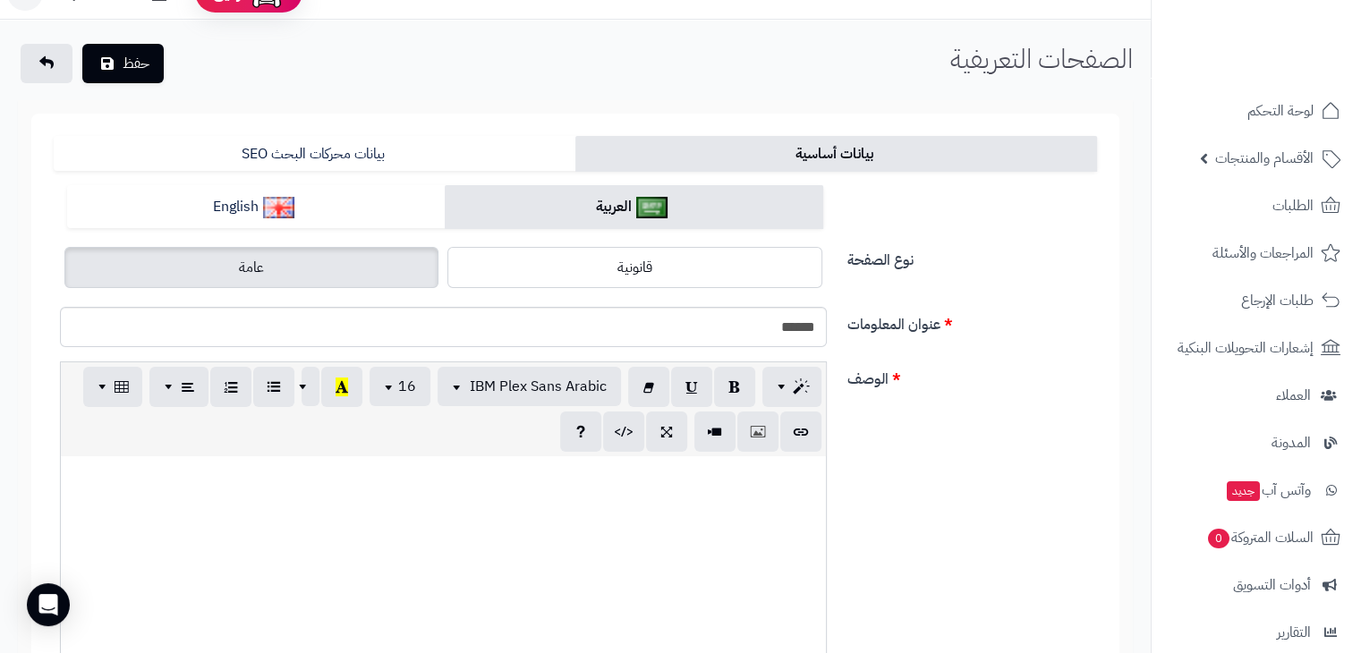
scroll to position [0, 0]
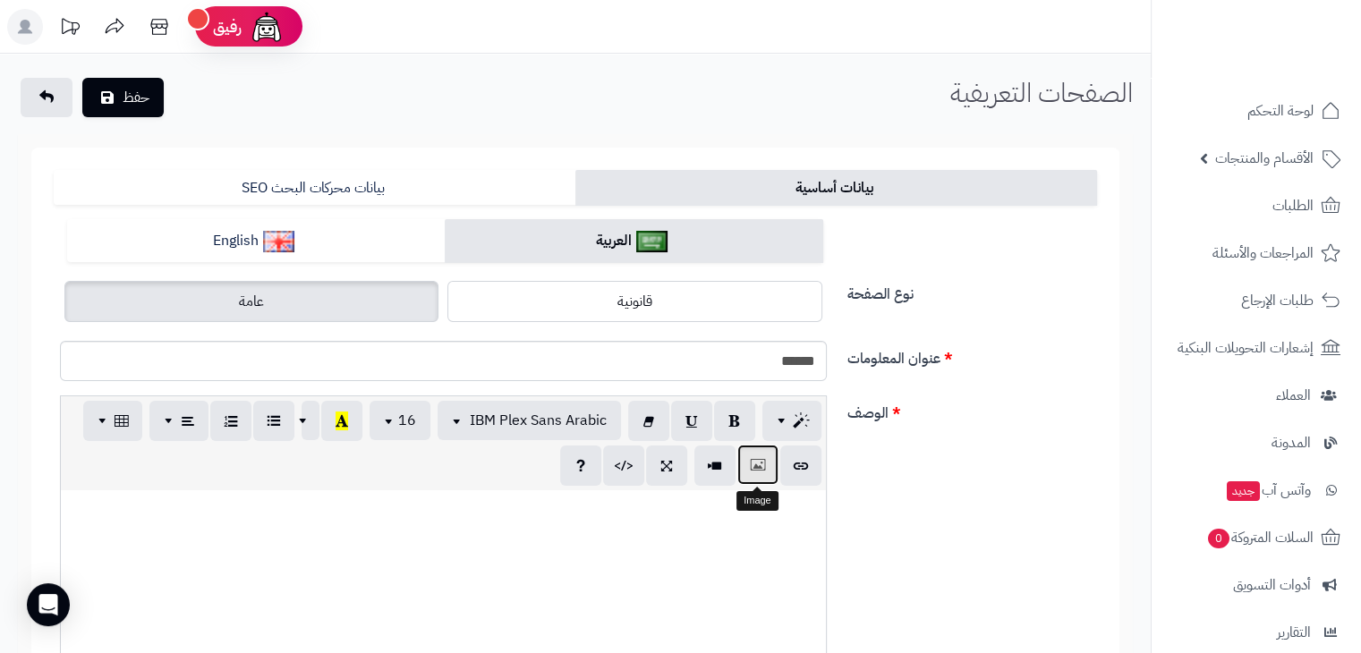
click at [743, 463] on button "button" at bounding box center [757, 465] width 41 height 40
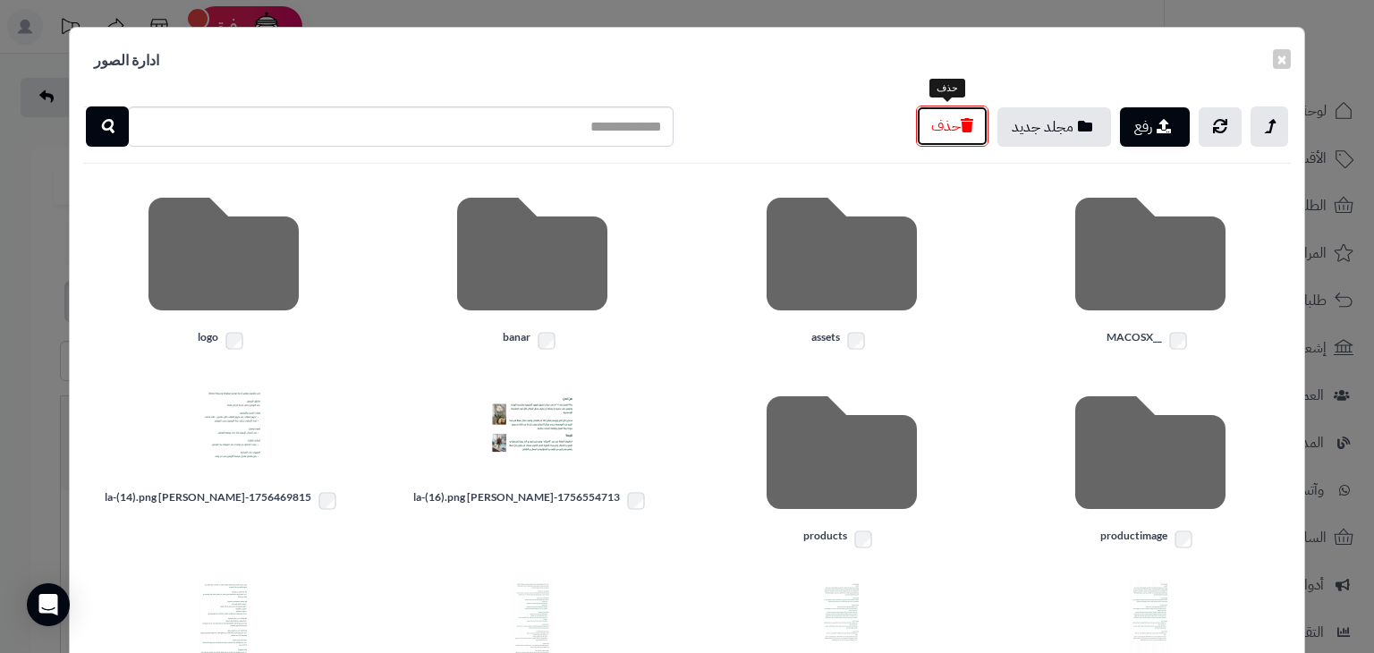
click at [938, 144] on button "حذف" at bounding box center [952, 126] width 72 height 41
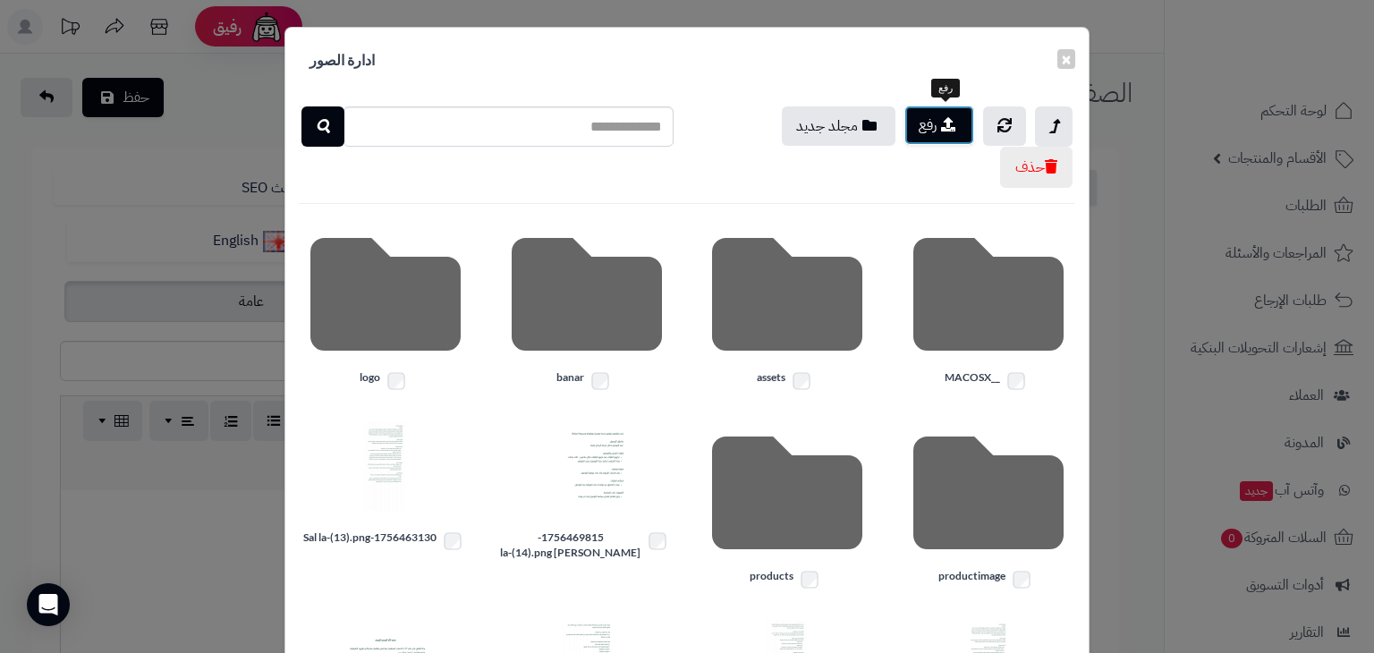
click at [967, 130] on button "رفع" at bounding box center [939, 125] width 70 height 39
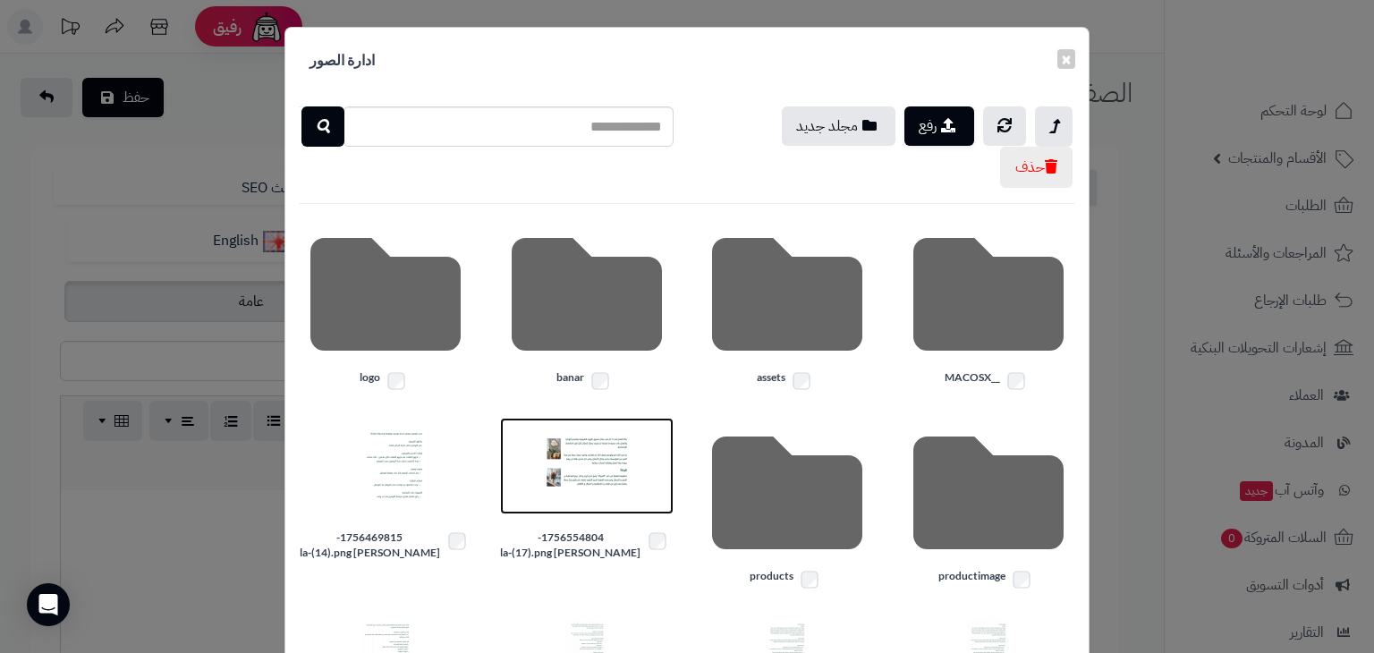
click at [594, 478] on img at bounding box center [586, 465] width 89 height 89
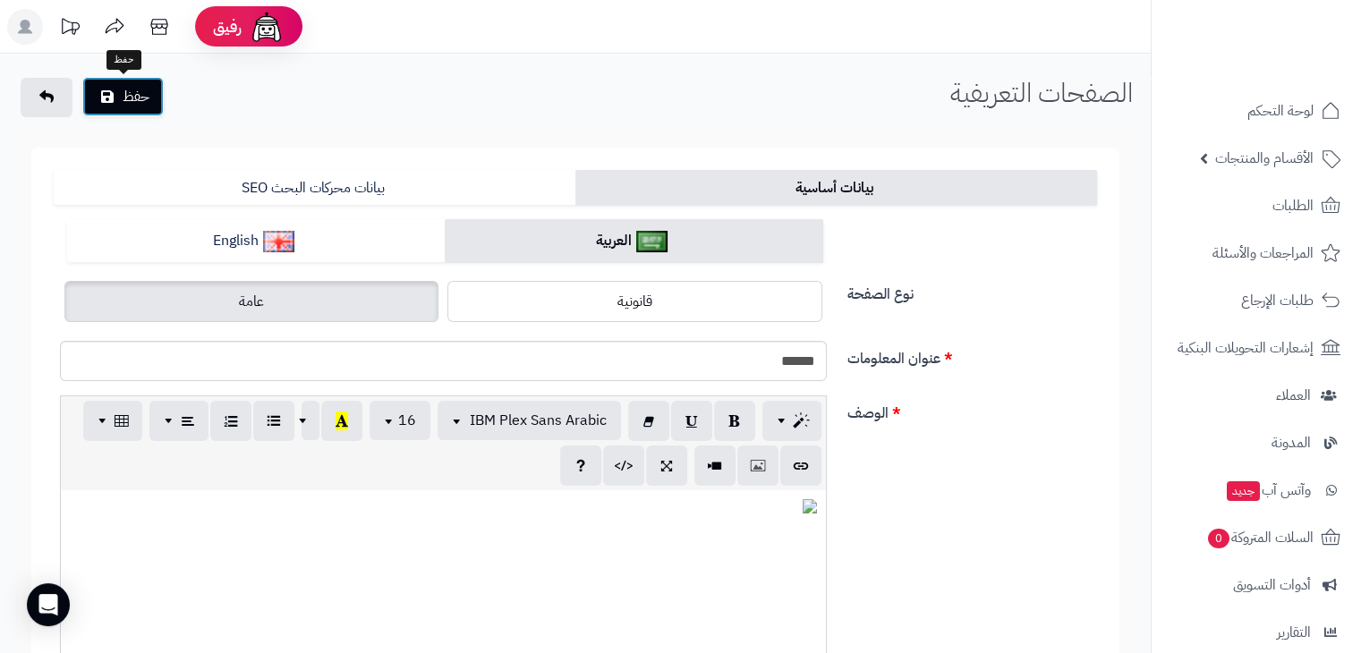
click at [147, 89] on button "حفظ" at bounding box center [122, 96] width 81 height 39
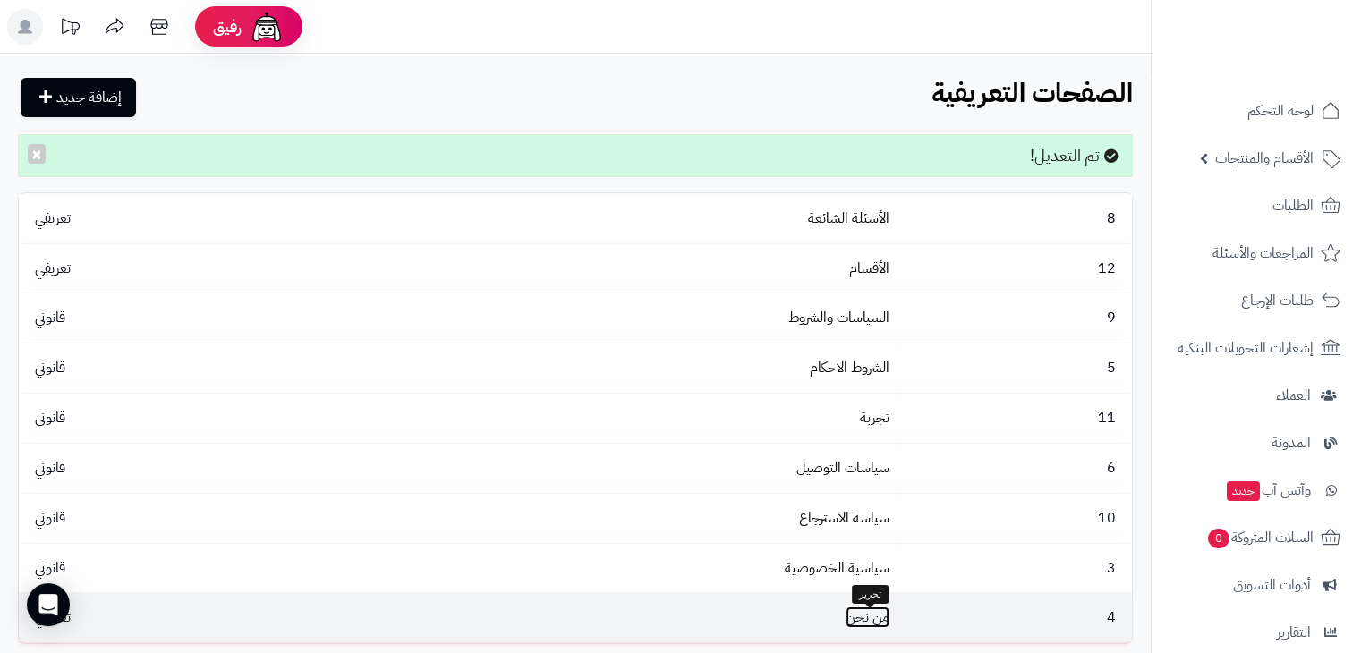
click at [869, 614] on link "من نحن" at bounding box center [867, 617] width 44 height 21
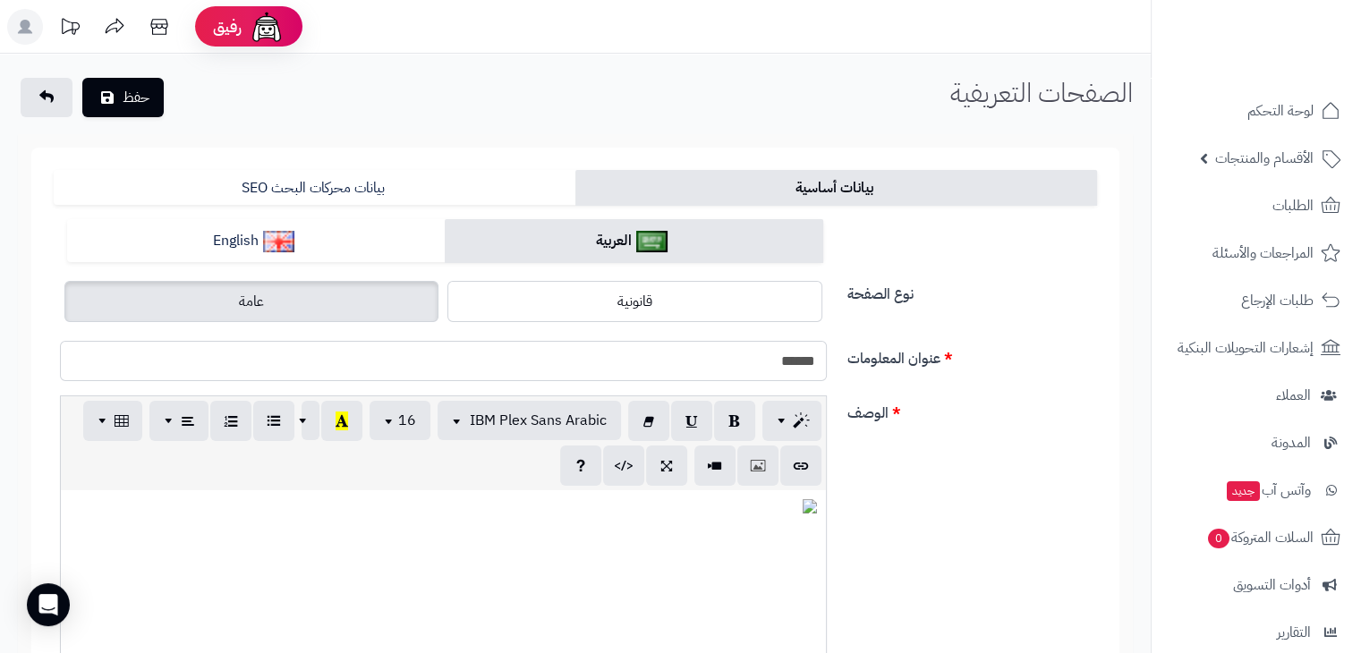
click at [797, 365] on input "******" at bounding box center [443, 361] width 767 height 40
type input "*"
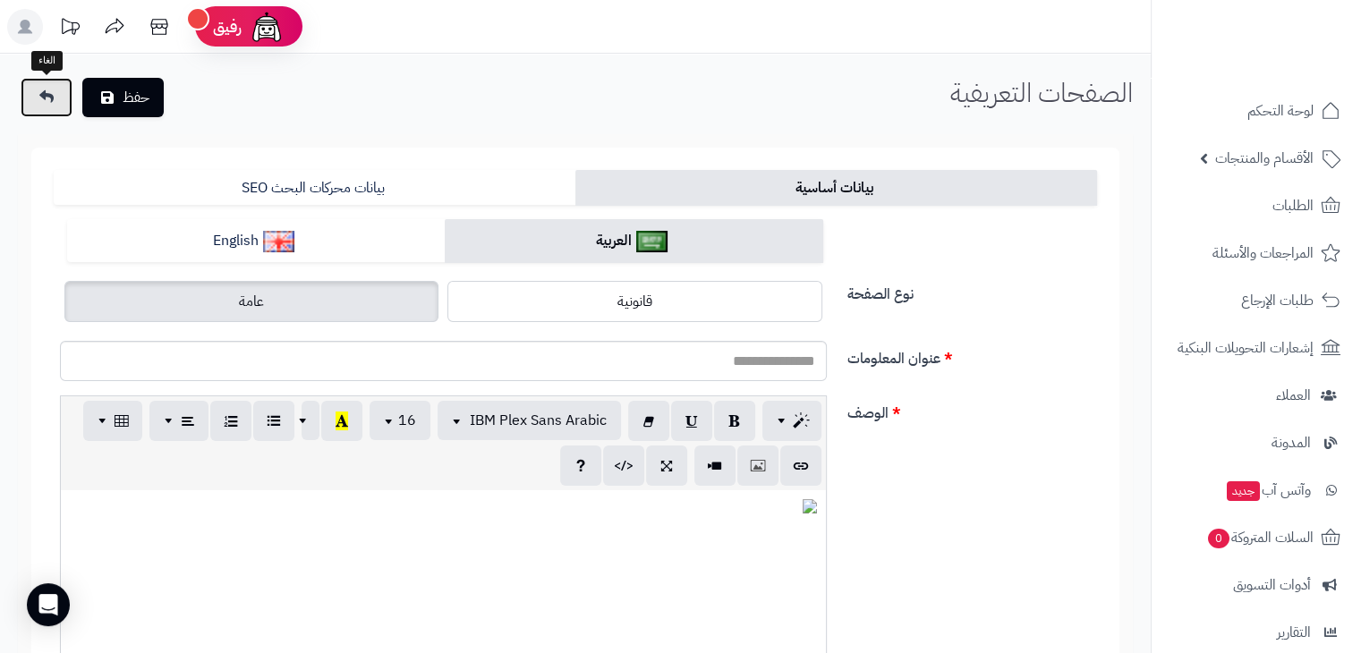
click at [39, 104] on icon at bounding box center [46, 96] width 14 height 14
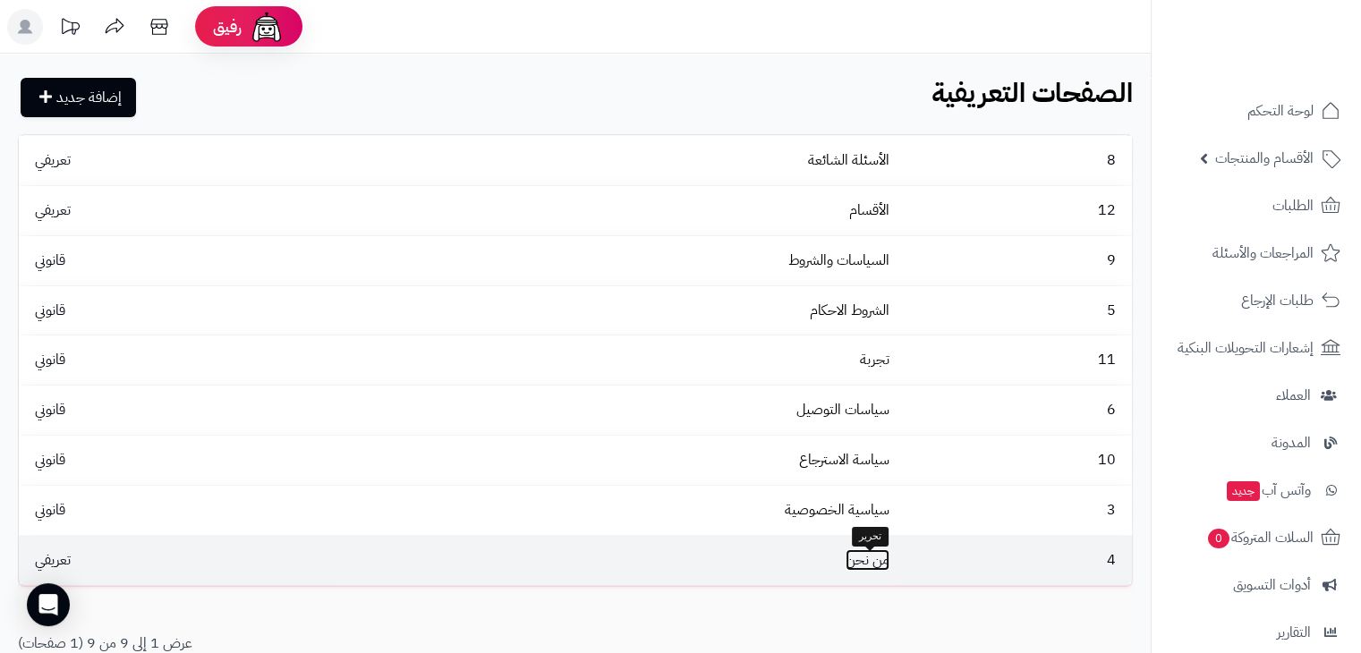
click at [880, 564] on link "من نحن" at bounding box center [867, 559] width 44 height 21
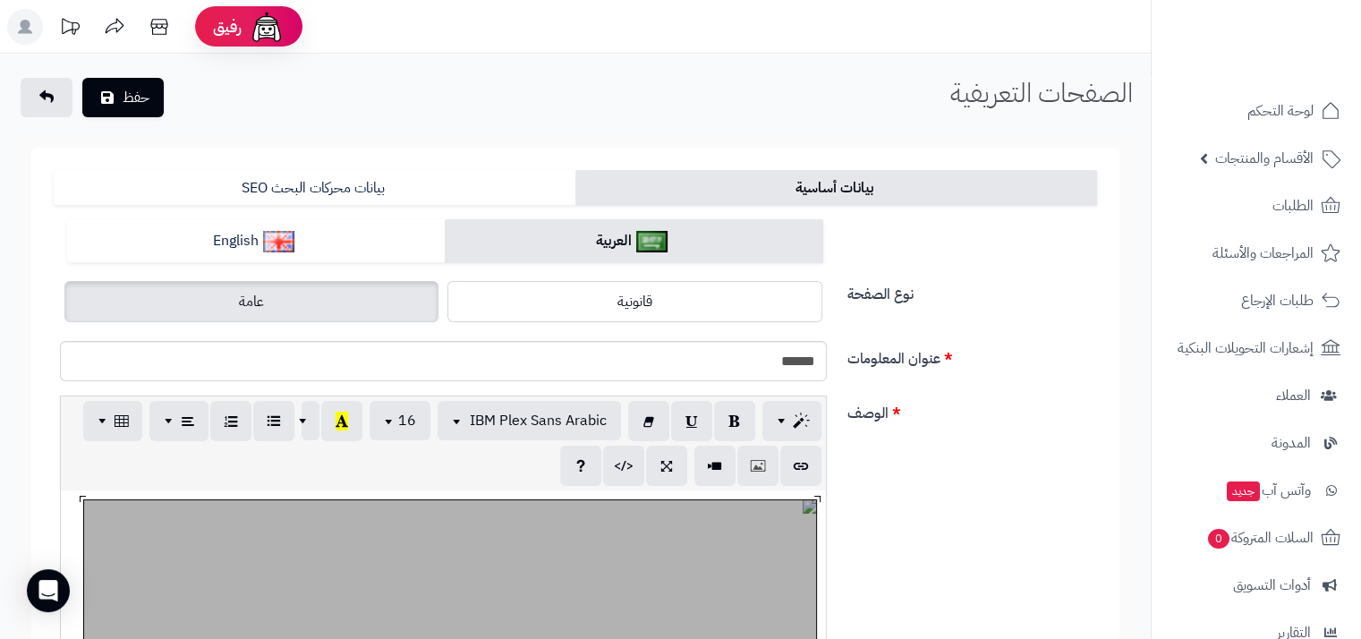
click at [716, 624] on div "819.55x750" at bounding box center [443, 624] width 765 height 268
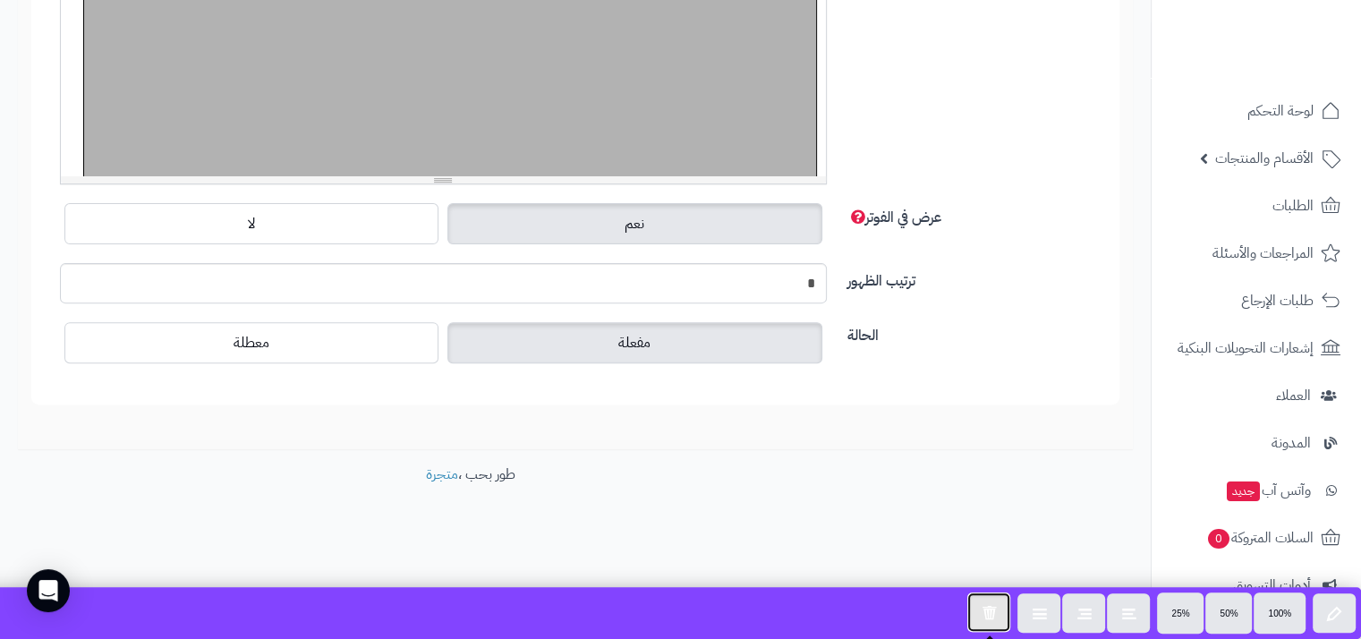
click at [990, 599] on button "button" at bounding box center [988, 611] width 43 height 39
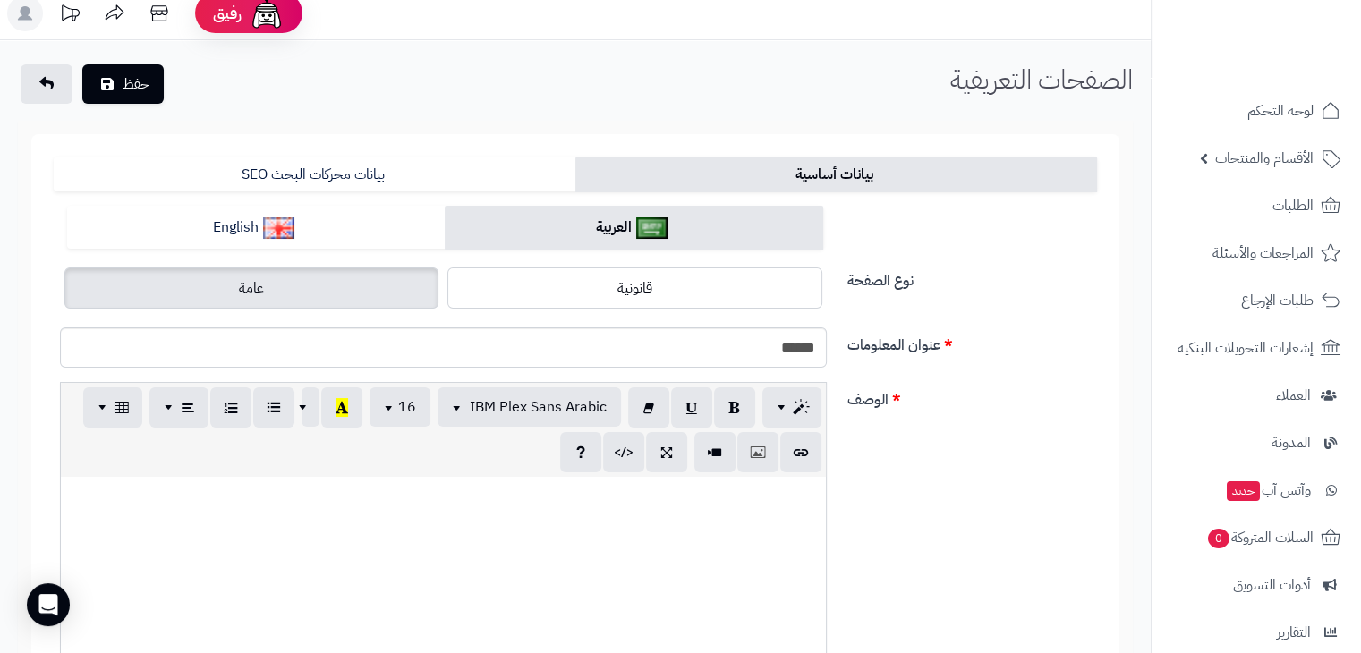
scroll to position [0, 0]
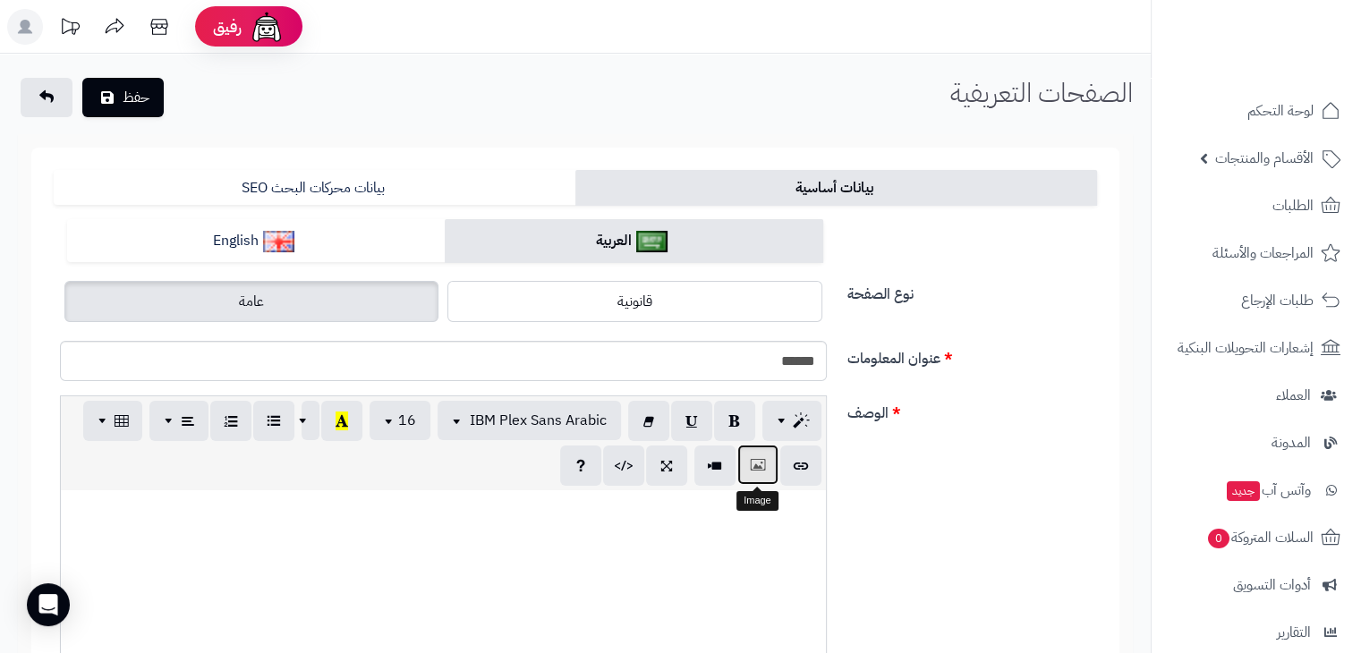
click at [769, 449] on button "button" at bounding box center [757, 465] width 41 height 40
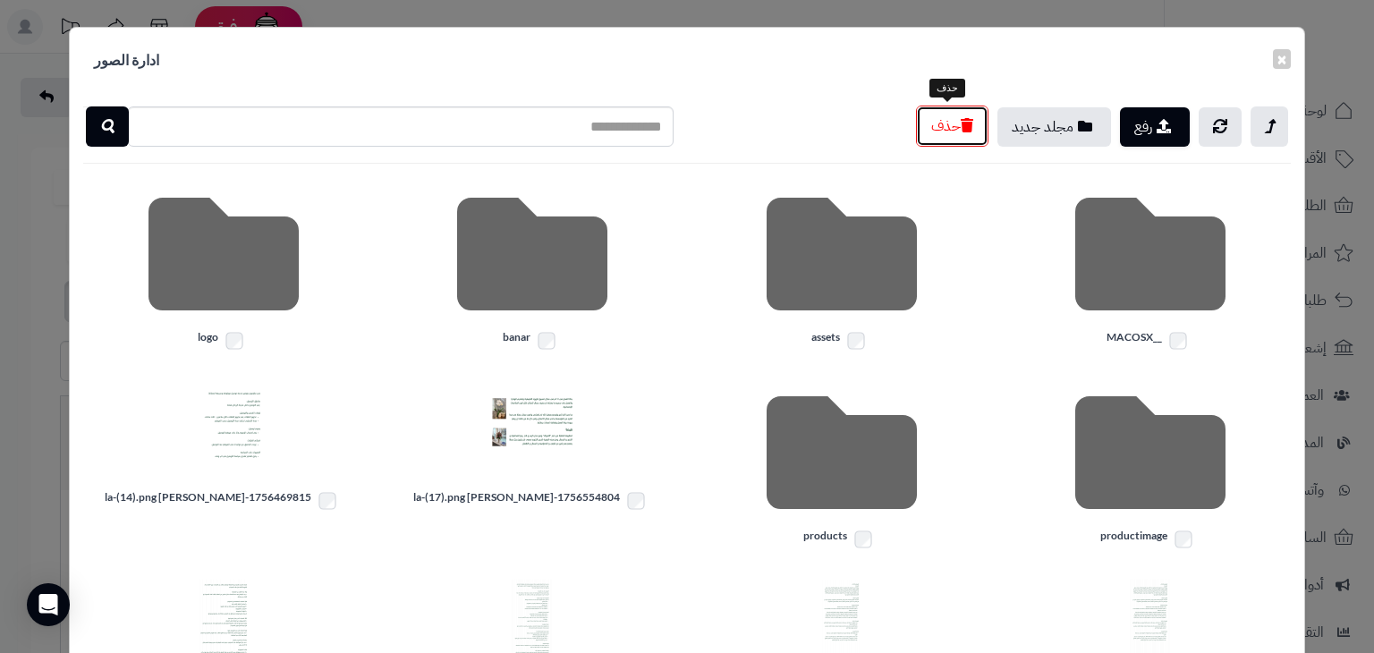
click at [954, 133] on button "حذف" at bounding box center [952, 126] width 72 height 41
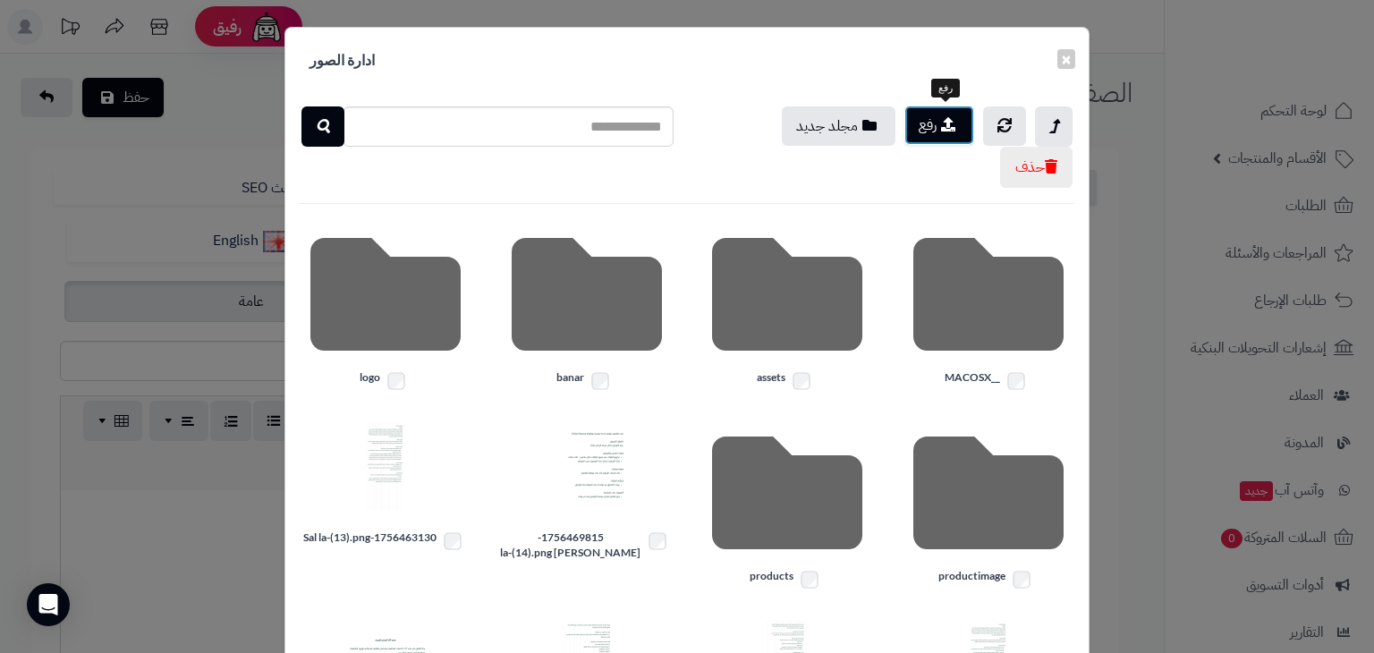
click at [955, 130] on icon "button" at bounding box center [948, 124] width 14 height 14
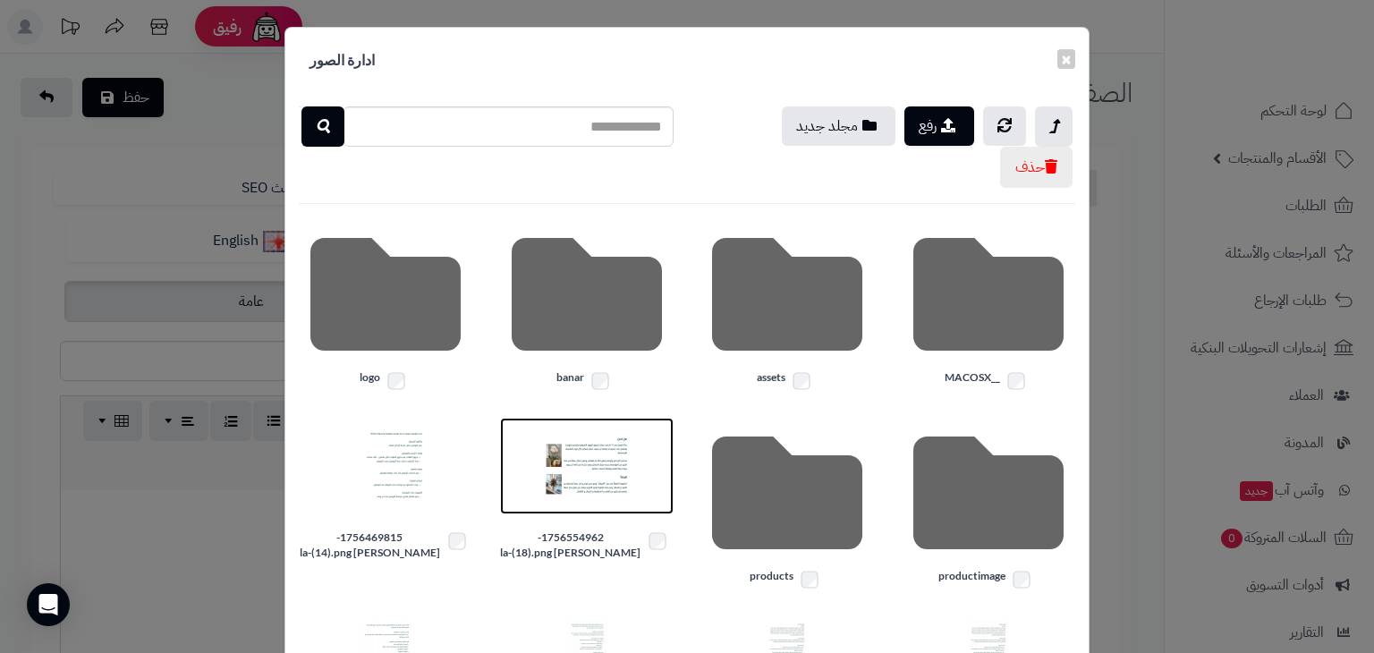
click at [541, 465] on link at bounding box center [587, 466] width 174 height 97
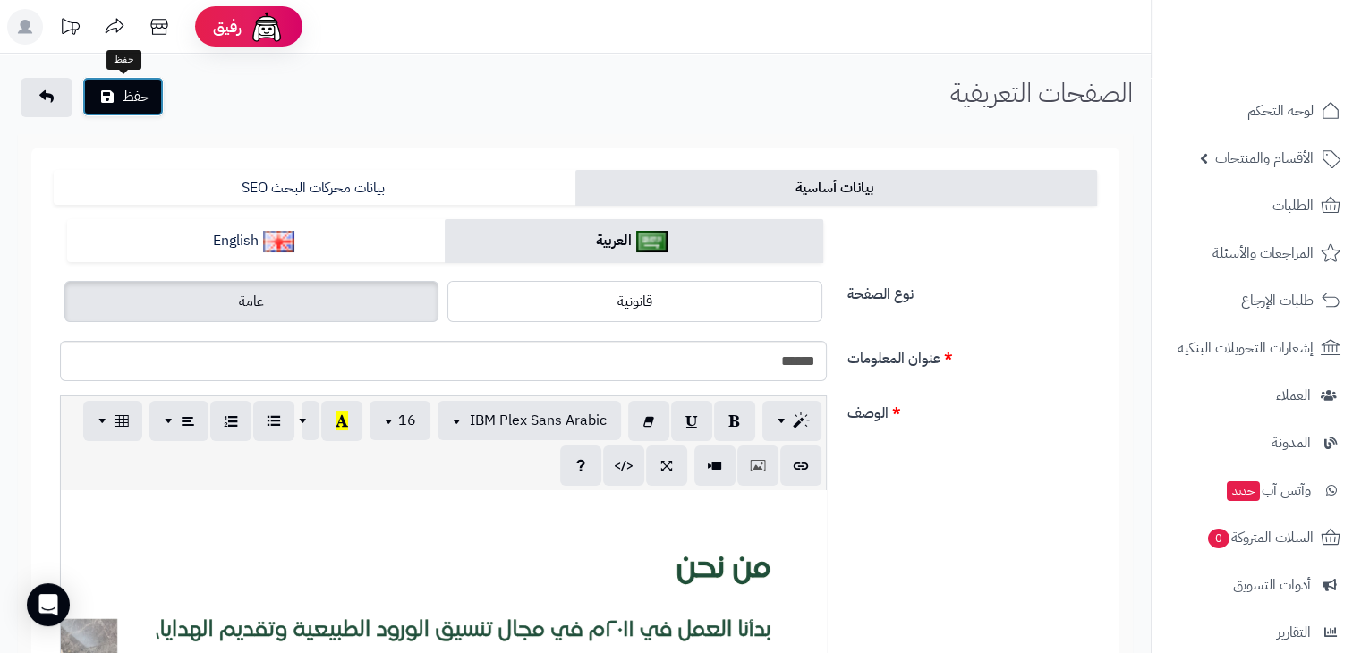
click at [118, 89] on button "حفظ" at bounding box center [122, 96] width 81 height 39
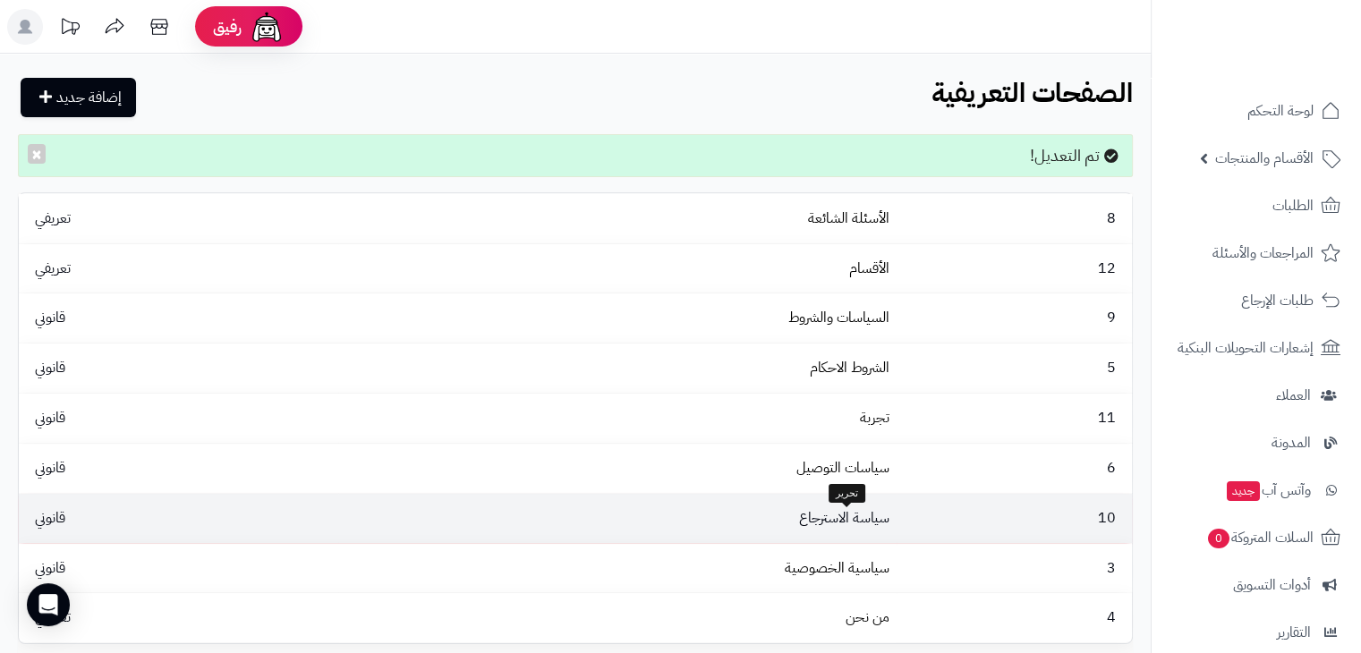
scroll to position [204, 0]
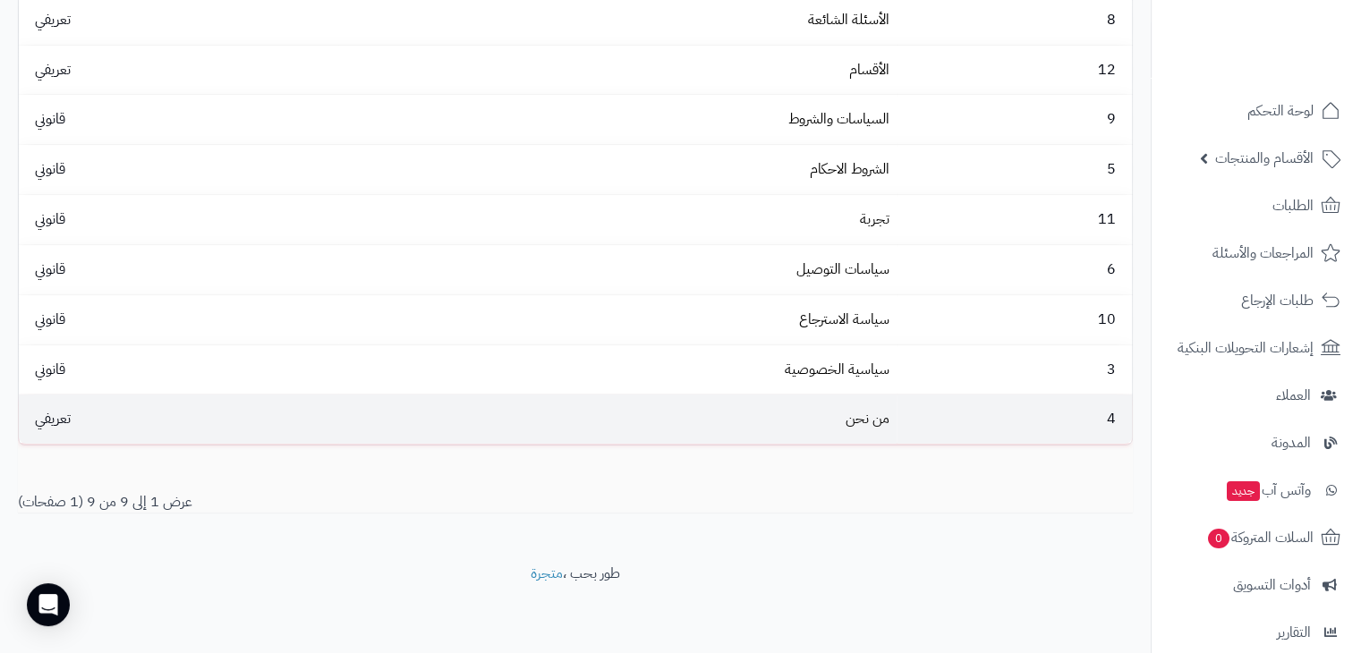
click at [865, 430] on td "من نحن" at bounding box center [617, 419] width 558 height 49
click at [863, 426] on link "من نحن" at bounding box center [867, 418] width 44 height 21
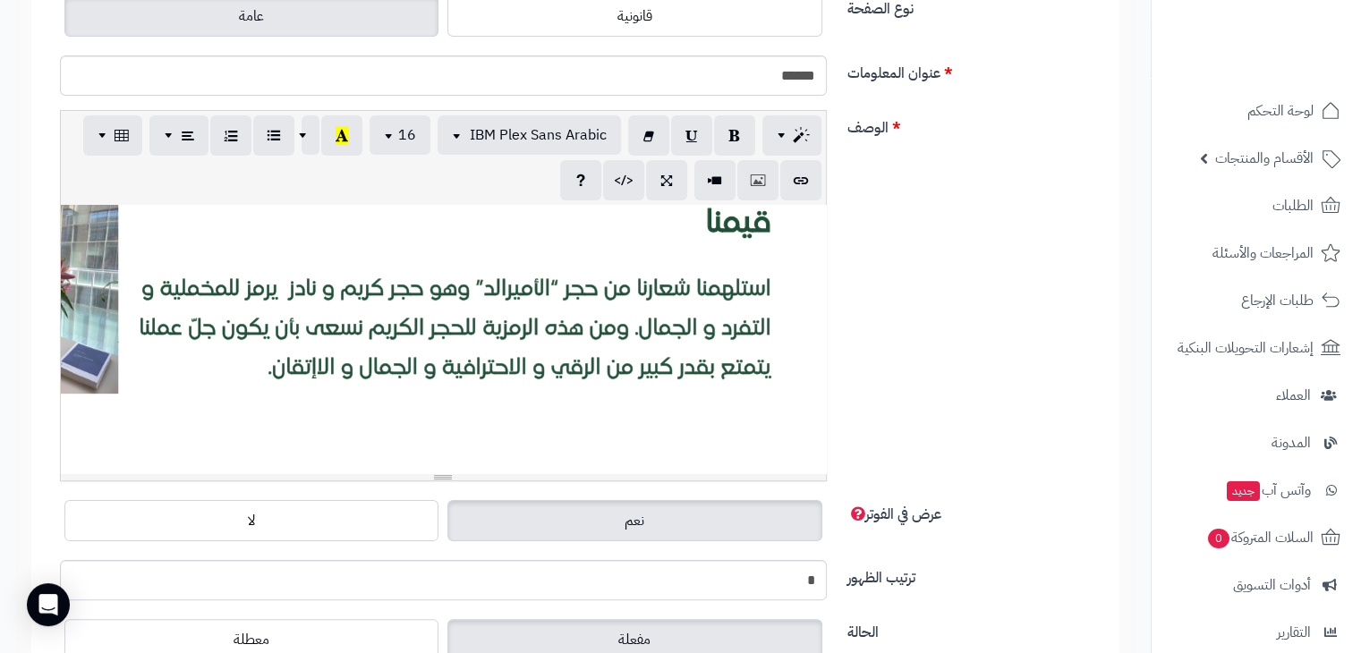
scroll to position [518, 0]
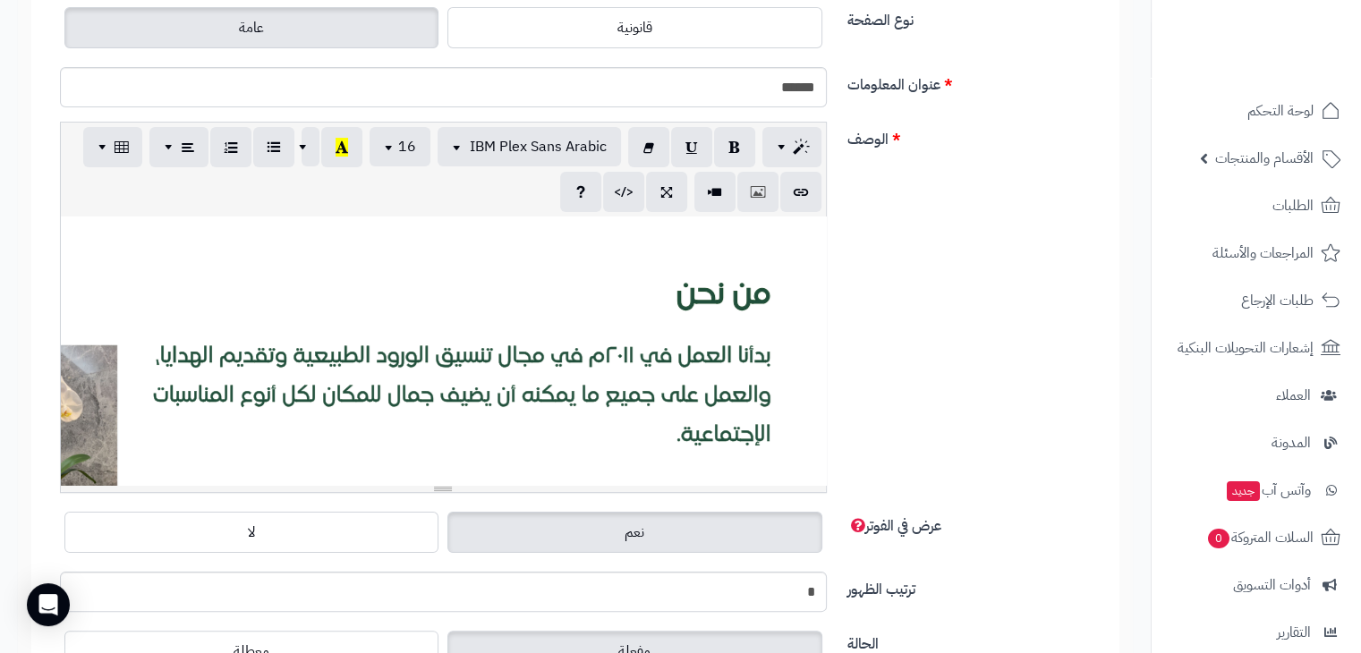
scroll to position [257, 0]
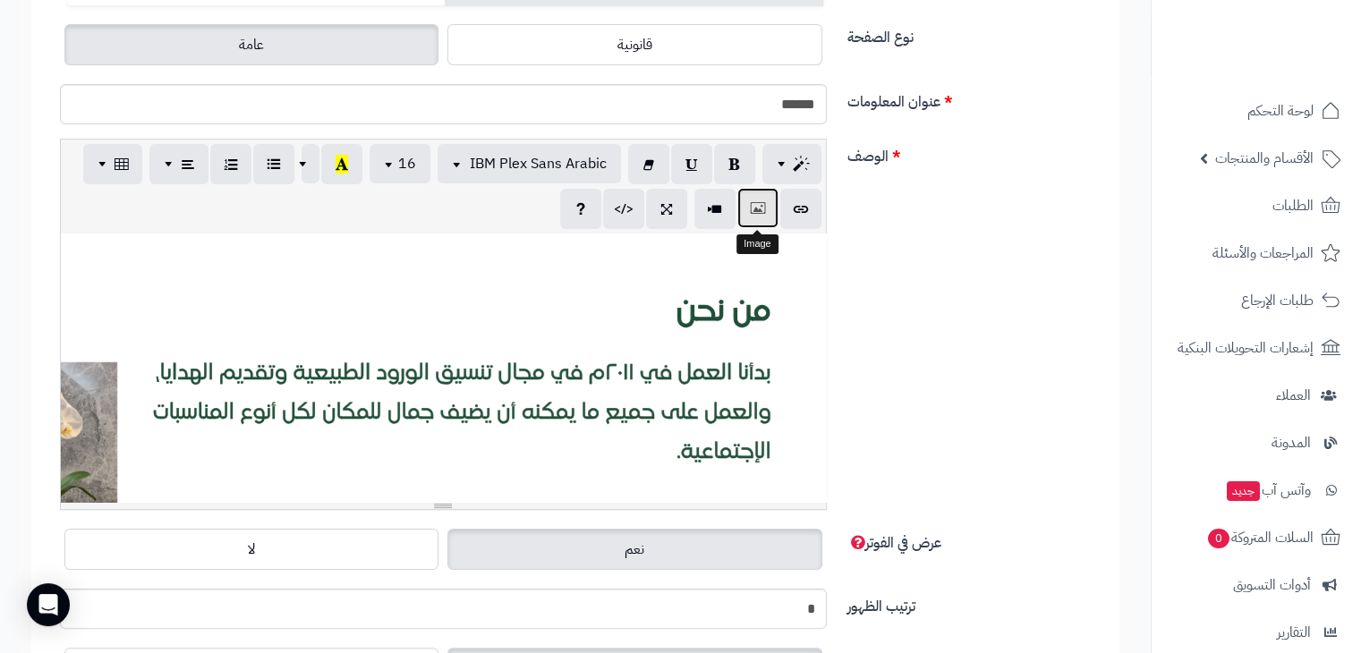
click at [755, 212] on icon "button" at bounding box center [757, 208] width 13 height 19
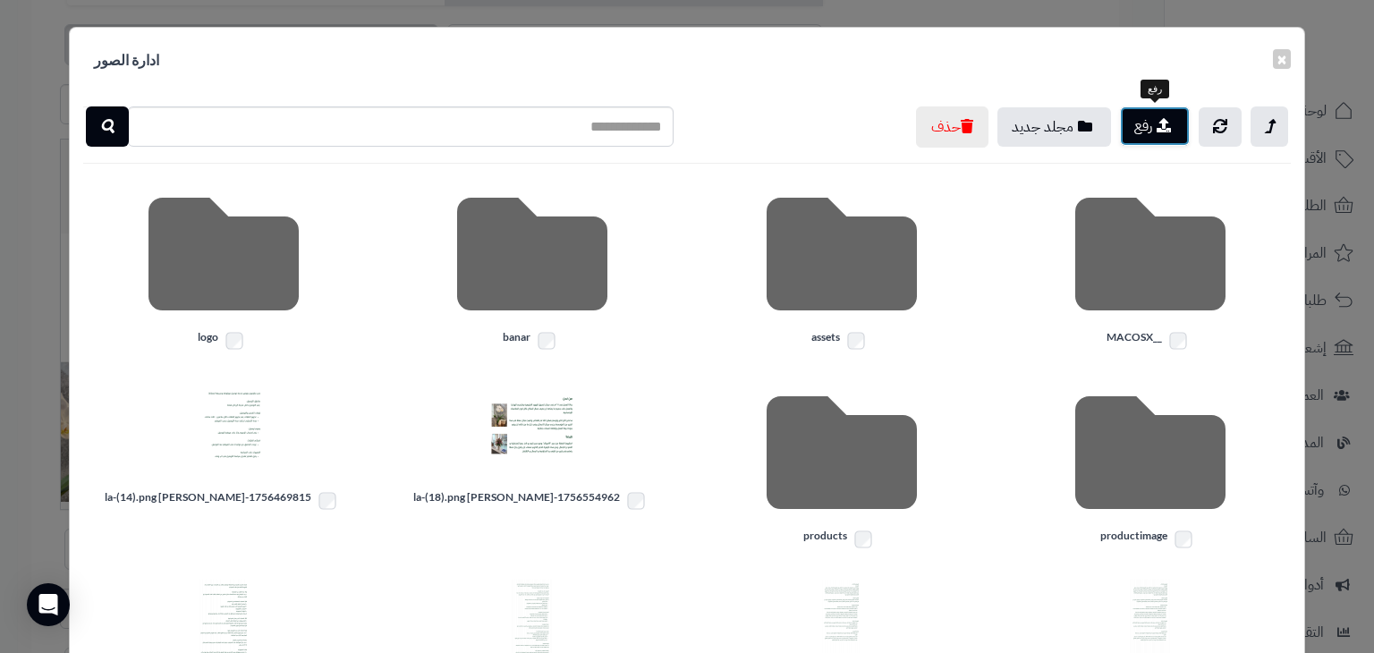
click at [1136, 119] on button "رفع" at bounding box center [1155, 125] width 70 height 39
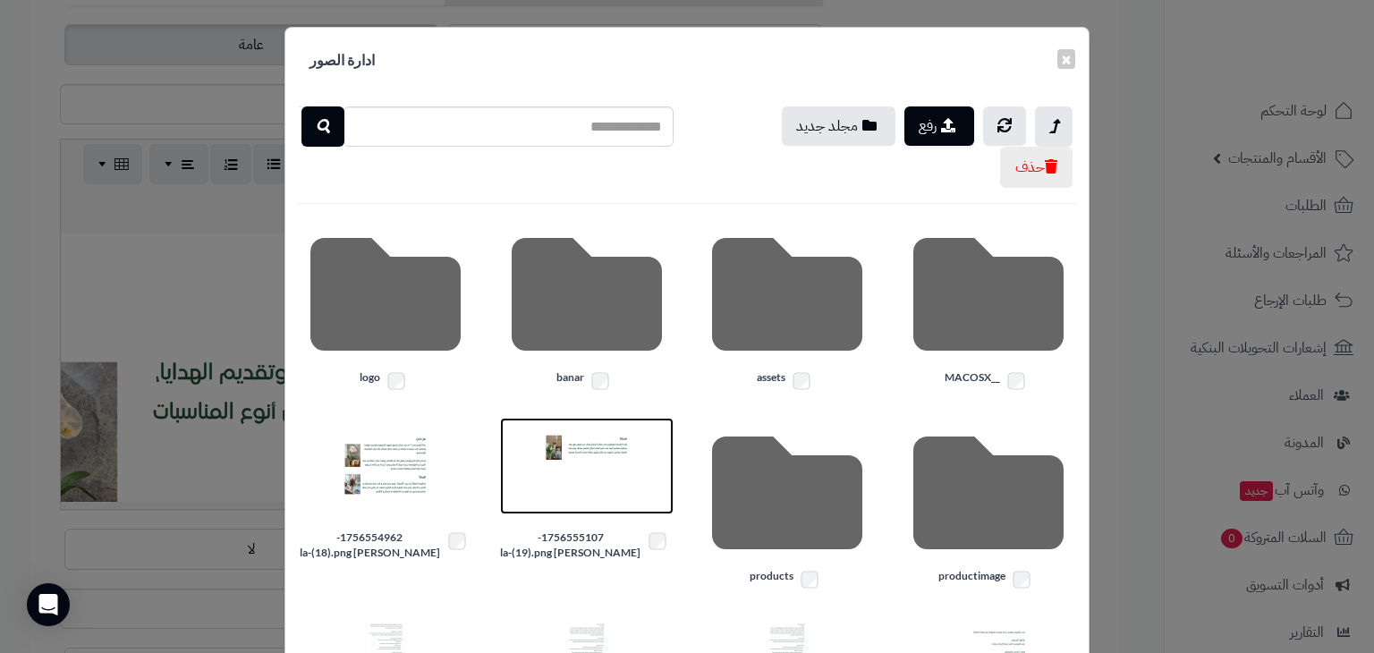
click at [597, 466] on img at bounding box center [586, 465] width 89 height 89
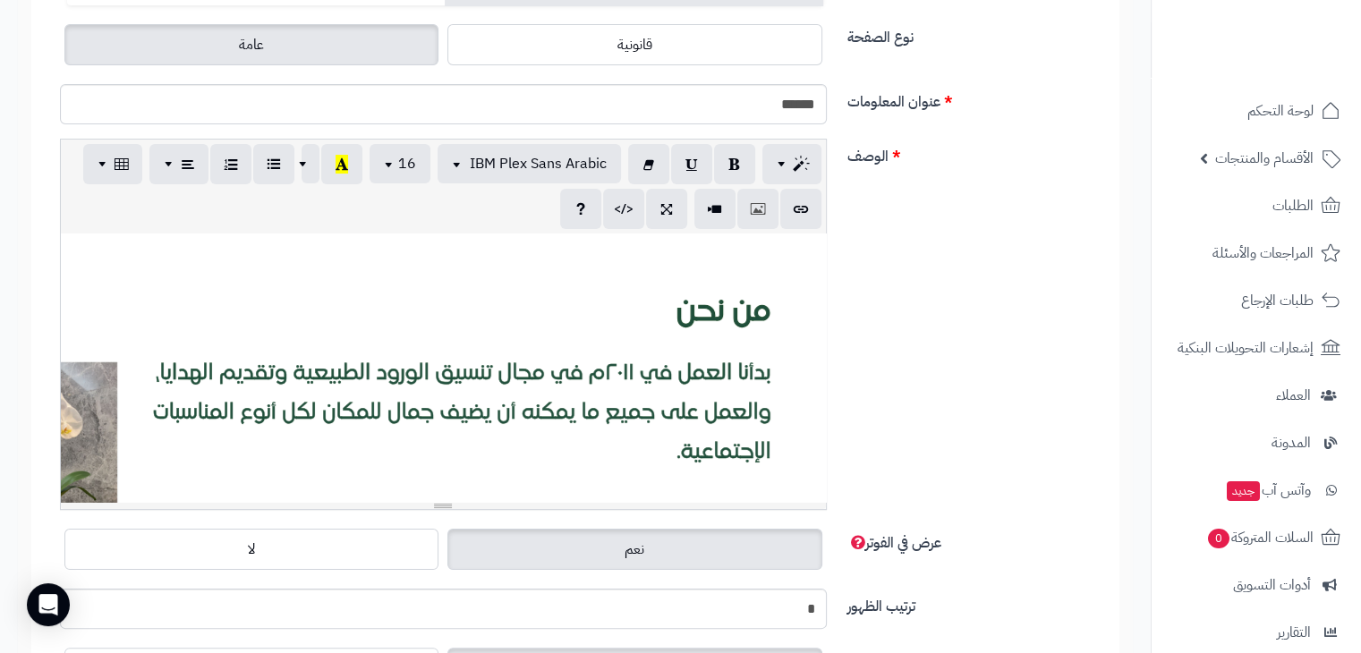
scroll to position [0, 0]
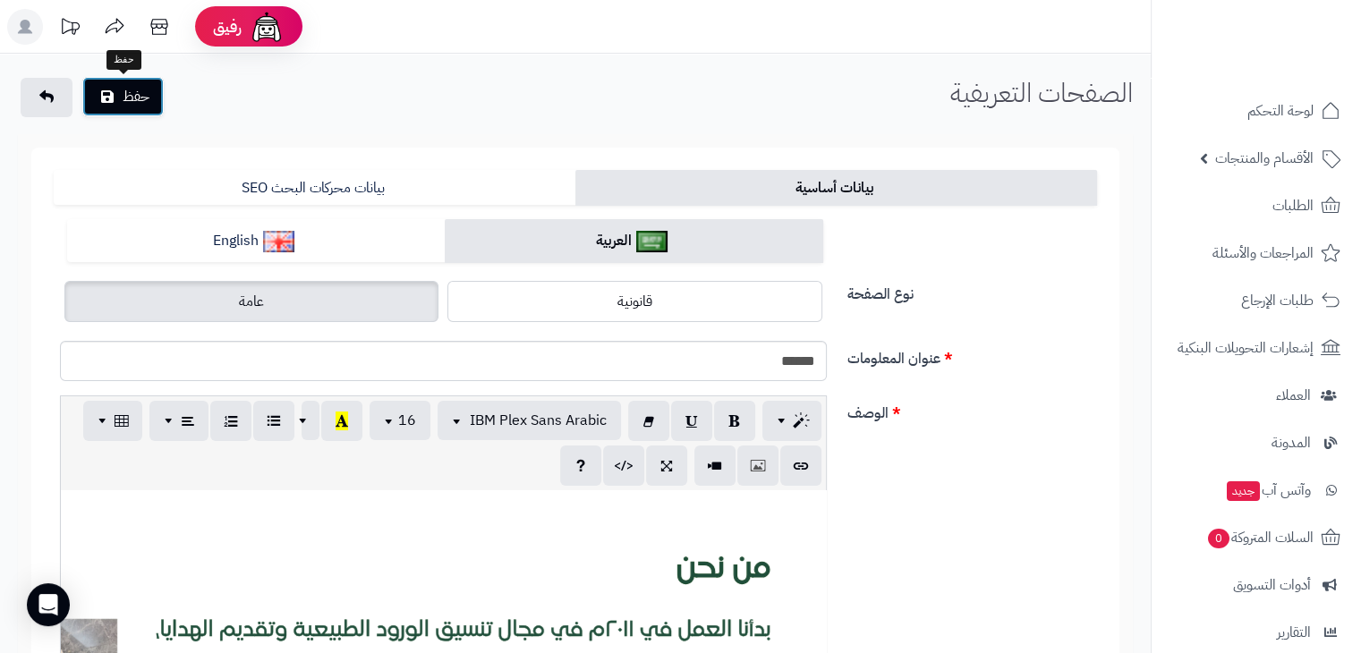
click at [148, 106] on button "حفظ" at bounding box center [122, 96] width 81 height 39
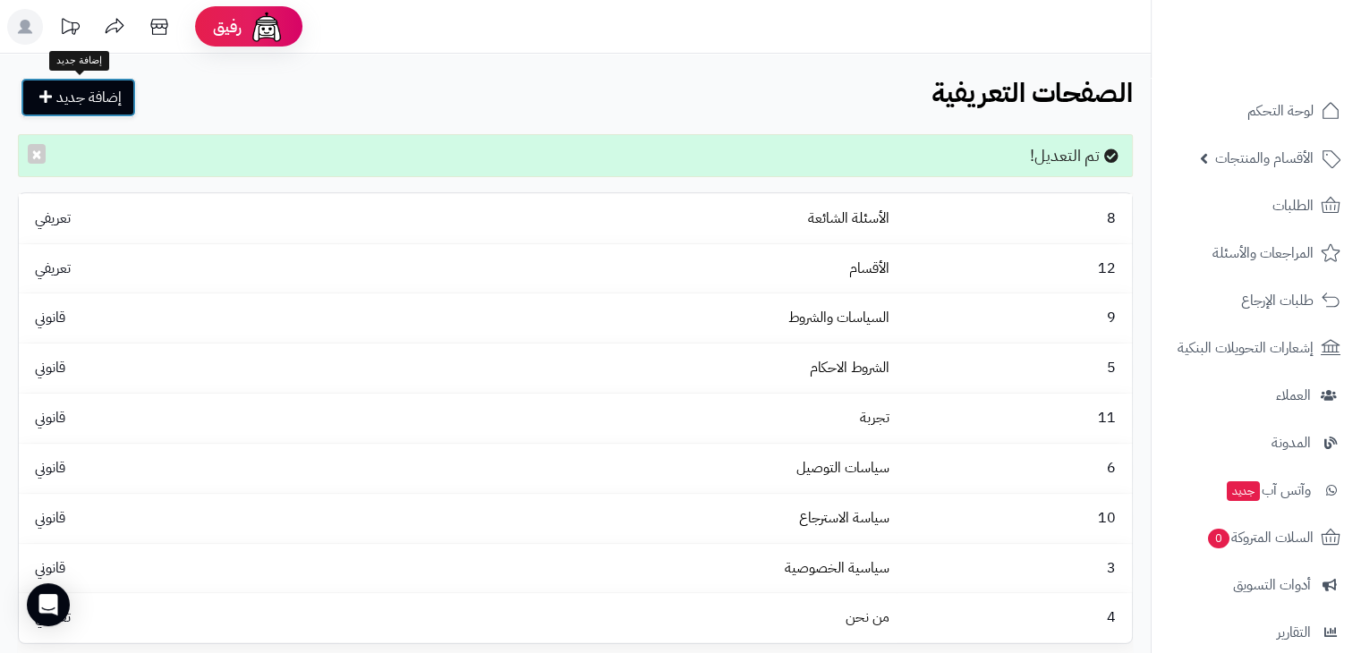
click at [95, 105] on link "إضافة جديد" at bounding box center [78, 97] width 115 height 39
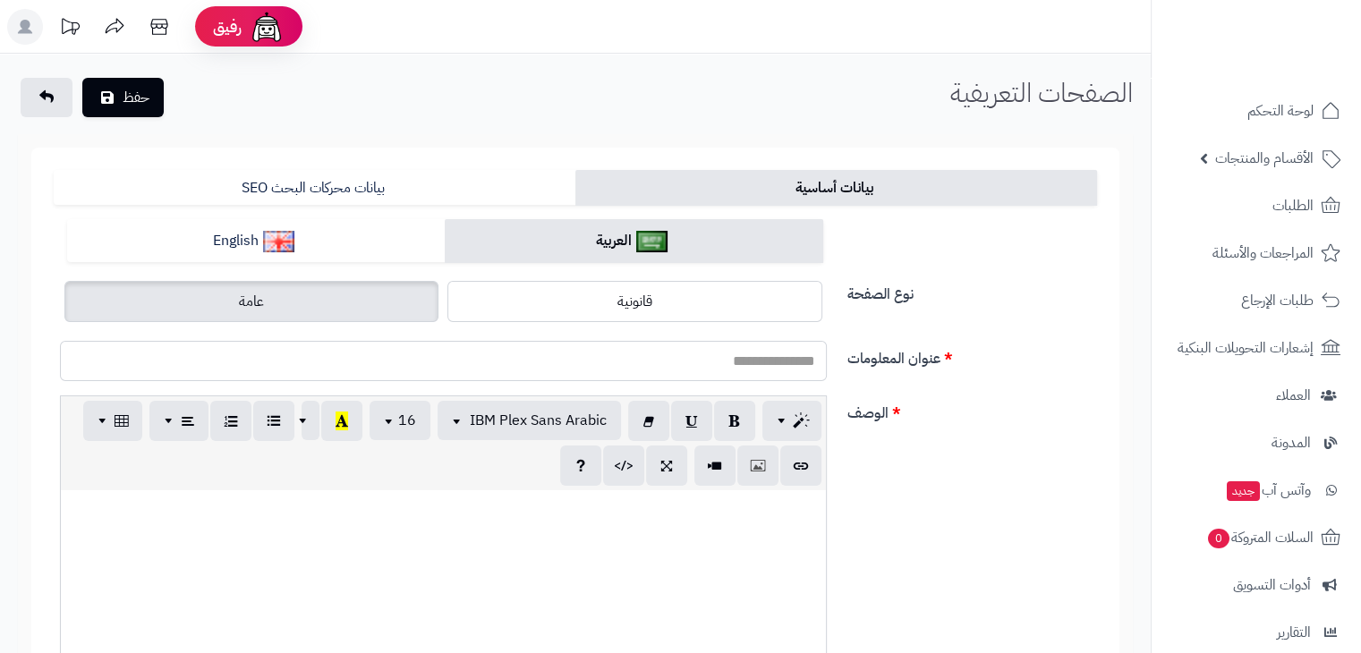
click at [665, 348] on input "عنوان المعلومات" at bounding box center [443, 361] width 767 height 40
type input "*******"
click at [628, 514] on p at bounding box center [443, 509] width 747 height 21
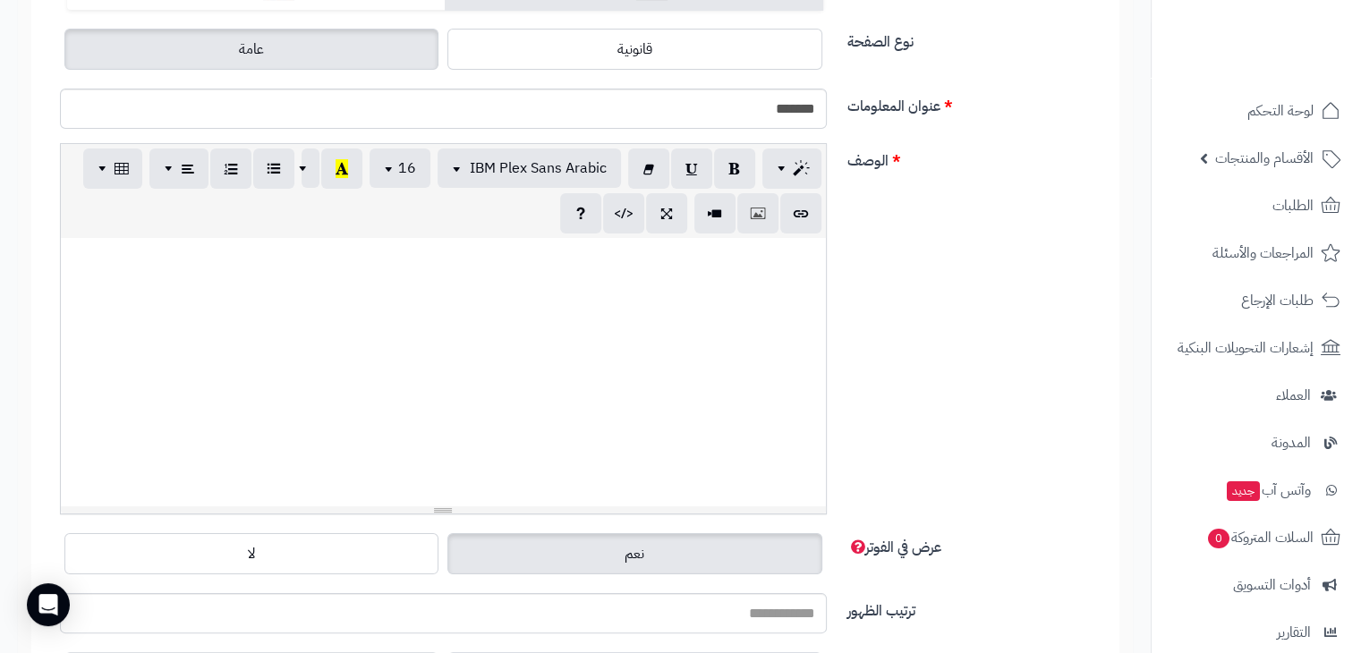
scroll to position [253, 0]
click at [762, 229] on button "button" at bounding box center [757, 211] width 41 height 40
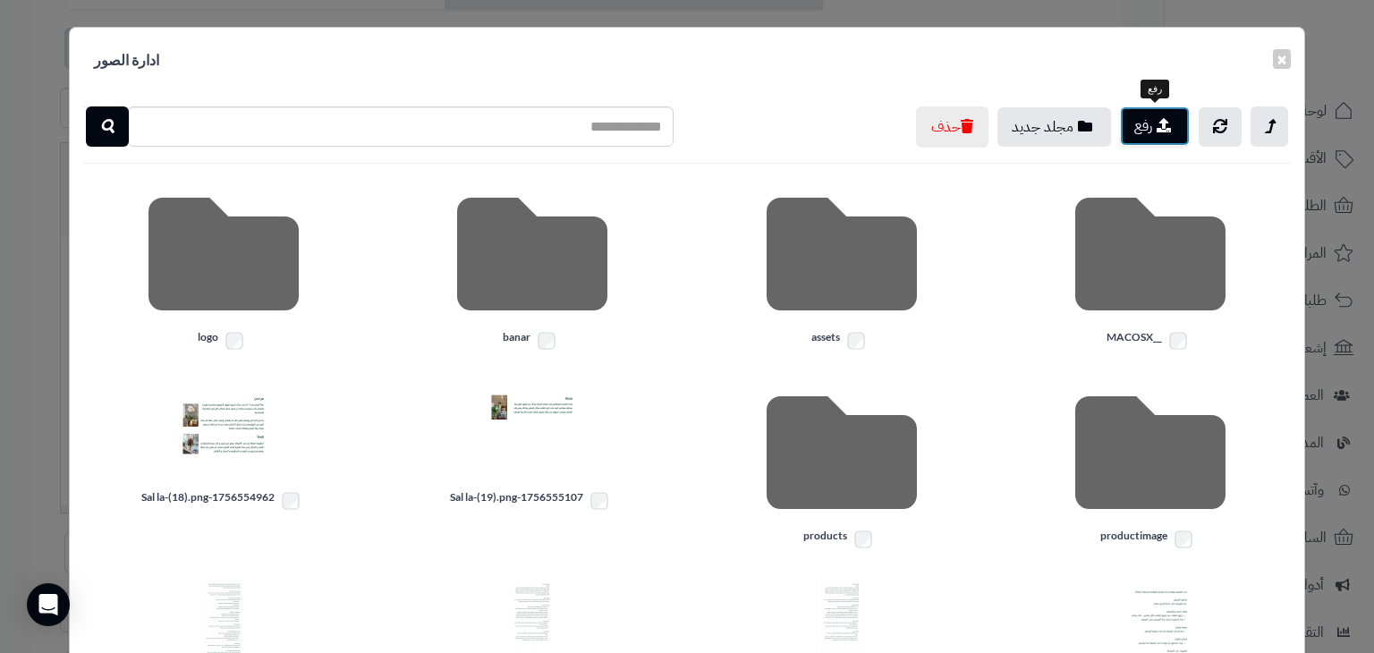
click at [1145, 130] on button "رفع" at bounding box center [1155, 125] width 70 height 39
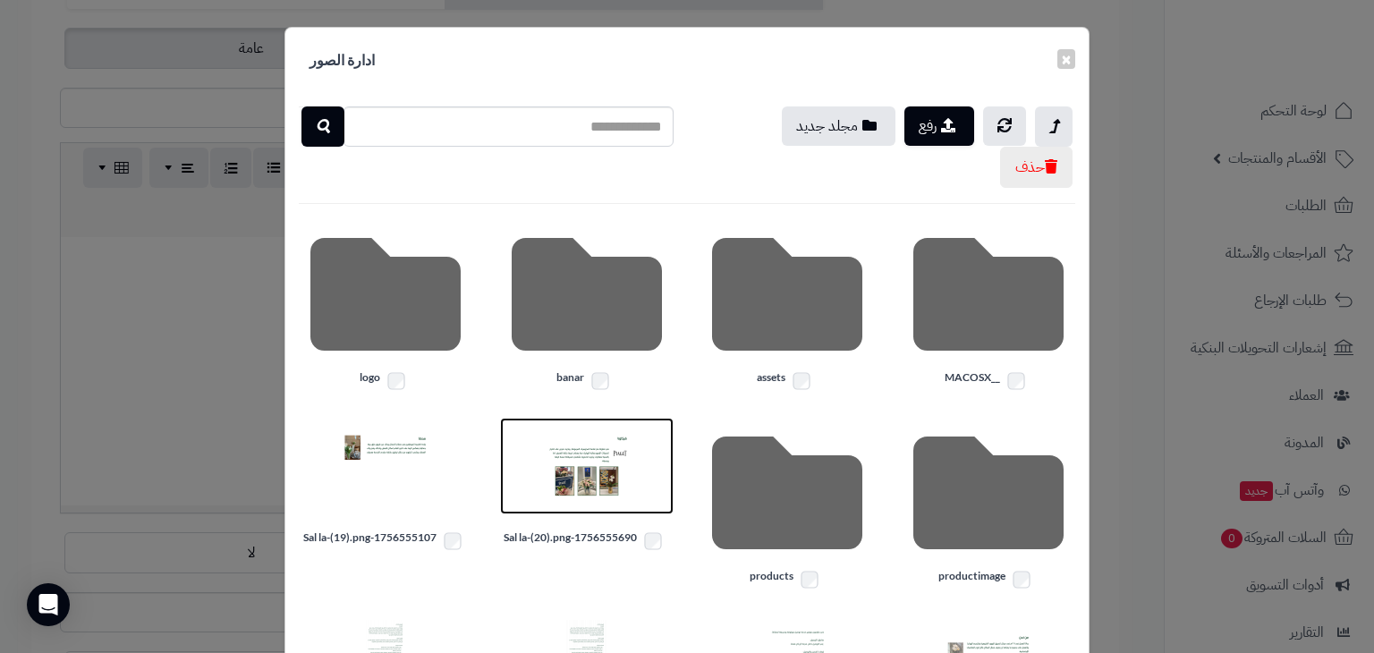
click at [600, 465] on img at bounding box center [586, 465] width 89 height 89
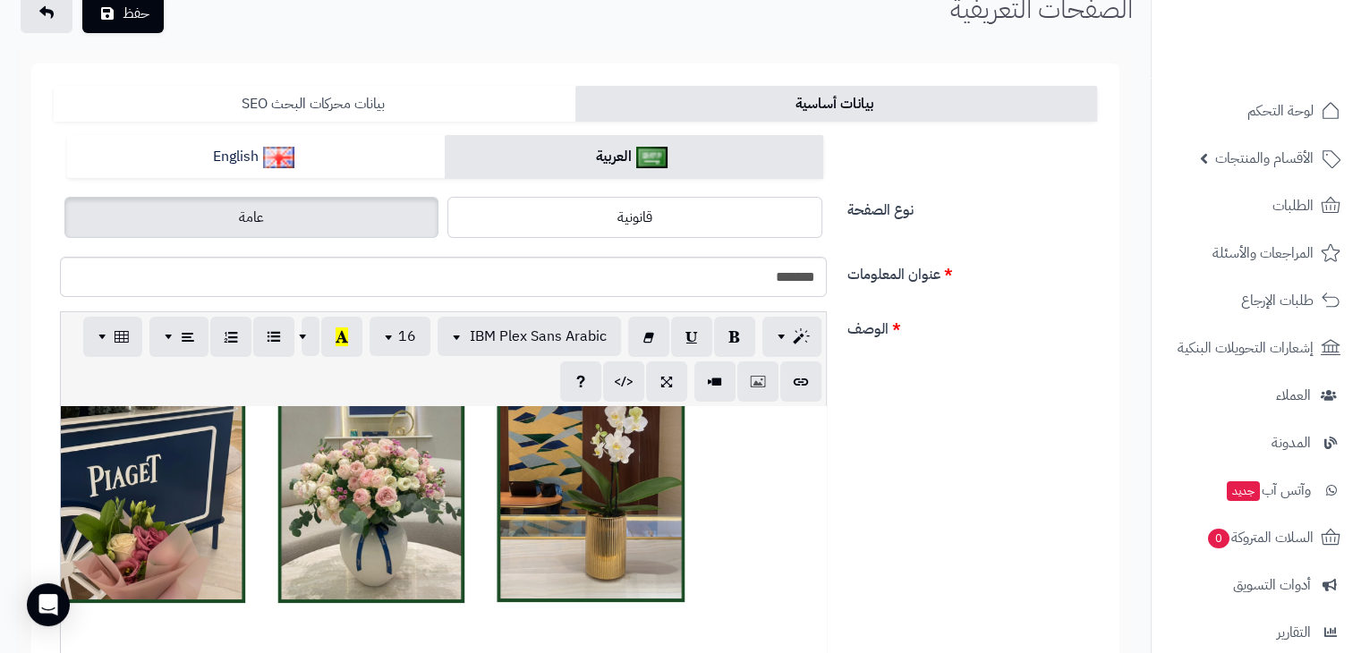
scroll to position [79, 0]
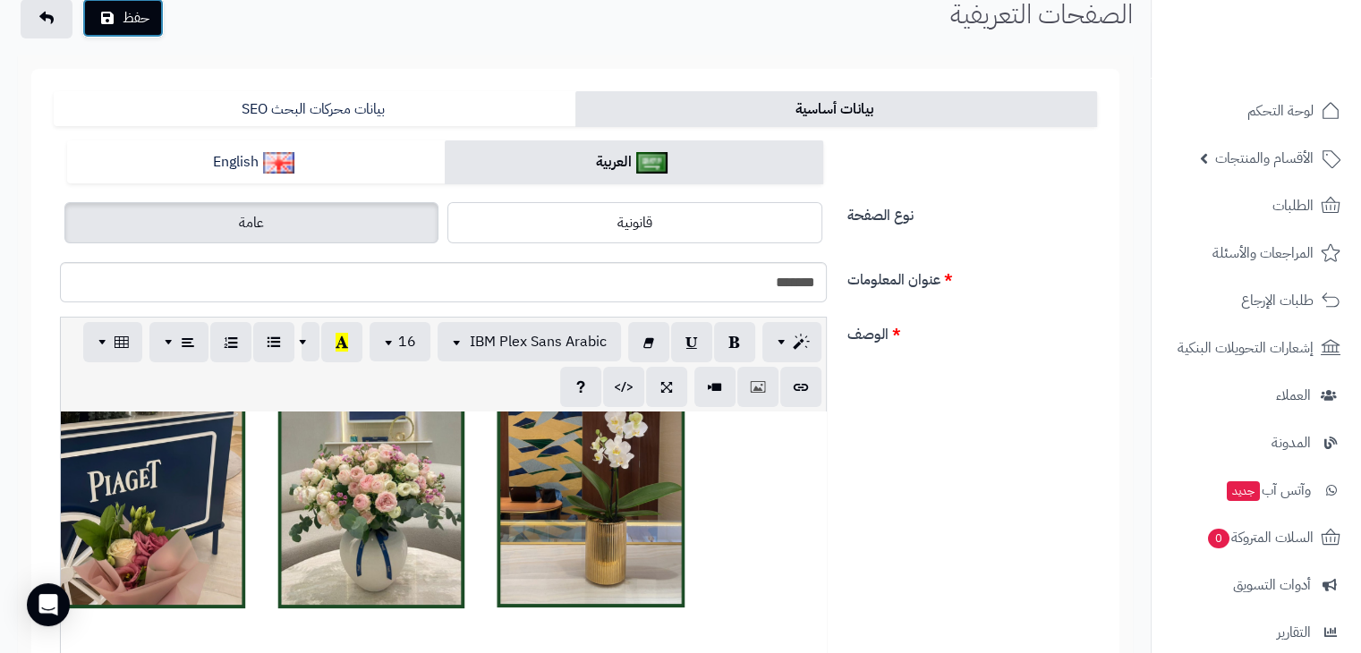
click at [136, 3] on button "حفظ" at bounding box center [122, 17] width 81 height 39
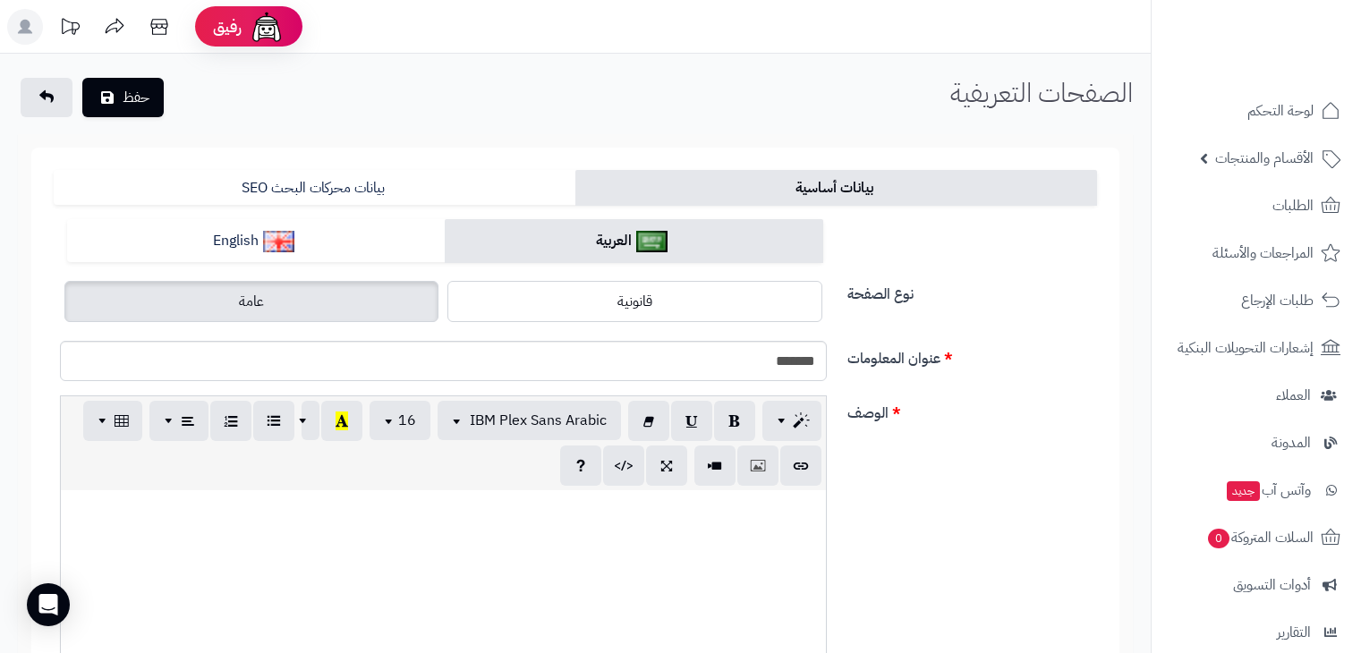
scroll to position [71, 0]
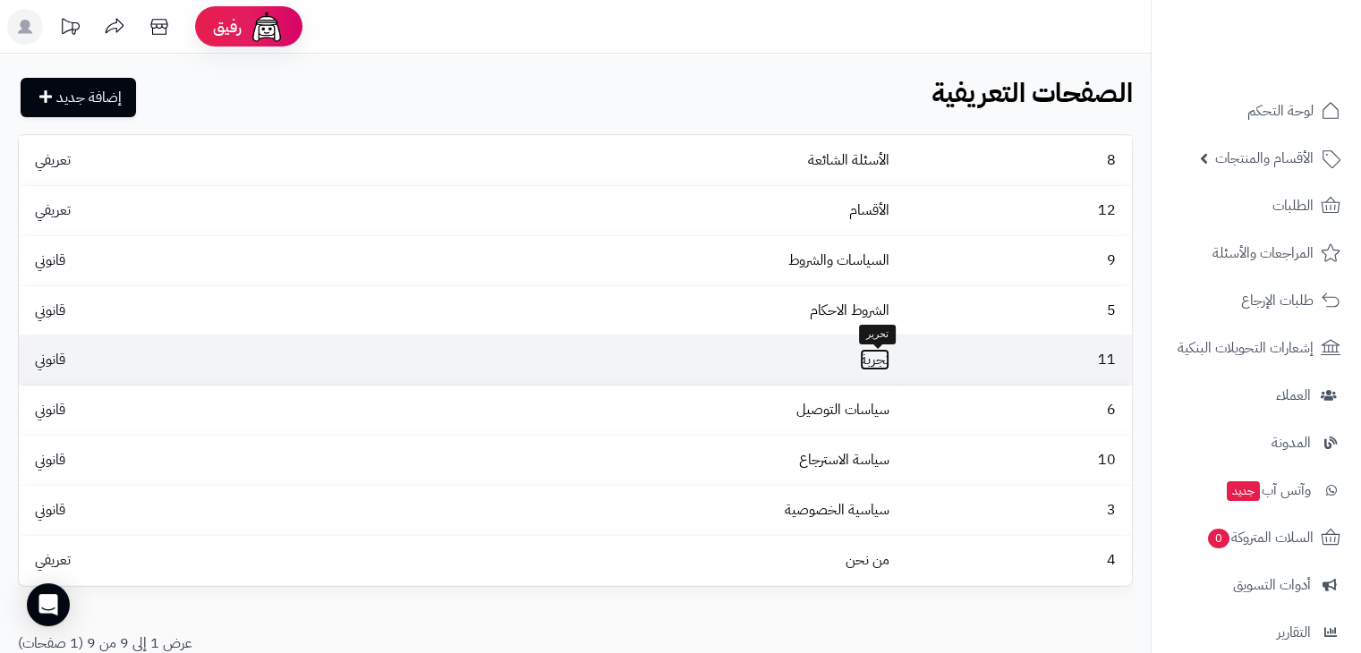
click at [877, 357] on link "تجربة" at bounding box center [875, 359] width 30 height 21
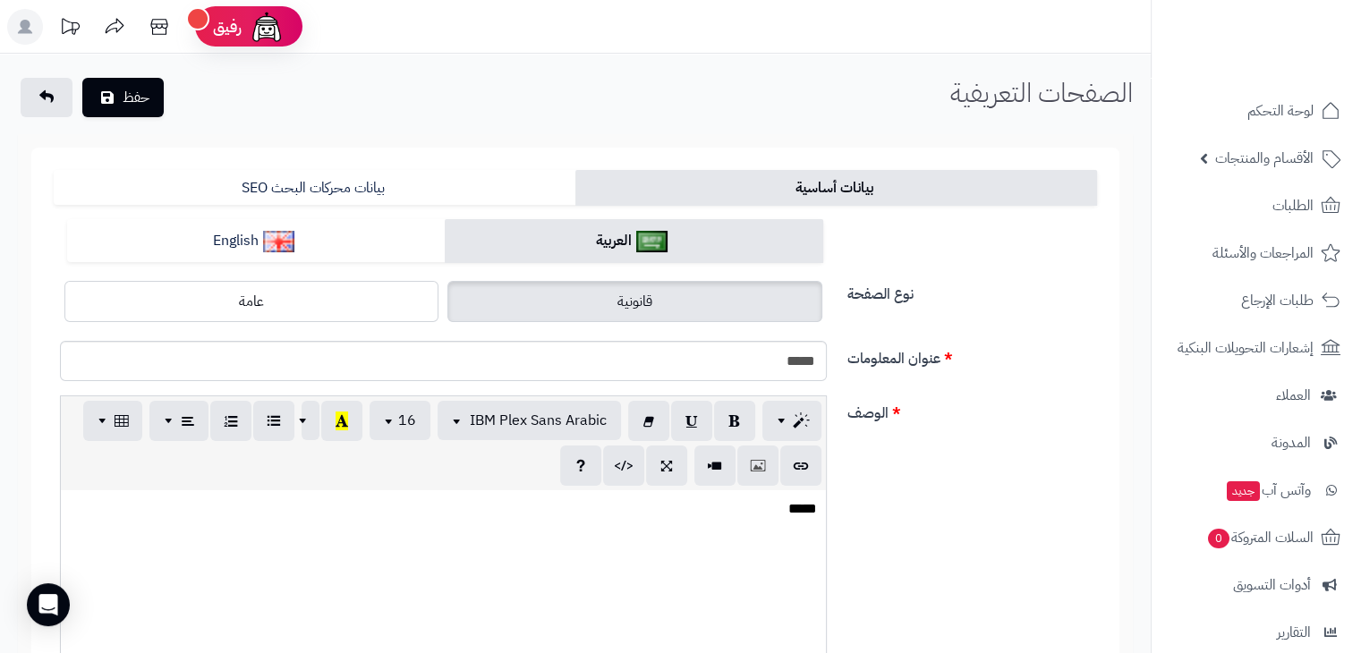
click at [777, 518] on p "*****" at bounding box center [443, 509] width 747 height 21
click at [786, 362] on input "*****" at bounding box center [443, 361] width 767 height 40
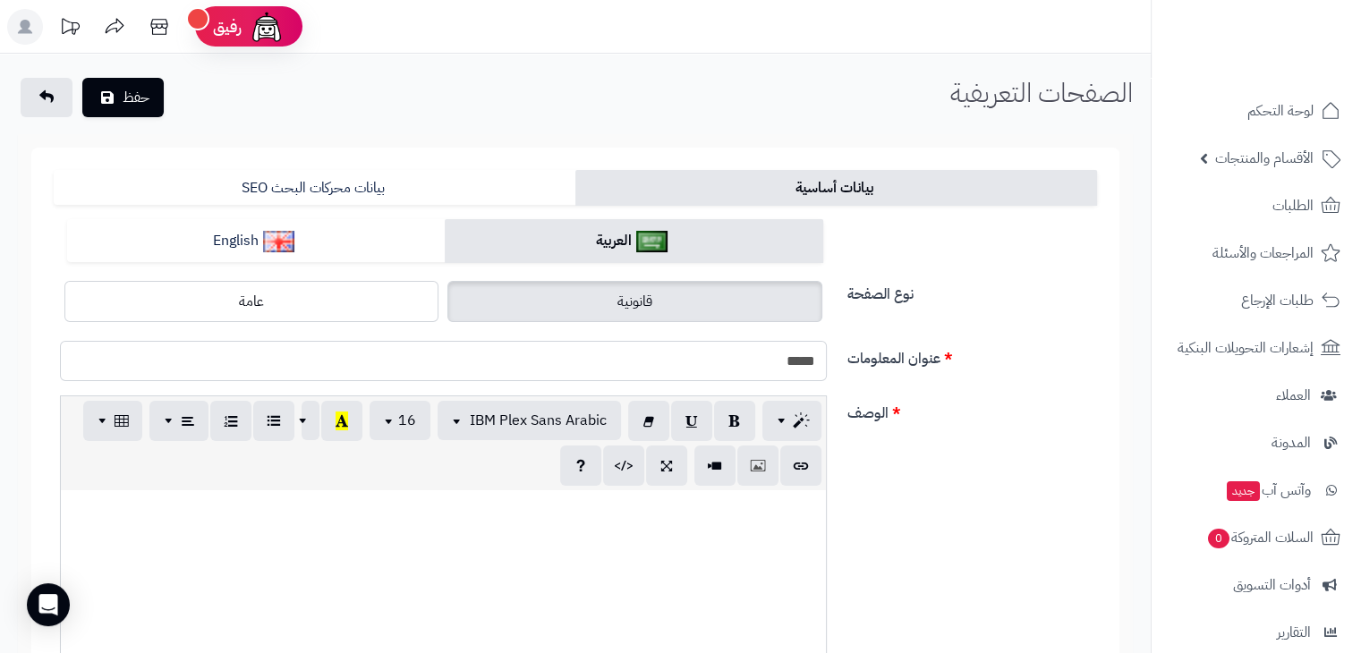
click at [786, 362] on input "*****" at bounding box center [443, 361] width 767 height 40
type input "*******"
click at [760, 505] on p at bounding box center [443, 509] width 747 height 21
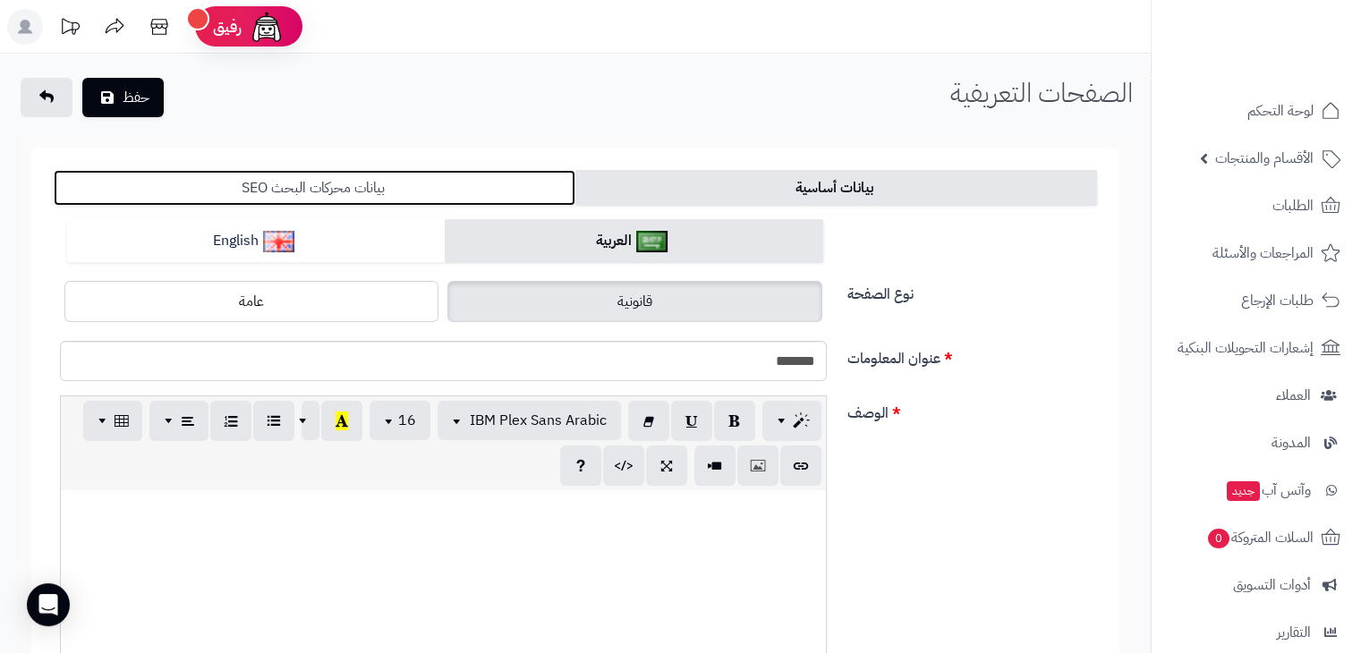
click at [351, 172] on link "بيانات محركات البحث SEO" at bounding box center [315, 188] width 522 height 36
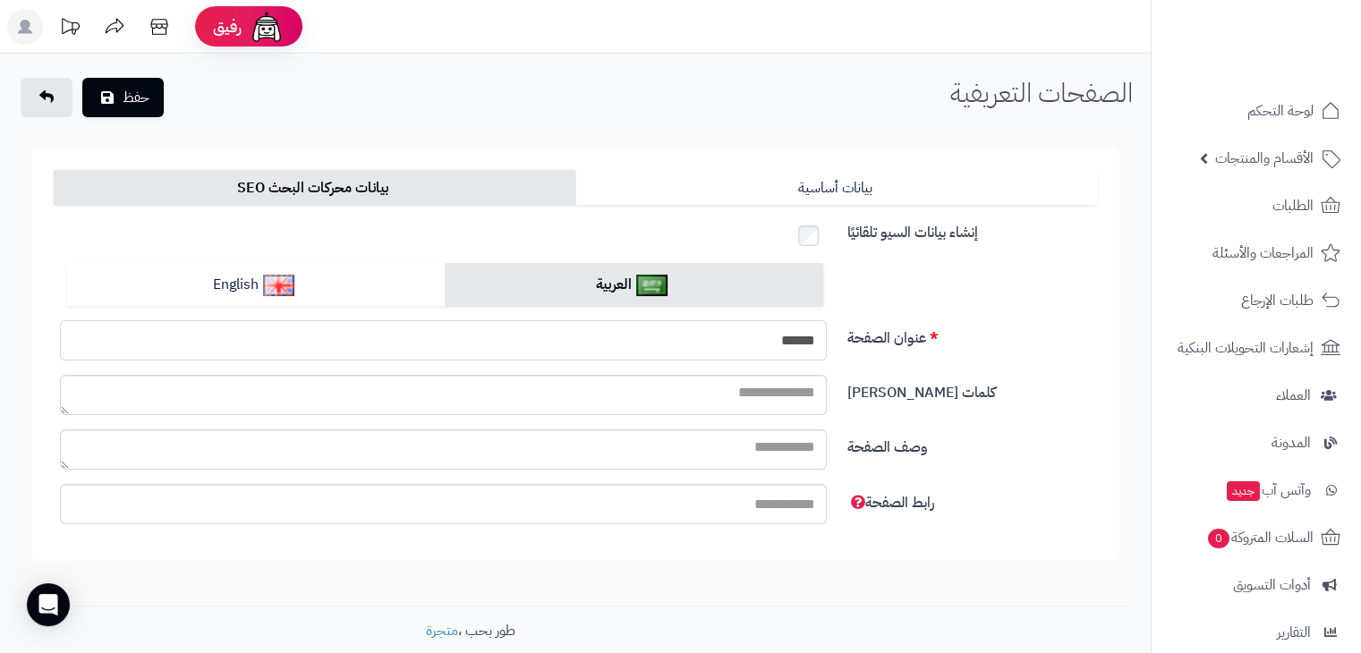
click at [762, 340] on input "******" at bounding box center [443, 340] width 767 height 40
type input "*******"
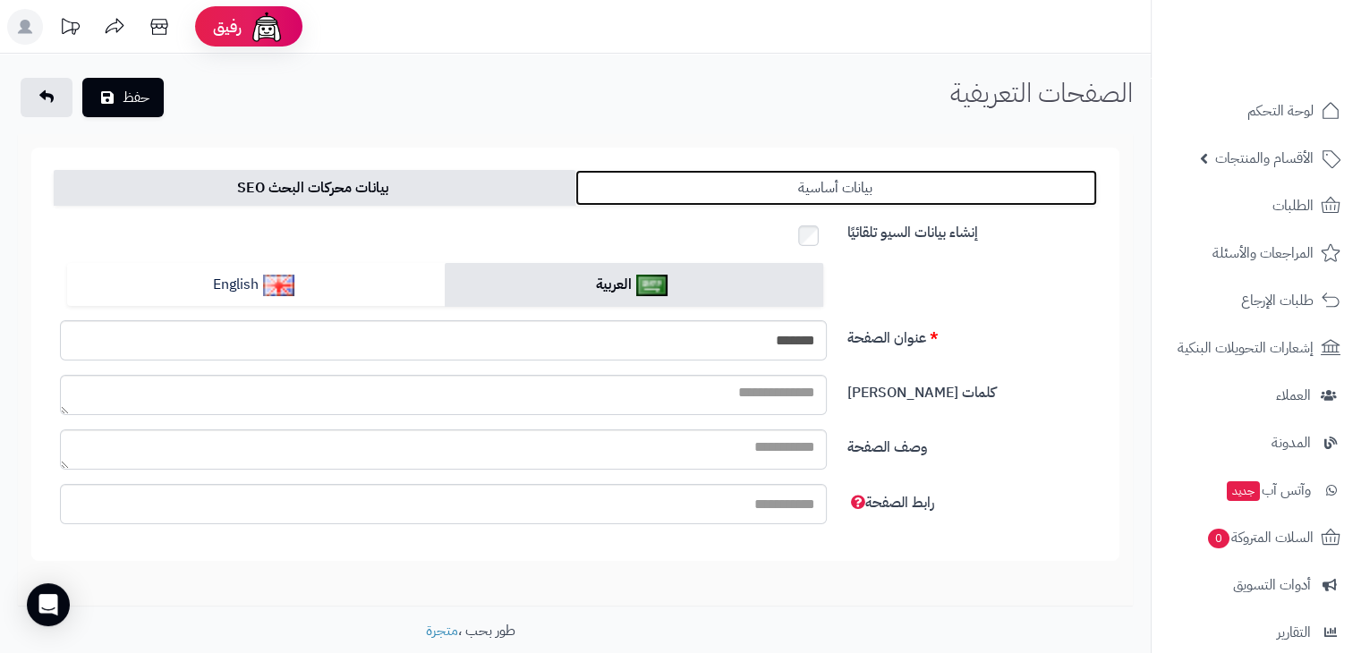
click at [855, 178] on link "بيانات أساسية" at bounding box center [836, 188] width 522 height 36
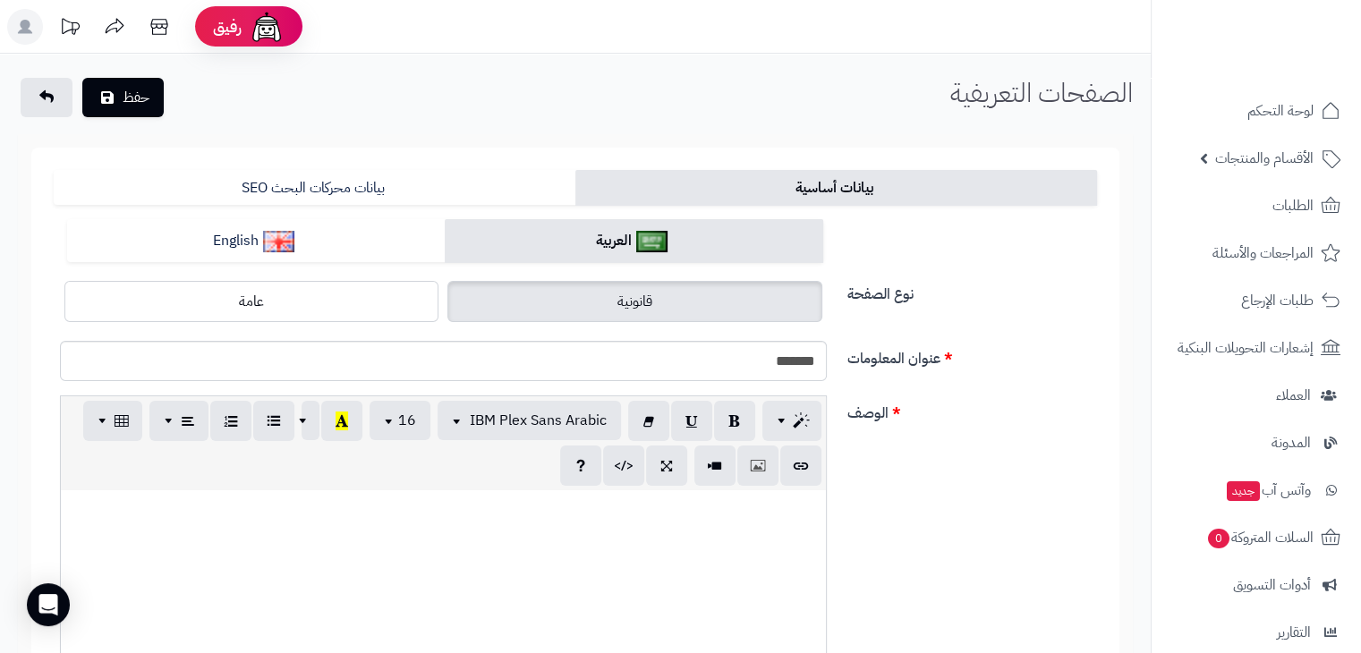
click at [648, 529] on div at bounding box center [443, 624] width 765 height 268
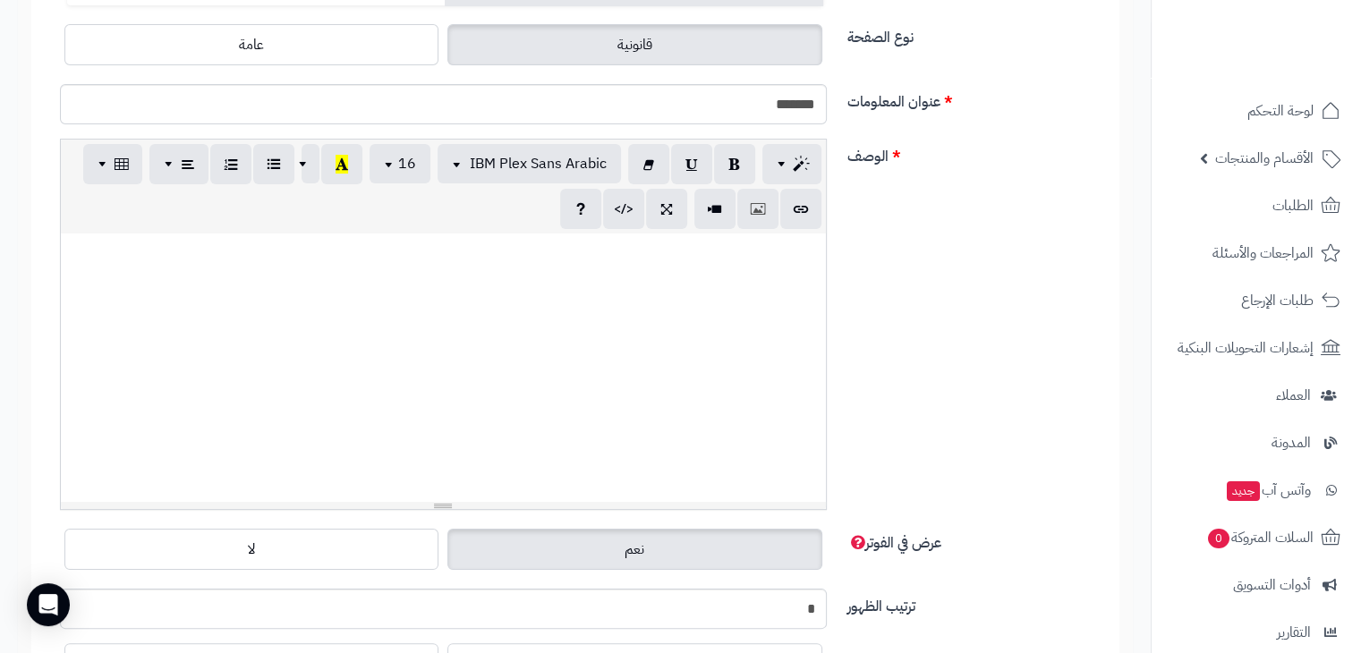
scroll to position [260, 0]
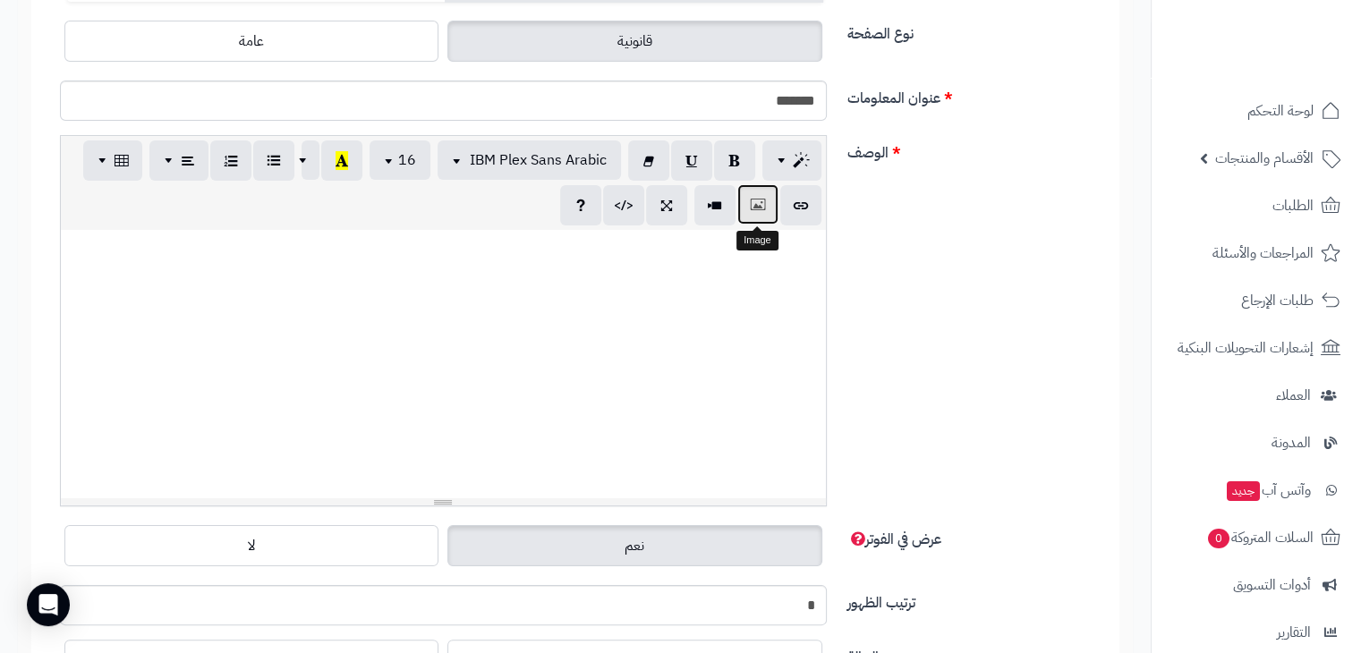
click at [742, 194] on button "button" at bounding box center [757, 204] width 41 height 40
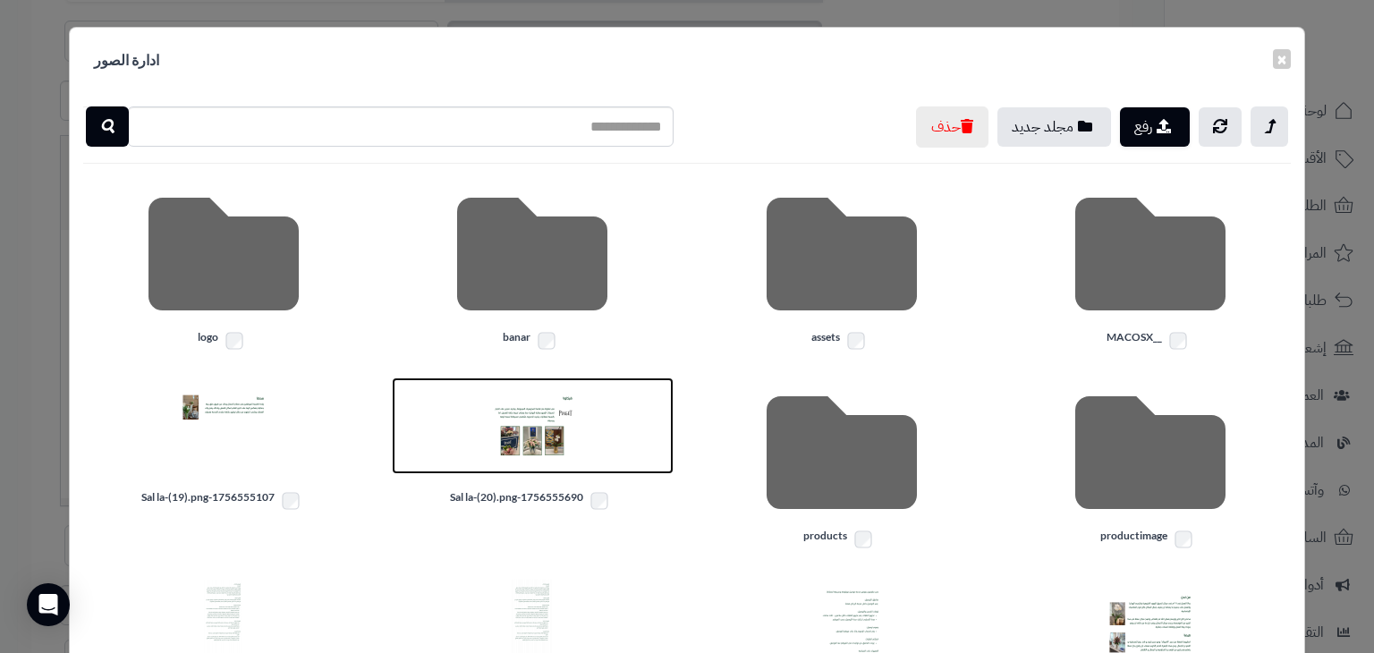
click at [564, 471] on link at bounding box center [533, 426] width 282 height 97
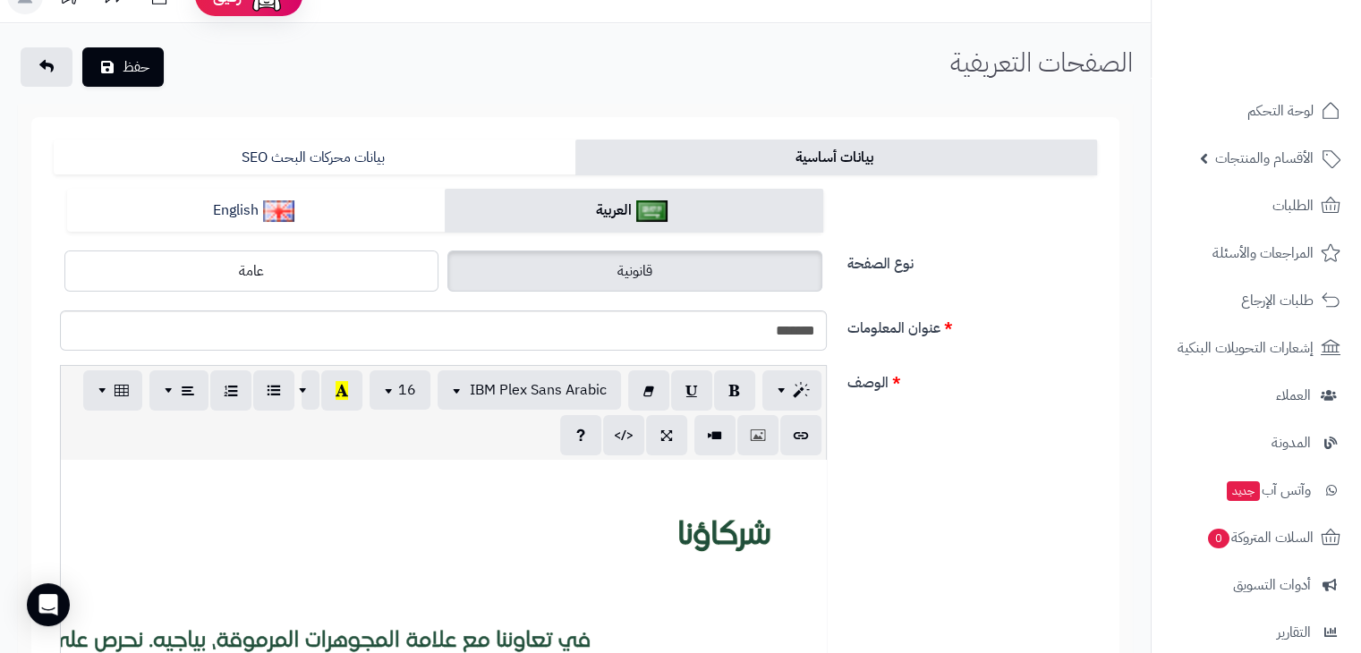
scroll to position [0, 0]
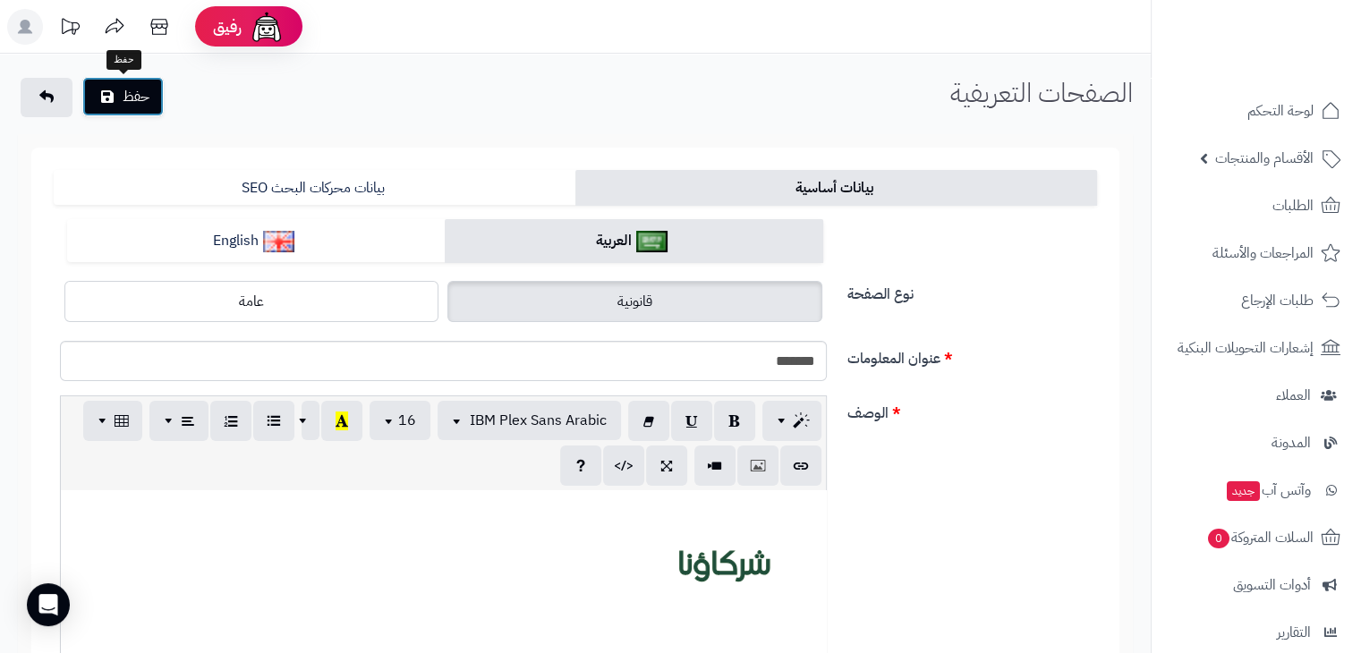
click at [154, 101] on button "حفظ" at bounding box center [122, 96] width 81 height 39
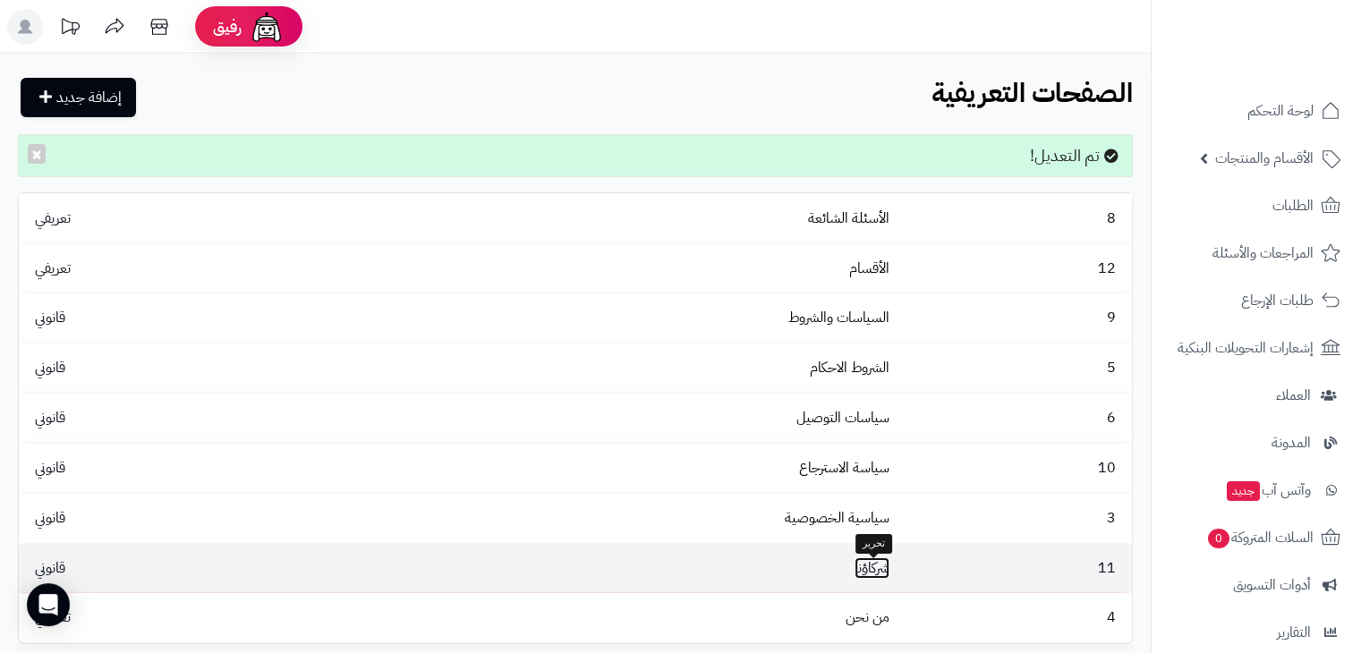
click at [859, 570] on link "شركاؤنا" at bounding box center [871, 567] width 35 height 21
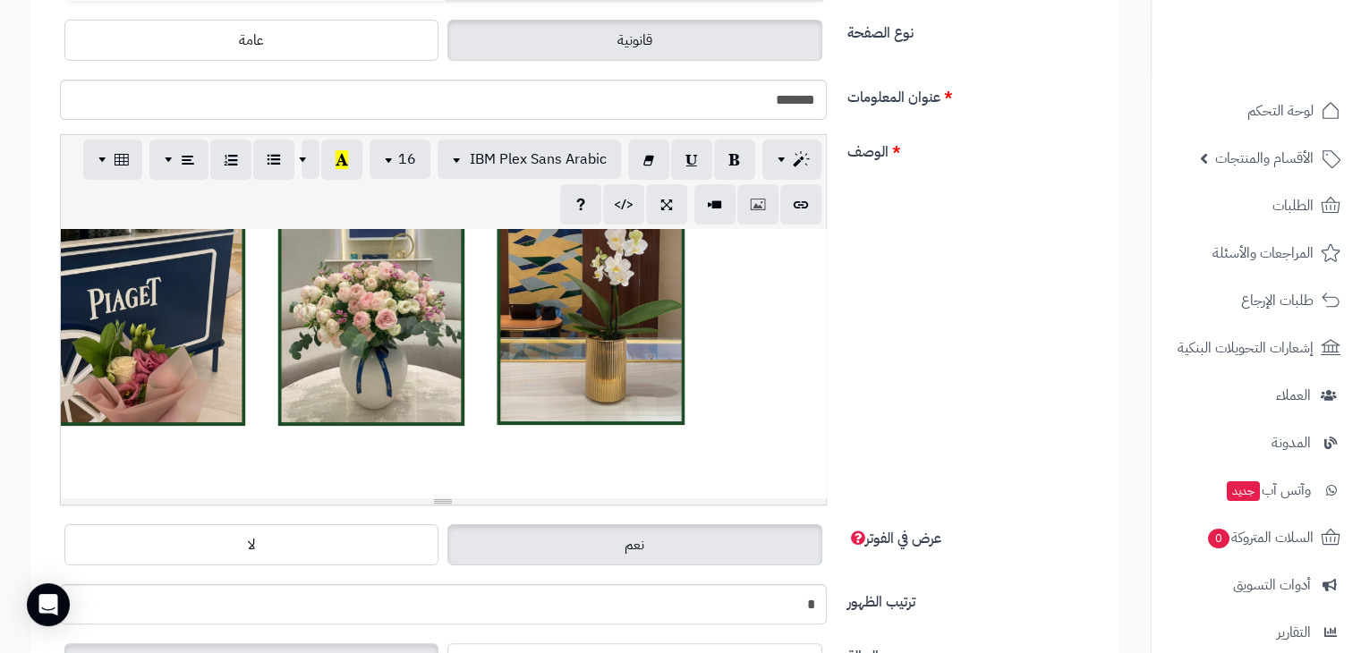
scroll to position [518, 0]
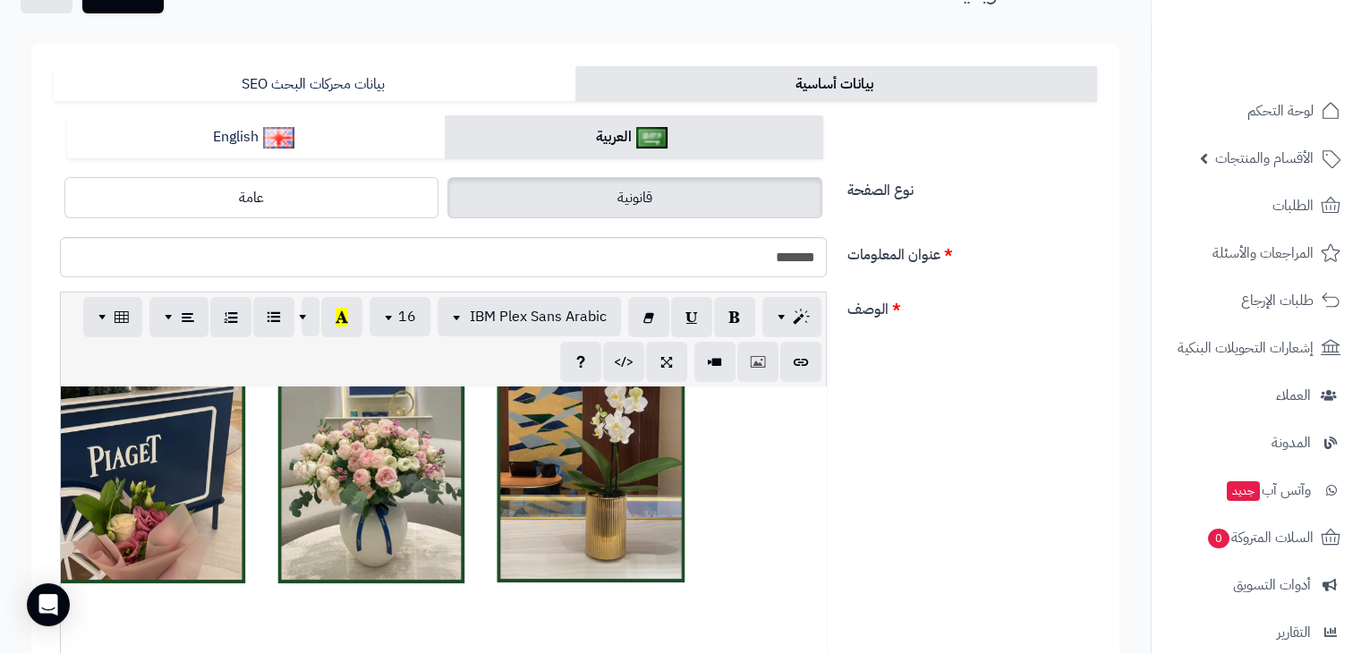
scroll to position [103, 0]
click at [746, 350] on button "button" at bounding box center [757, 362] width 41 height 40
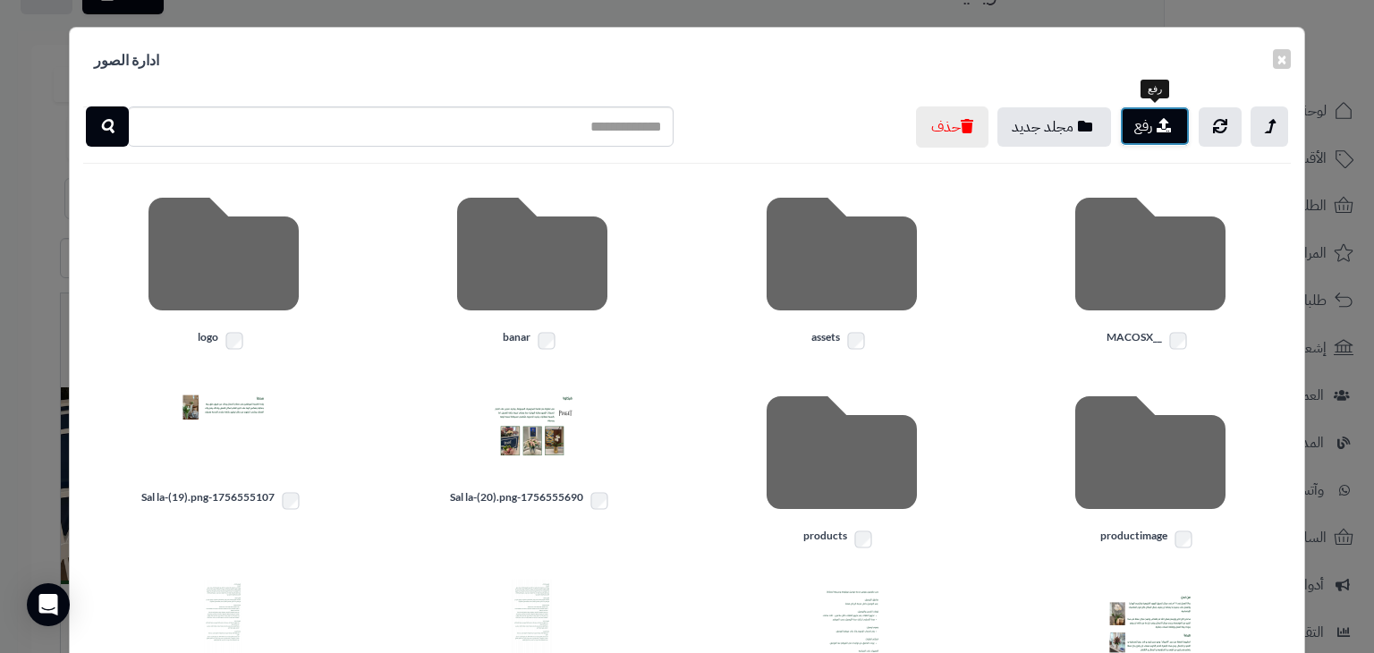
click at [1151, 119] on button "رفع" at bounding box center [1155, 125] width 70 height 39
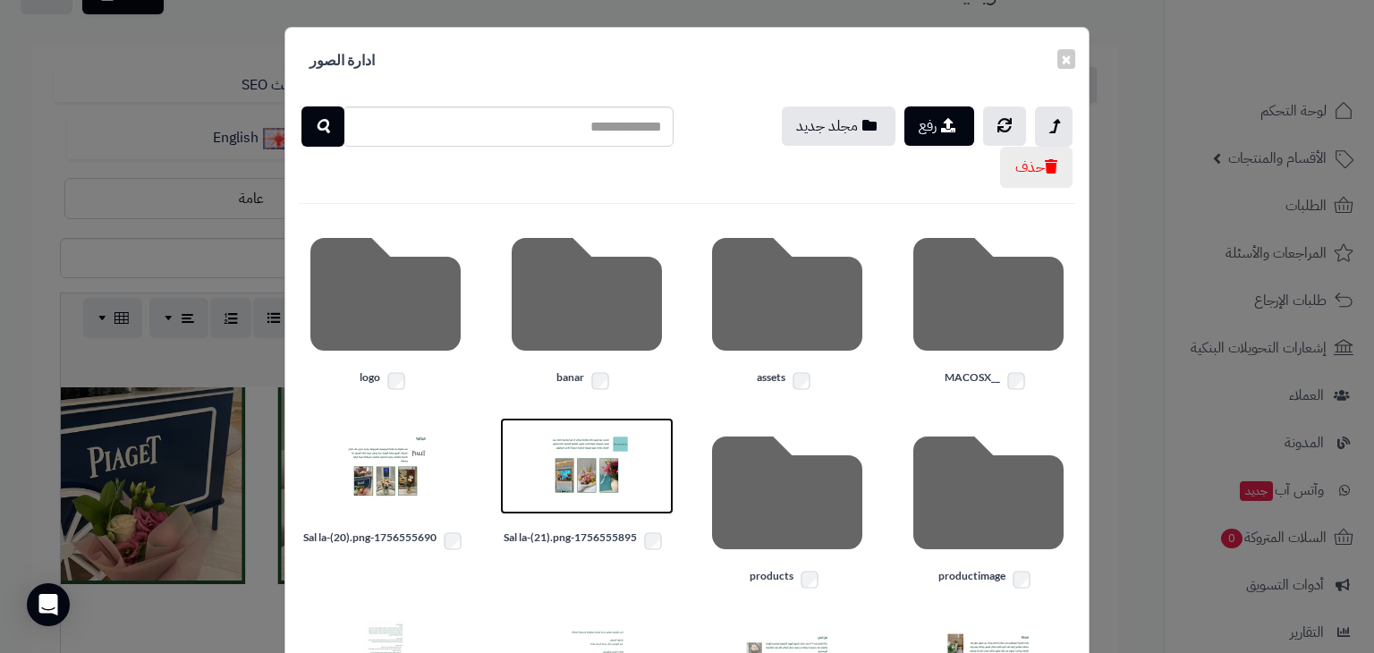
click at [603, 488] on img at bounding box center [586, 465] width 89 height 89
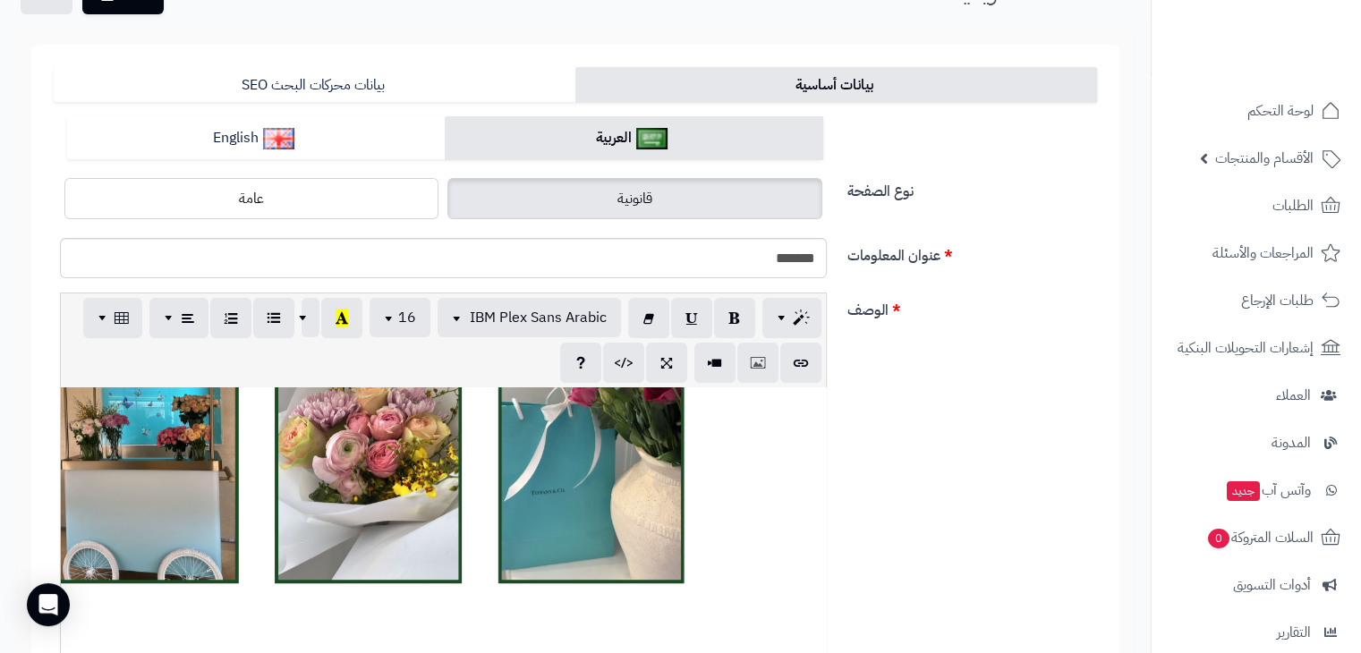
scroll to position [1133, 0]
